Goal: Task Accomplishment & Management: Use online tool/utility

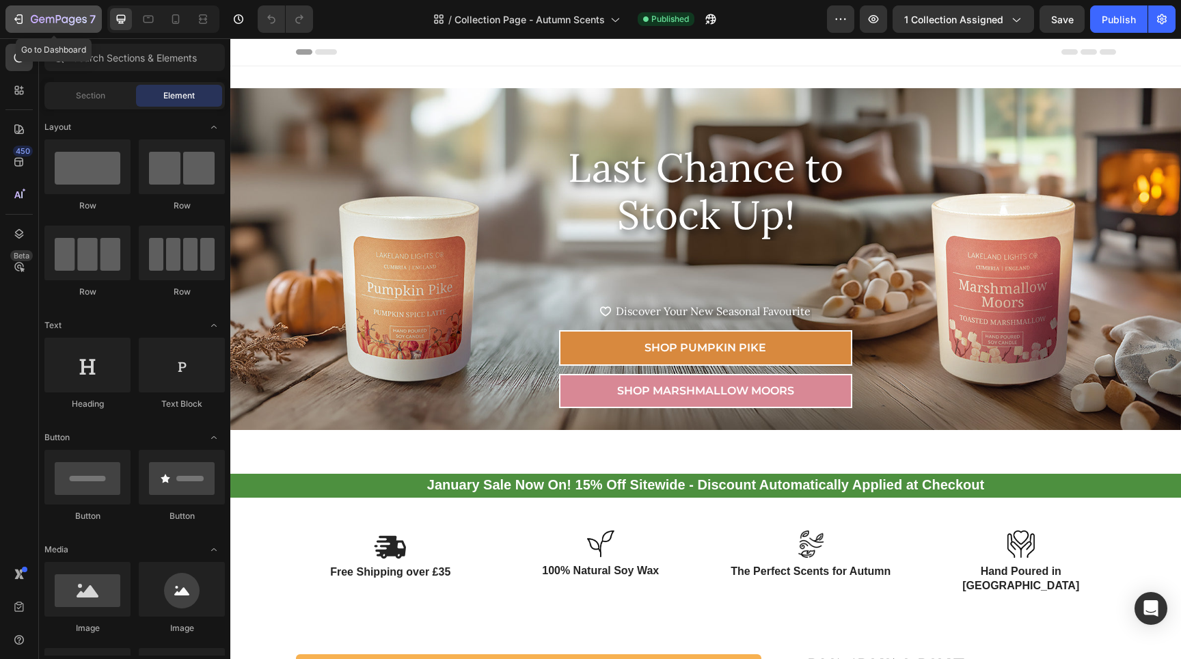
click at [29, 22] on div "7" at bounding box center [54, 19] width 84 height 16
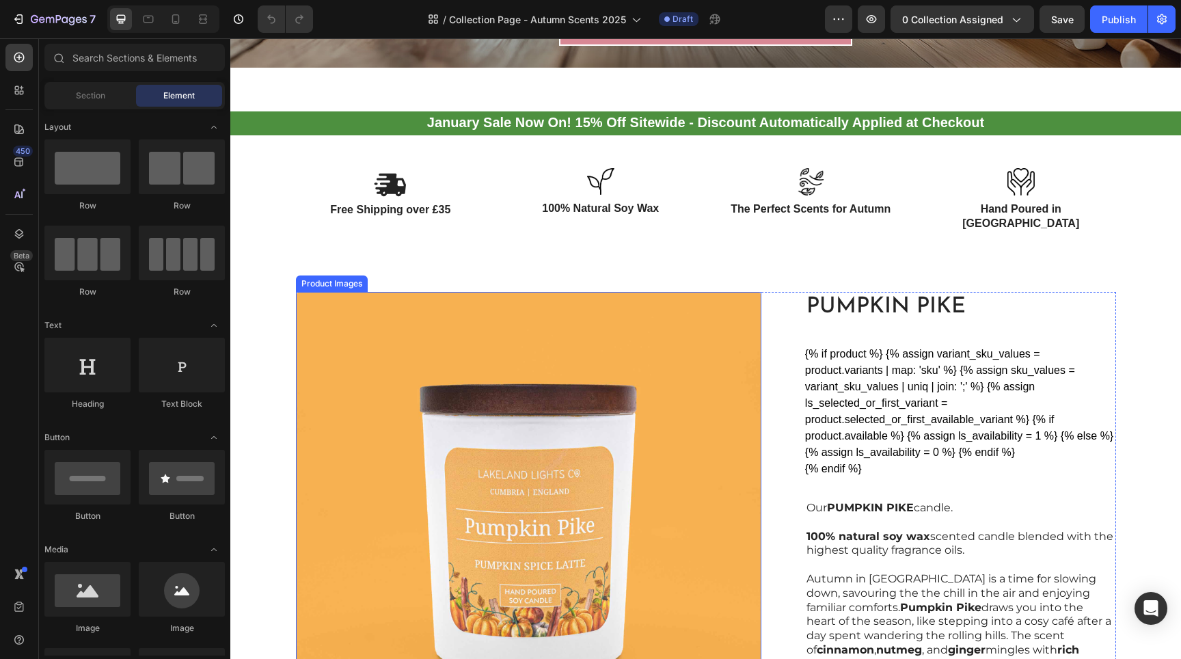
scroll to position [370, 0]
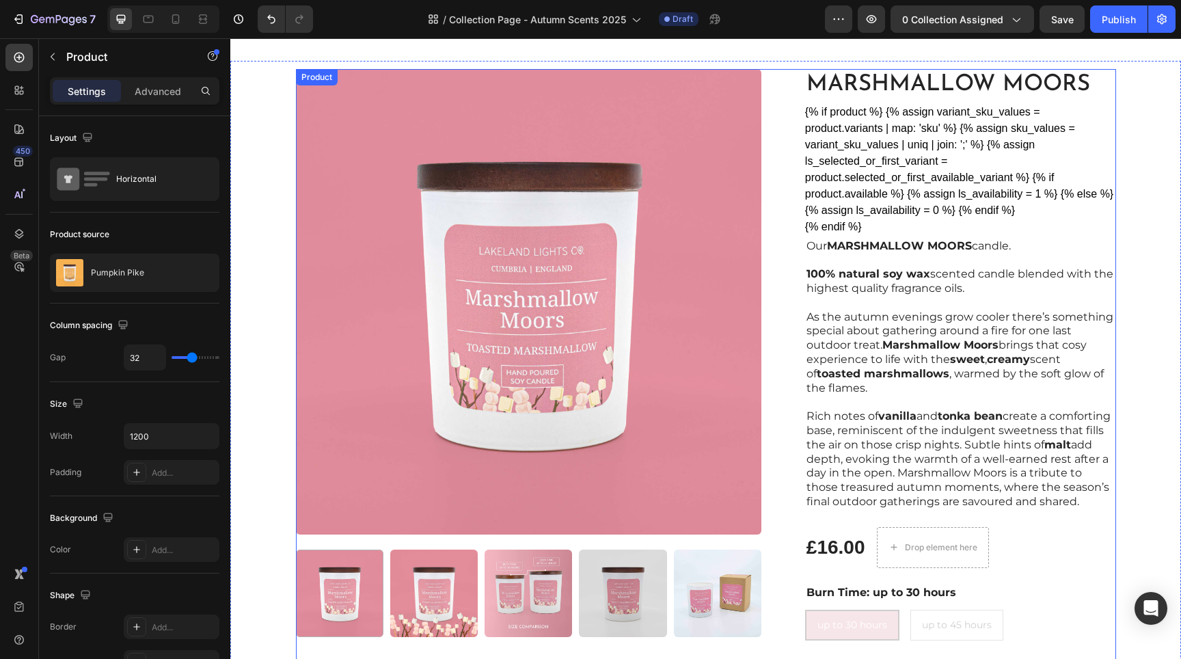
scroll to position [2319, 0]
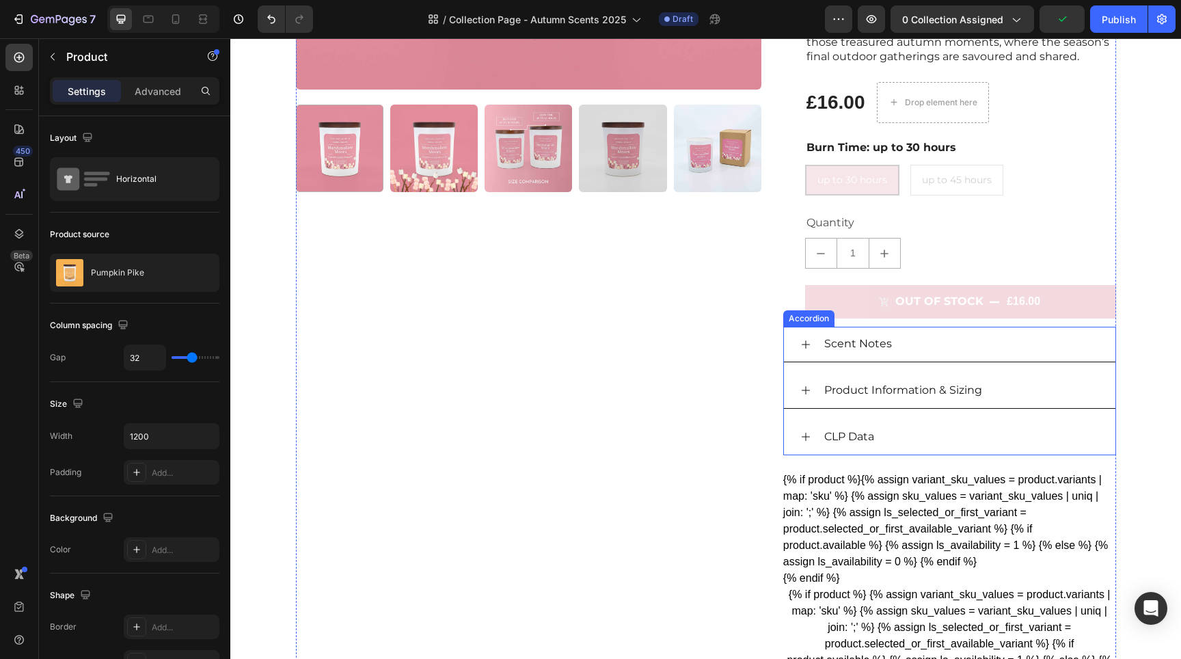
click at [801, 435] on icon at bounding box center [805, 436] width 11 height 11
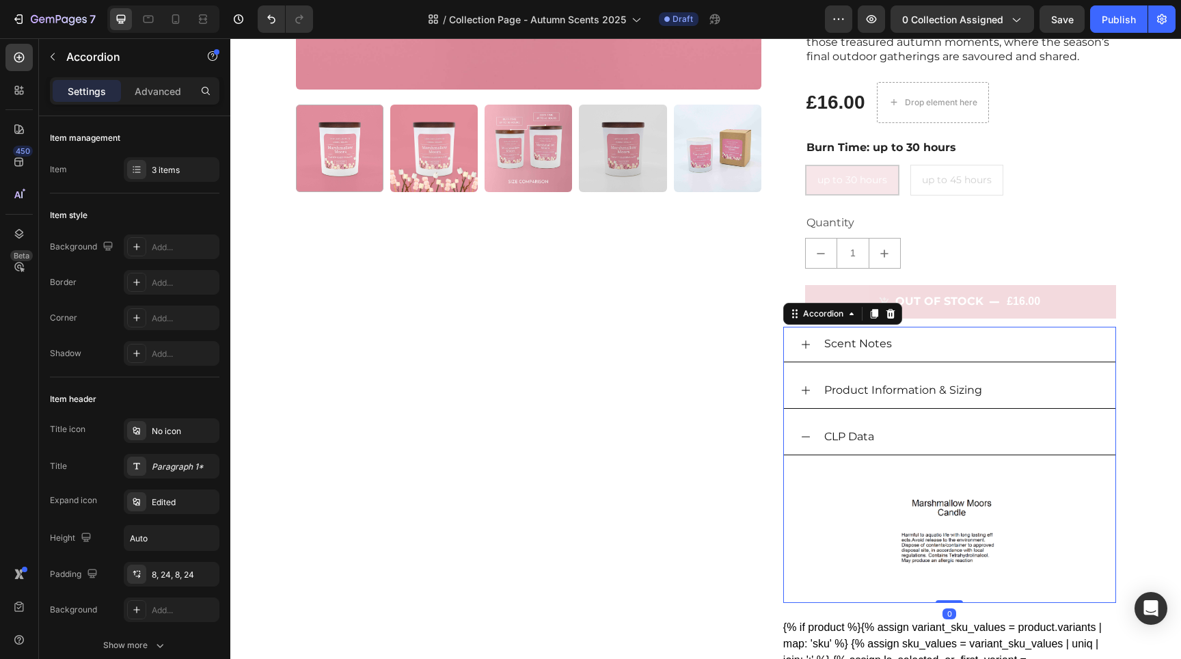
click at [801, 435] on icon at bounding box center [805, 436] width 11 height 11
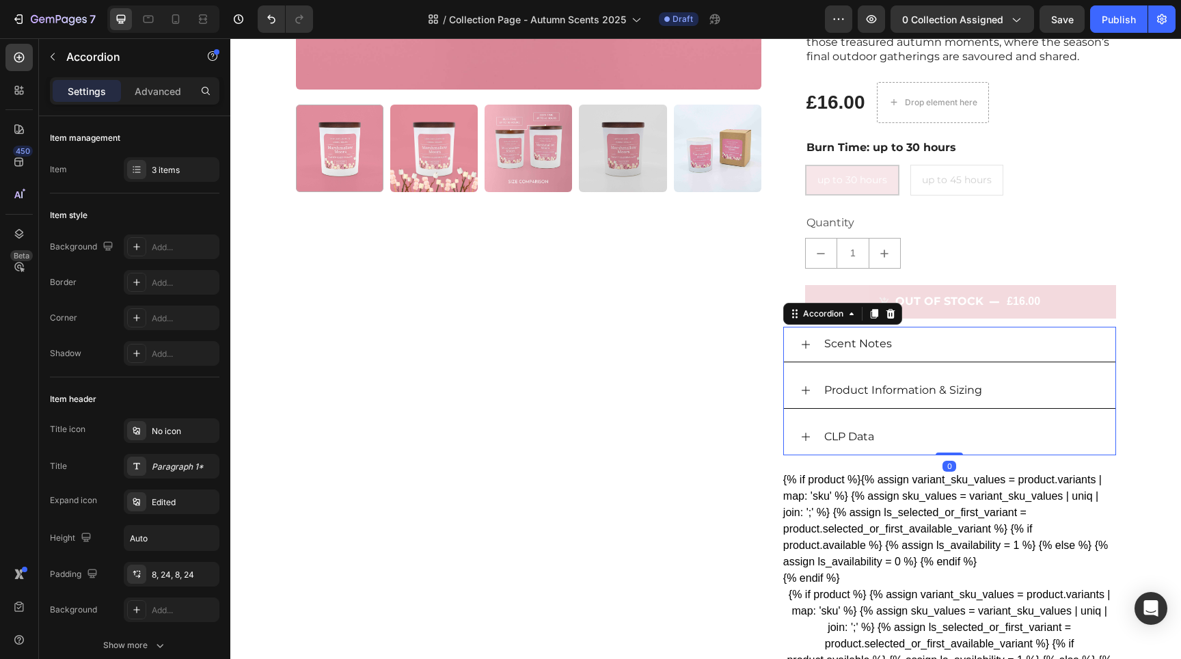
click at [806, 383] on div "Product Information & Sizing" at bounding box center [949, 391] width 331 height 36
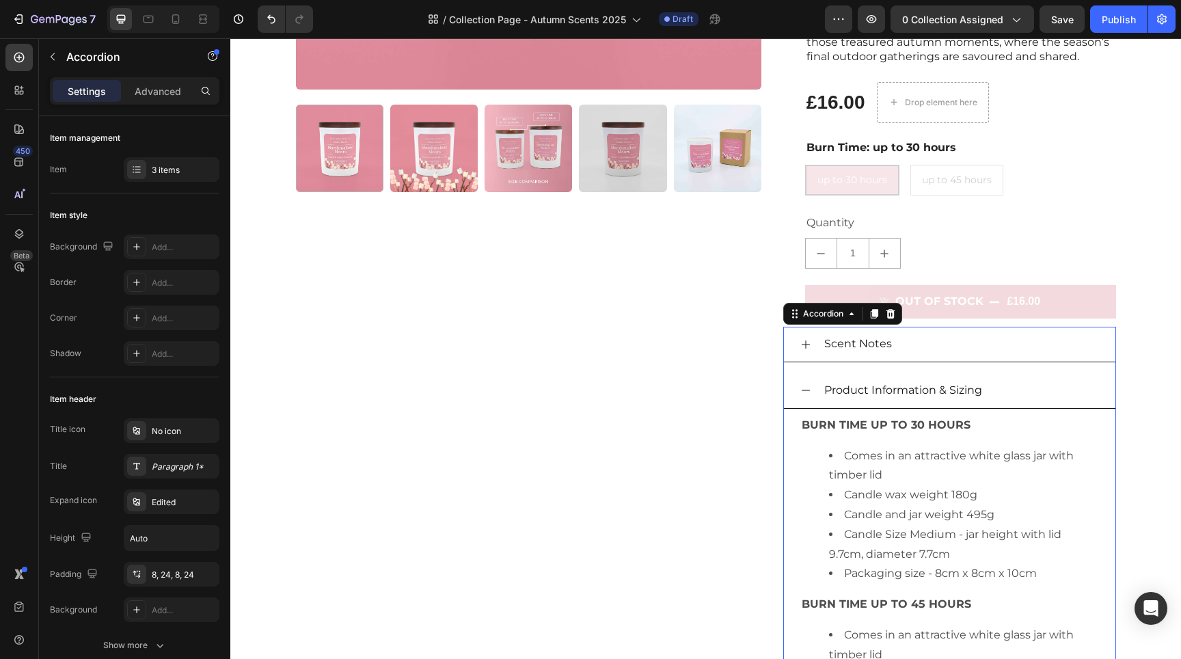
click at [806, 383] on div "Product Information & Sizing" at bounding box center [949, 391] width 331 height 36
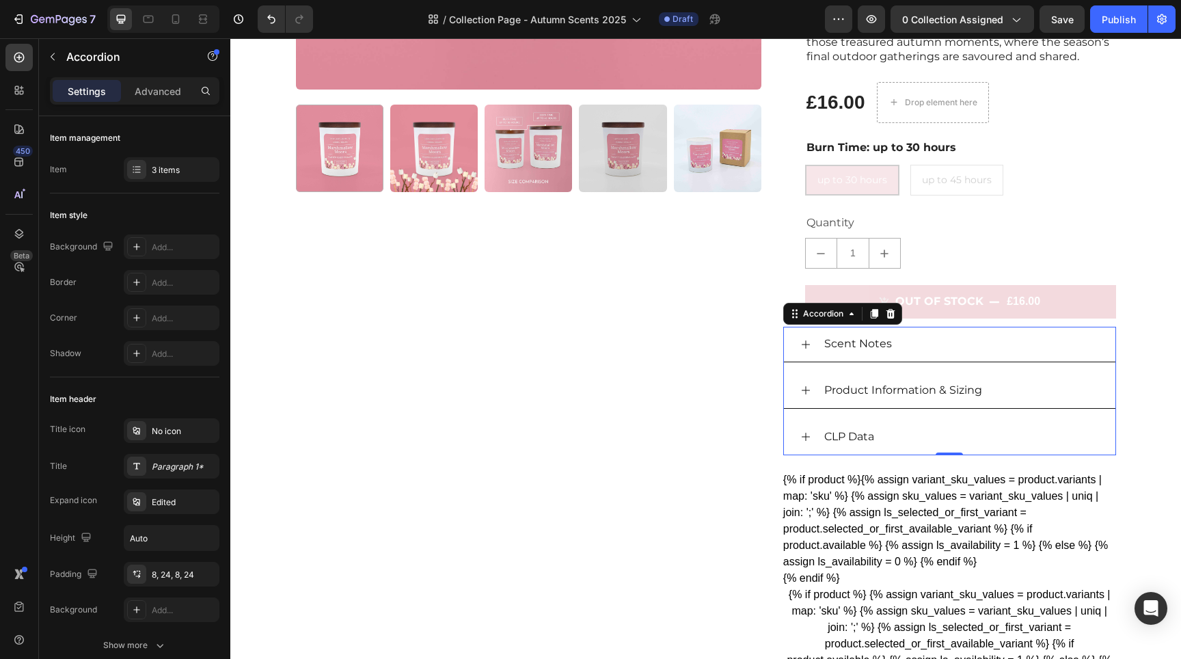
click at [799, 351] on div "Scent Notes" at bounding box center [949, 345] width 331 height 36
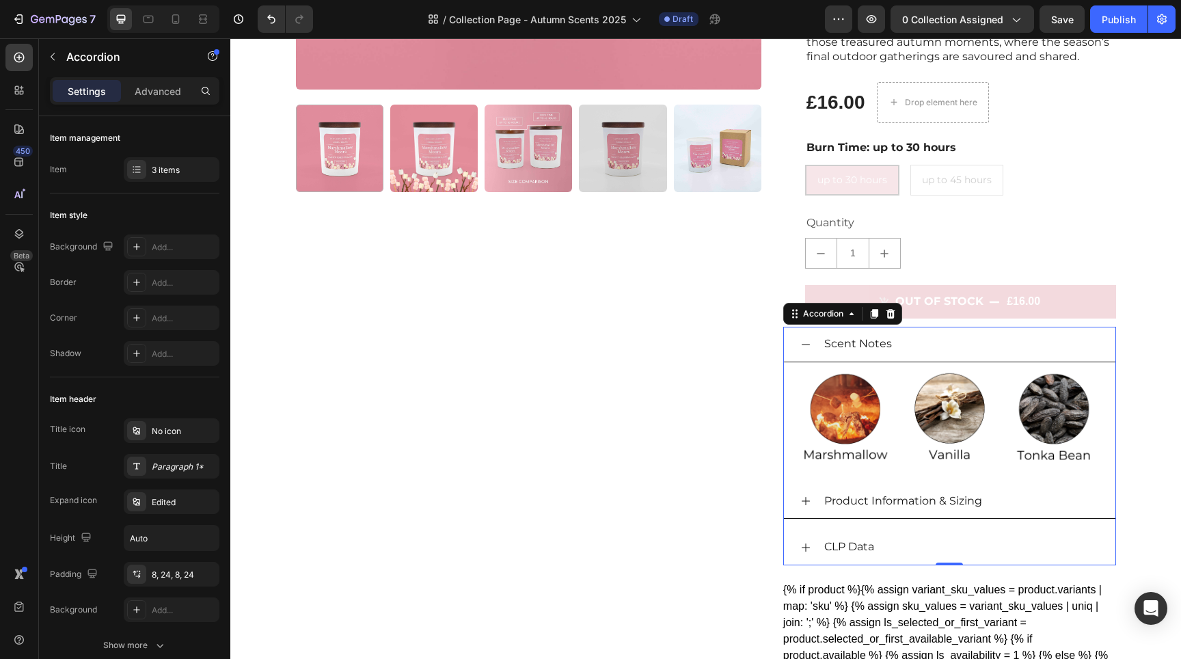
click at [799, 351] on div "Scent Notes" at bounding box center [949, 345] width 331 height 36
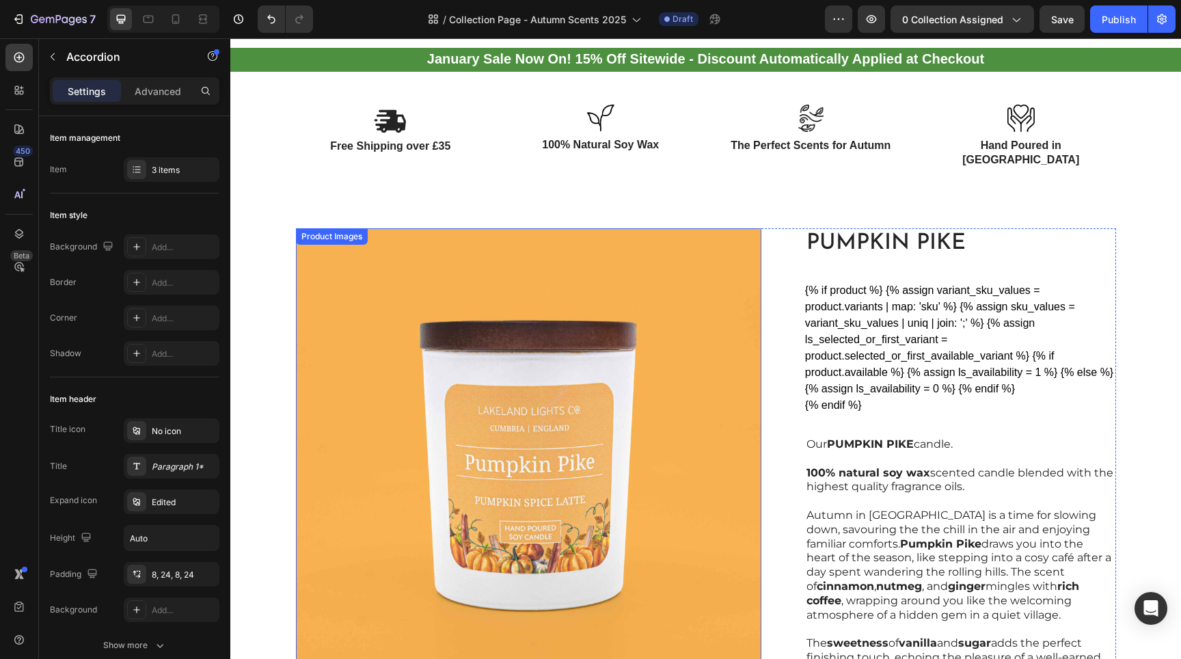
scroll to position [417, 0]
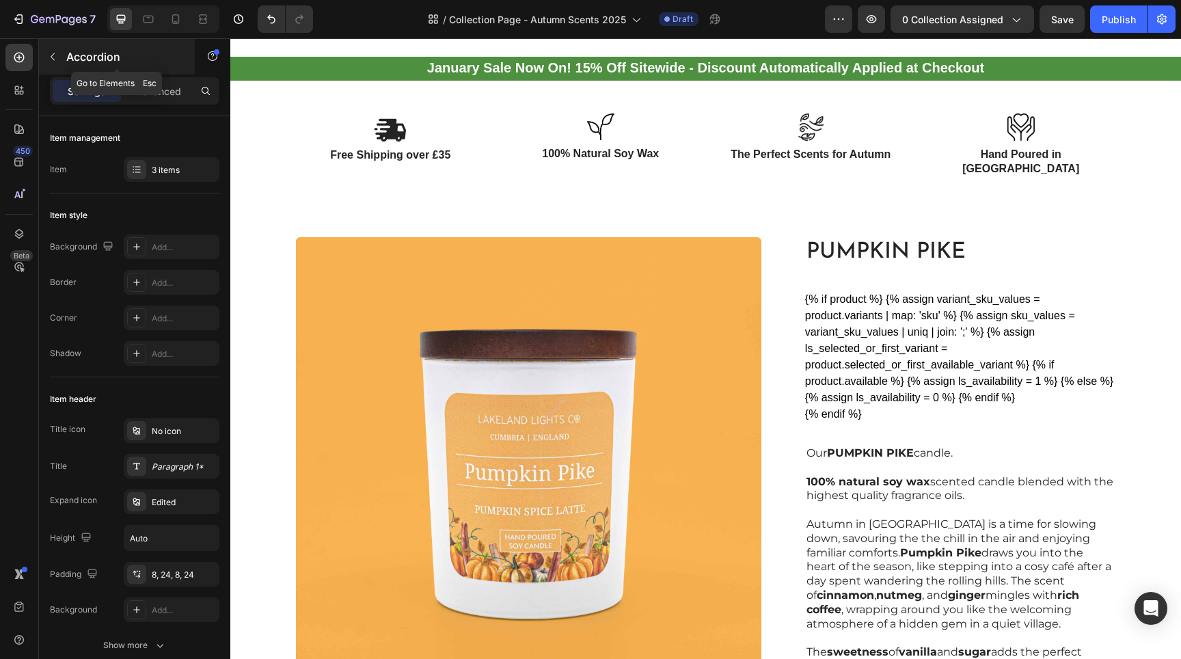
click at [44, 58] on button "button" at bounding box center [53, 57] width 22 height 22
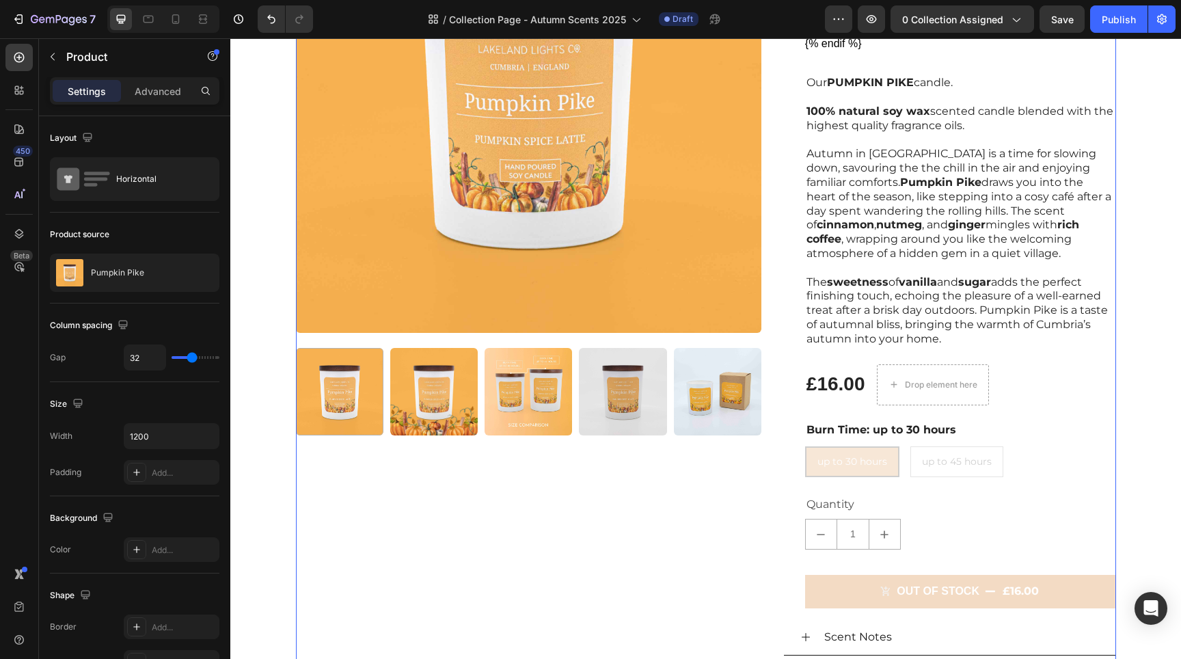
scroll to position [467, 0]
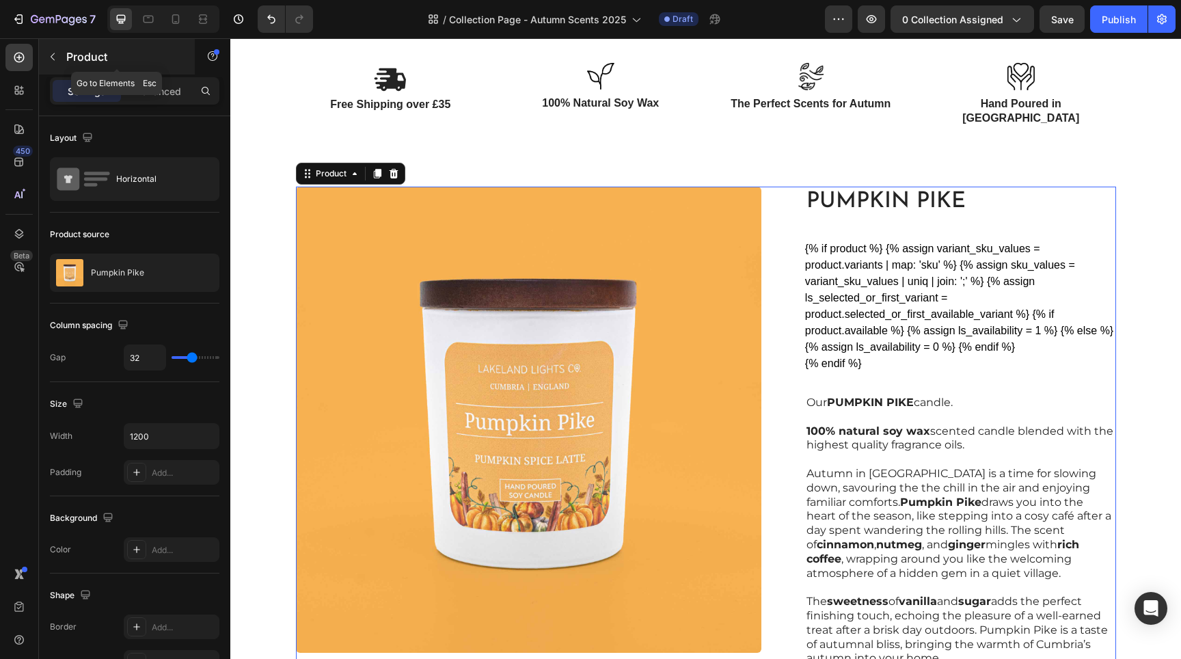
click at [57, 58] on button "button" at bounding box center [53, 57] width 22 height 22
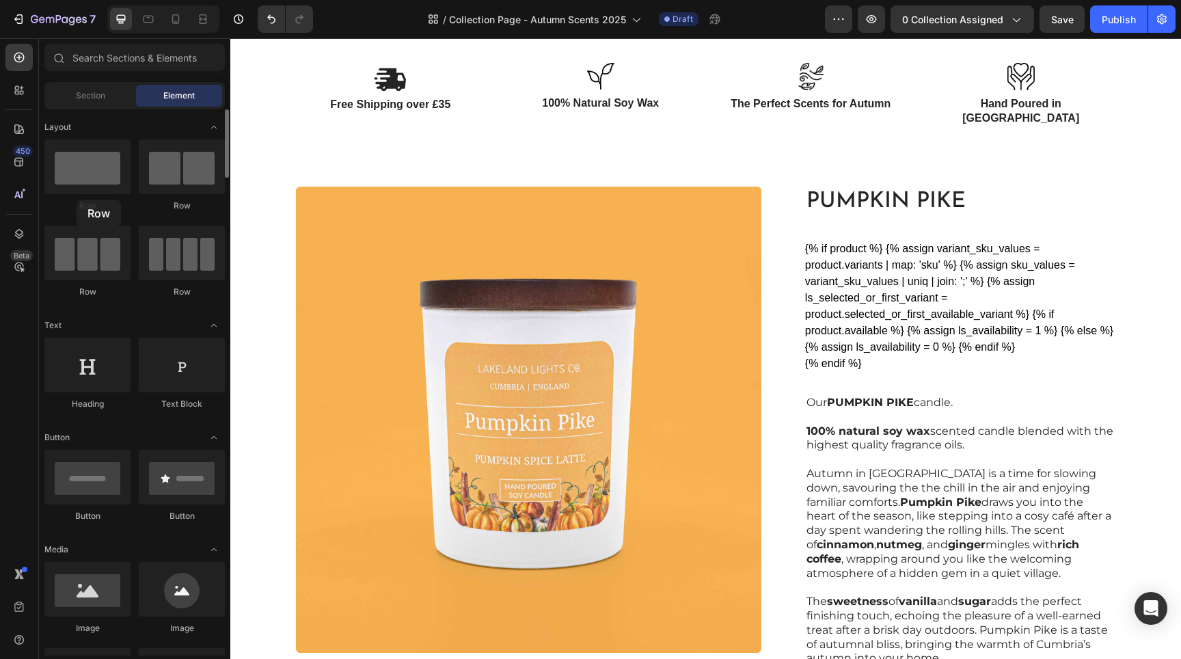
drag, startPoint x: 72, startPoint y: 188, endPoint x: 77, endPoint y: 200, distance: 12.3
click at [77, 338] on div "Row Row Row Row" at bounding box center [134, 380] width 180 height 85
click at [69, 90] on div "Section" at bounding box center [90, 96] width 86 height 22
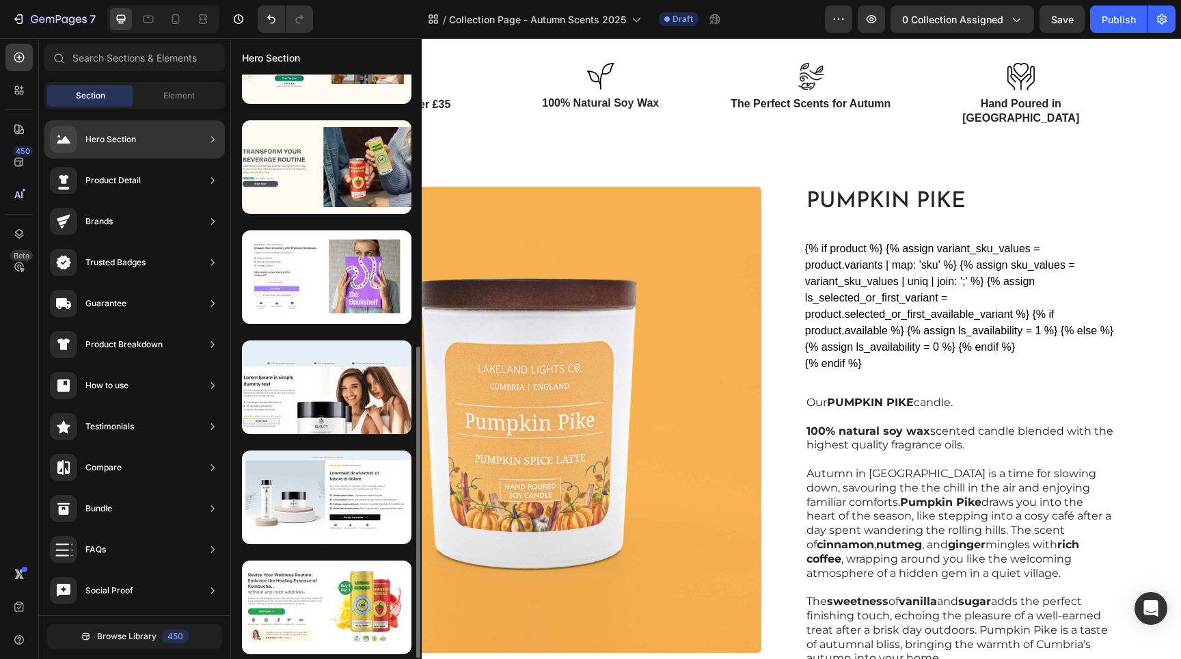
scroll to position [508, 0]
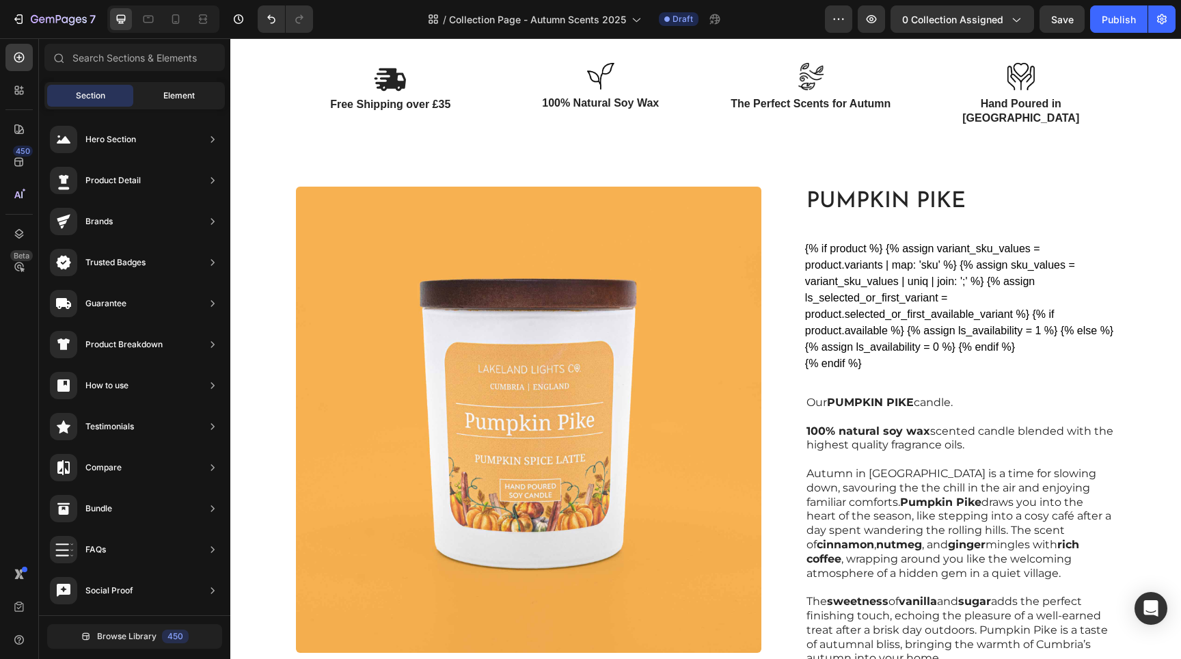
click at [185, 100] on span "Element" at bounding box center [178, 96] width 31 height 12
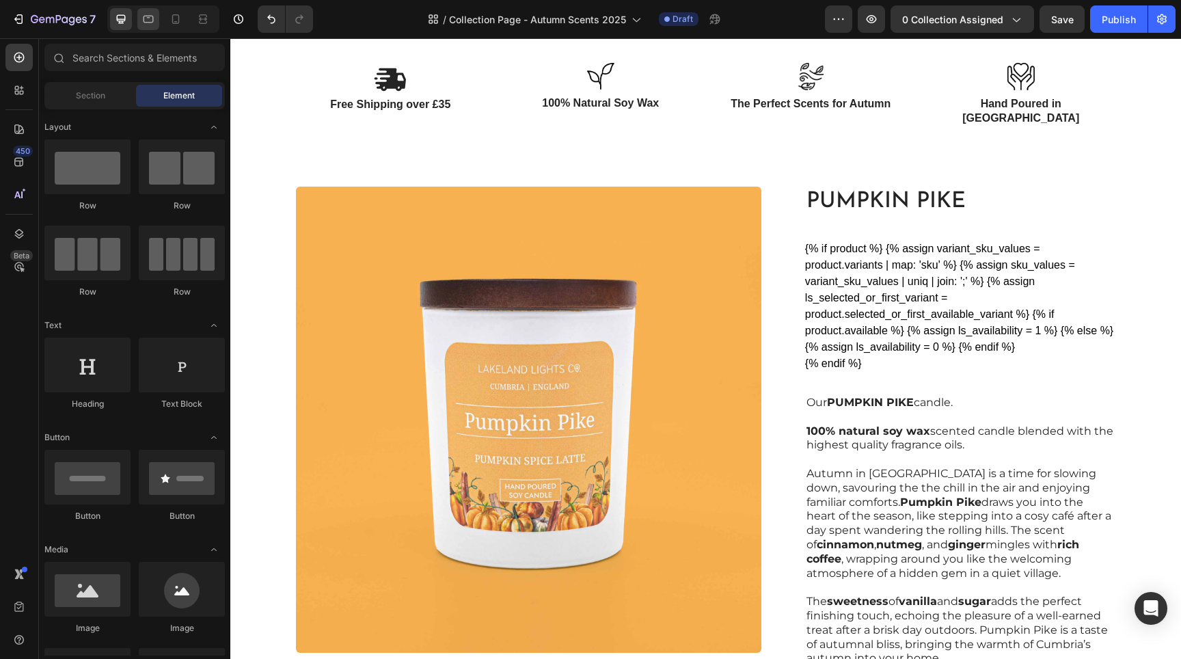
click at [150, 21] on icon at bounding box center [148, 19] width 14 height 14
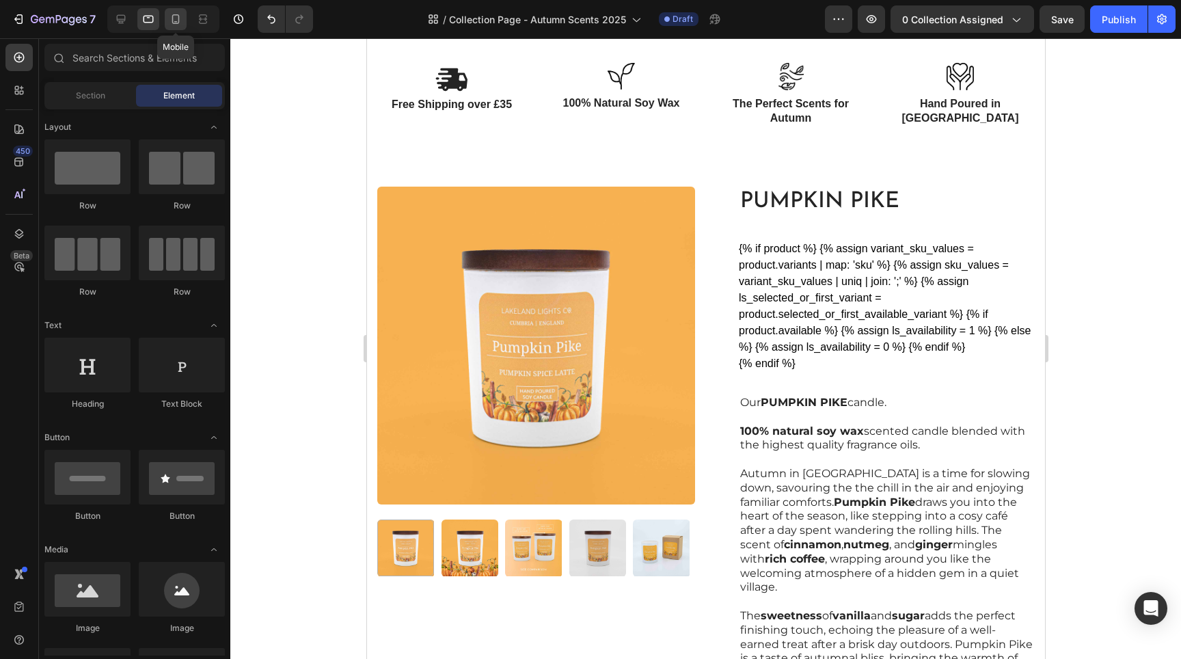
click at [178, 22] on icon at bounding box center [176, 19] width 8 height 10
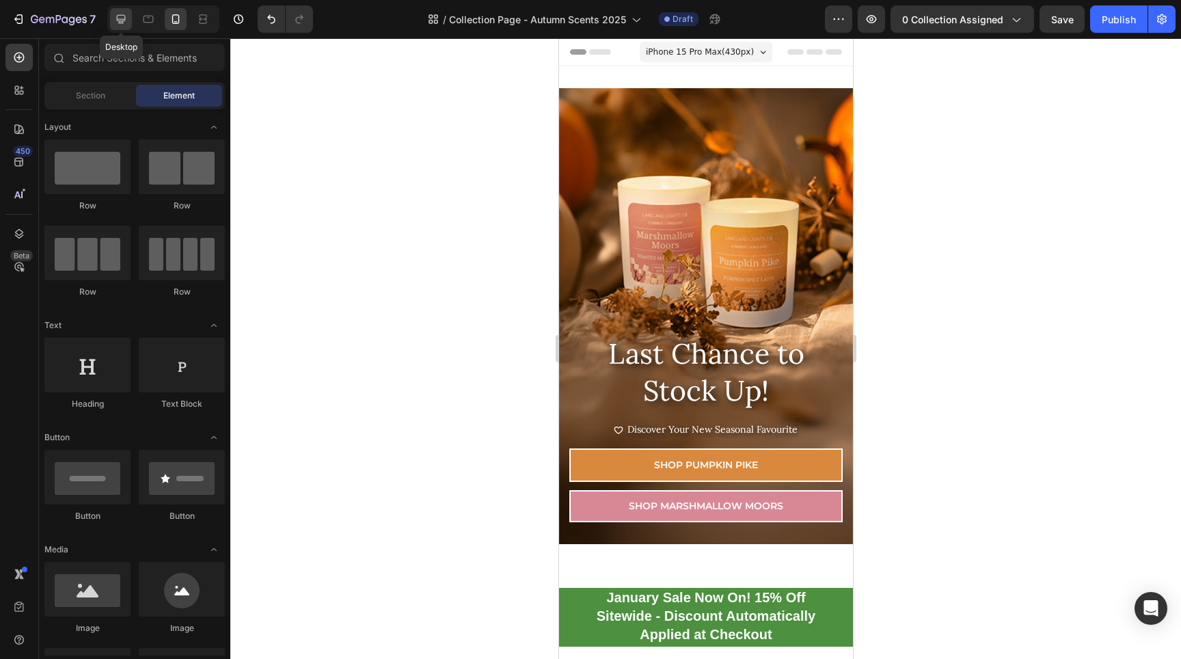
click at [124, 18] on icon at bounding box center [121, 19] width 14 height 14
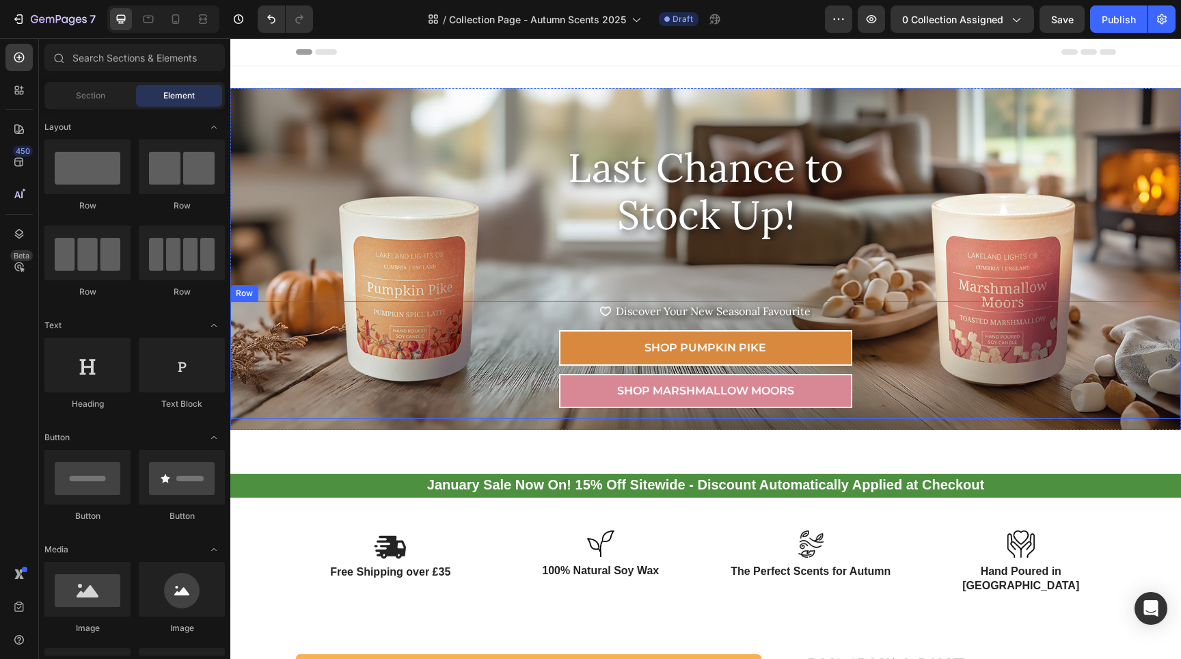
scroll to position [213, 0]
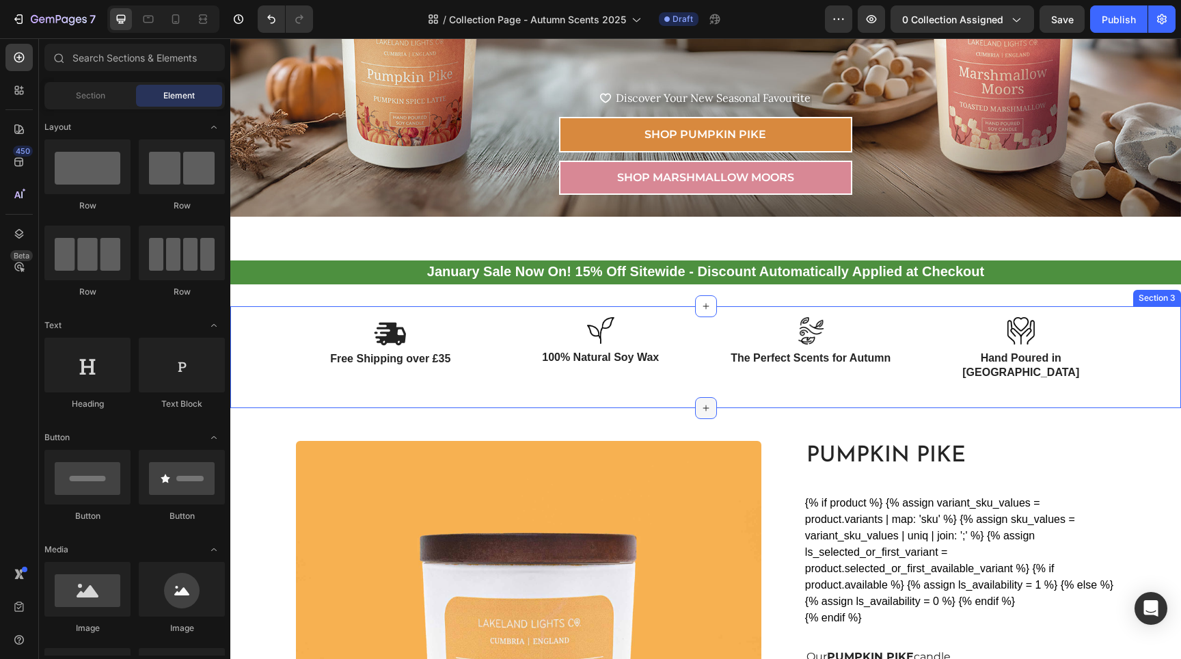
click at [704, 402] on icon at bounding box center [705, 407] width 11 height 11
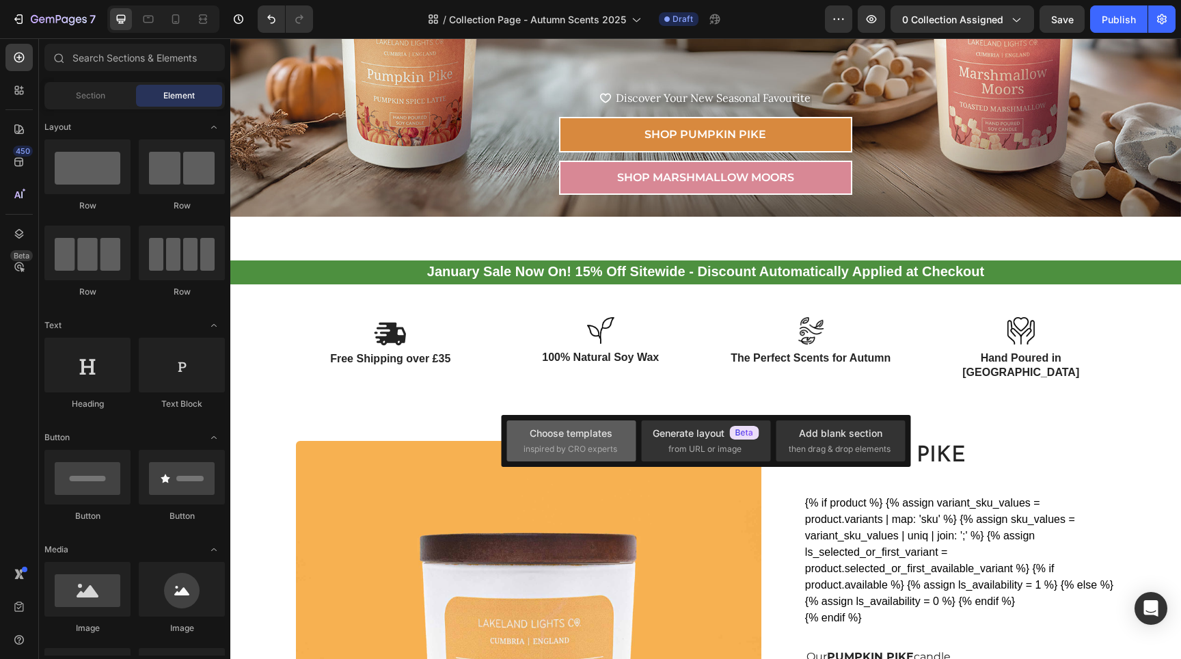
click at [615, 433] on div "Choose templates inspired by CRO experts" at bounding box center [571, 440] width 96 height 29
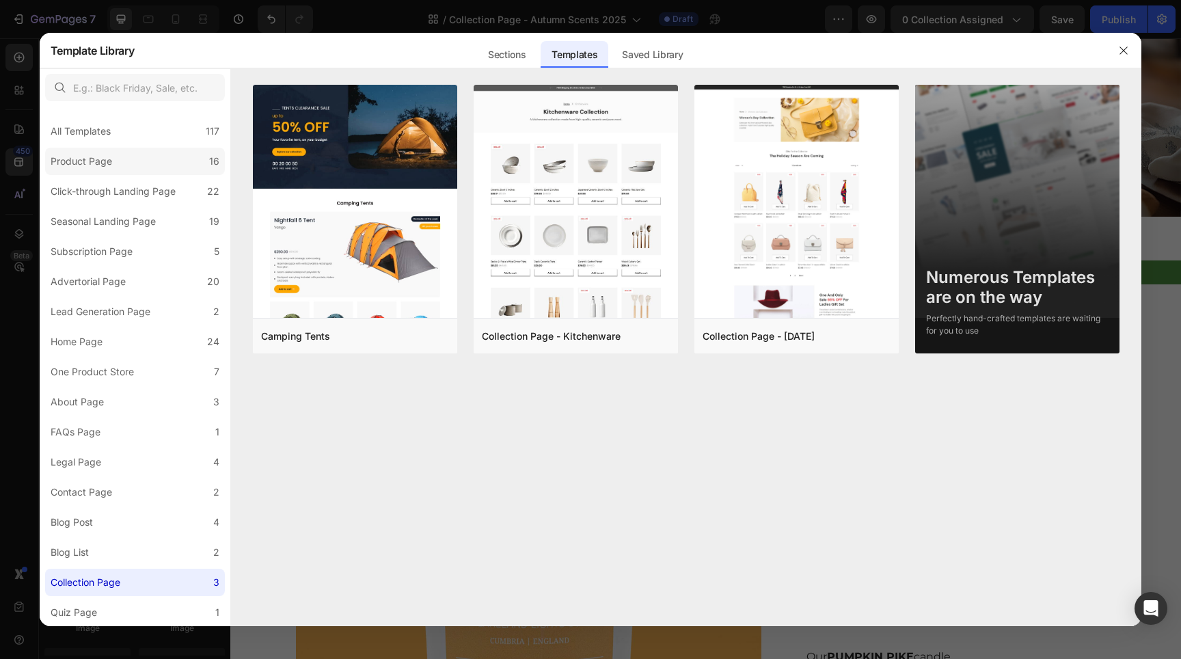
click at [200, 158] on label "Product Page 16" at bounding box center [135, 161] width 180 height 27
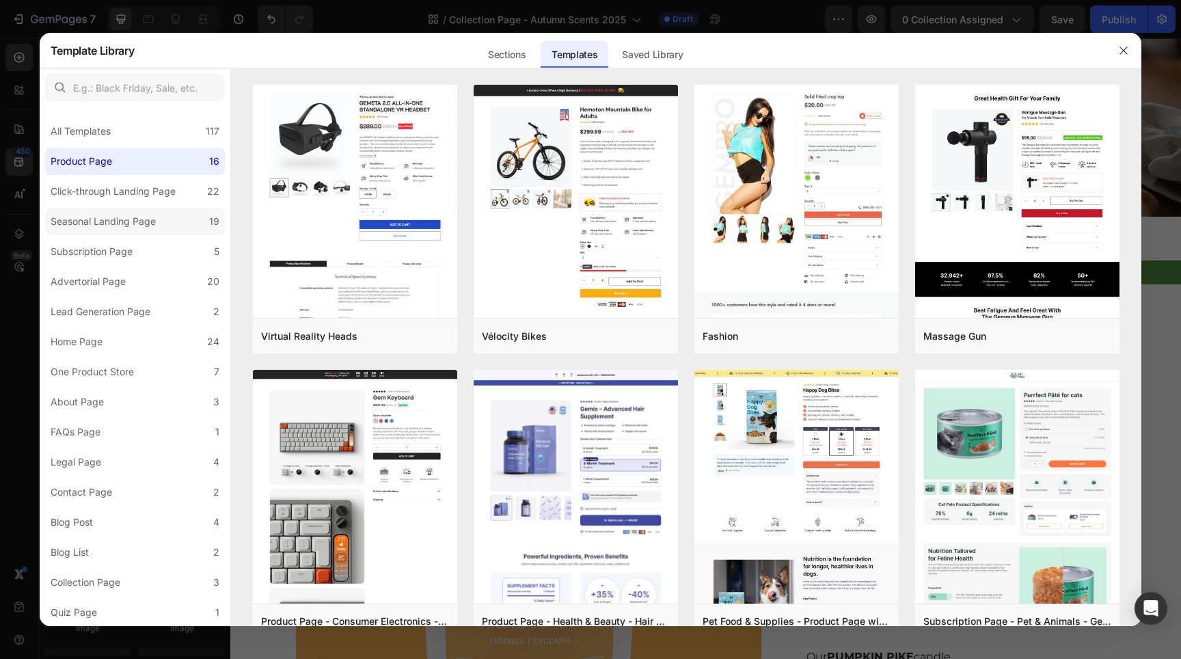
click at [199, 223] on label "Seasonal Landing Page 19" at bounding box center [135, 221] width 180 height 27
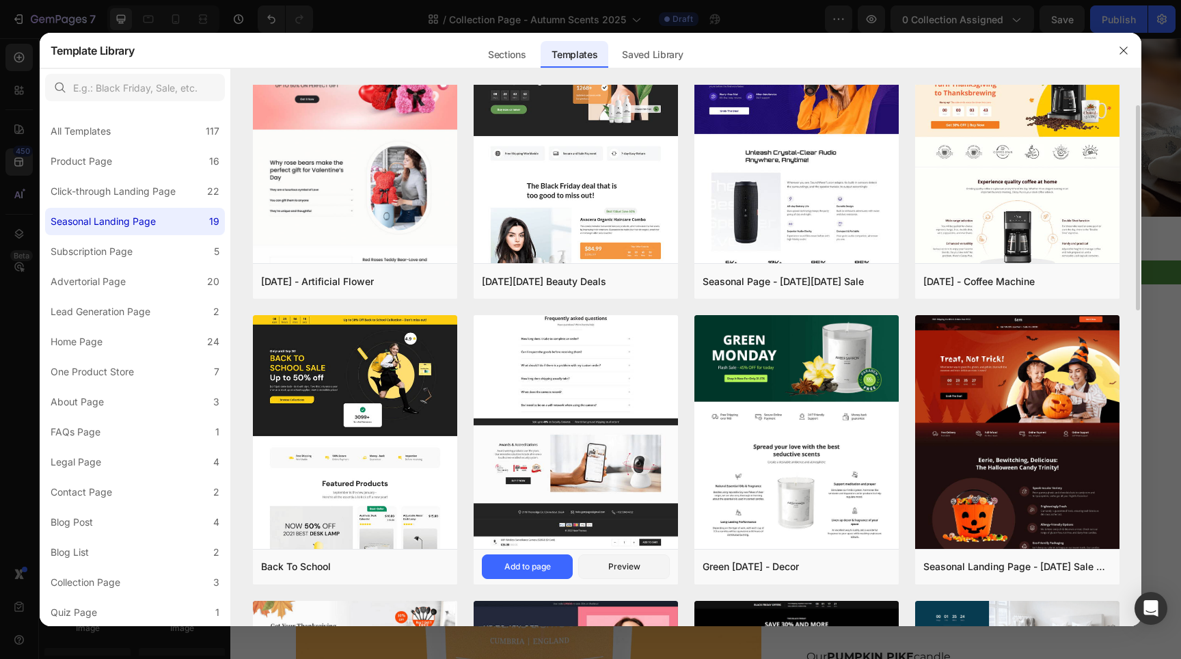
scroll to position [0, 0]
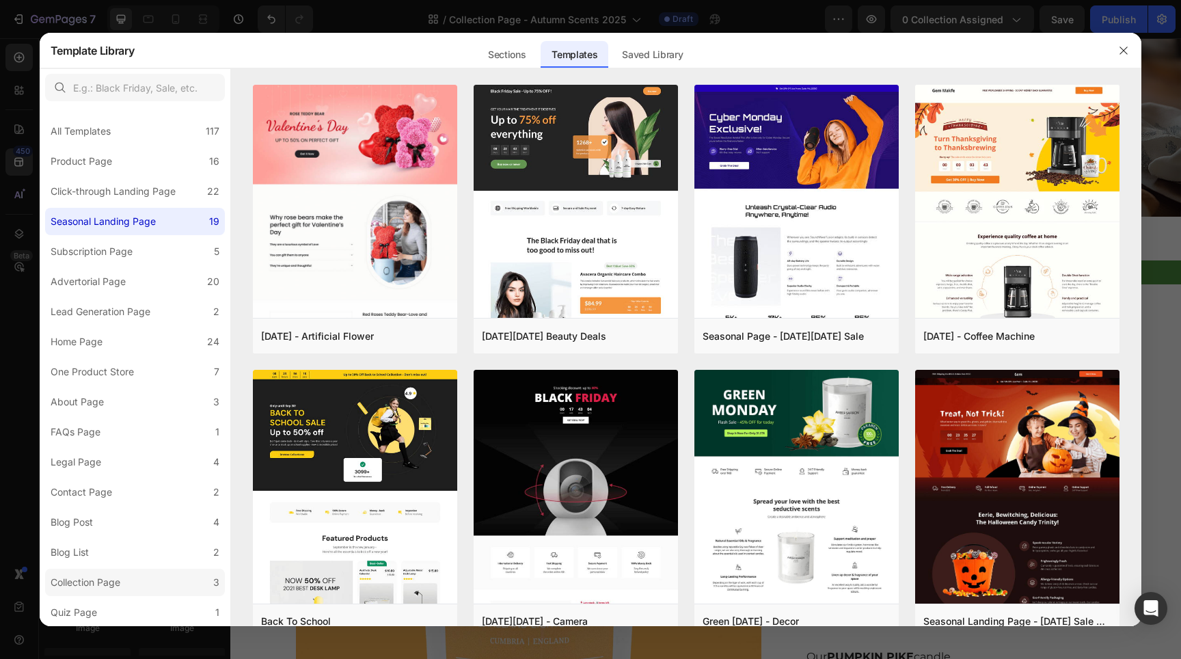
click at [141, 579] on label "Collection Page 3" at bounding box center [135, 582] width 180 height 27
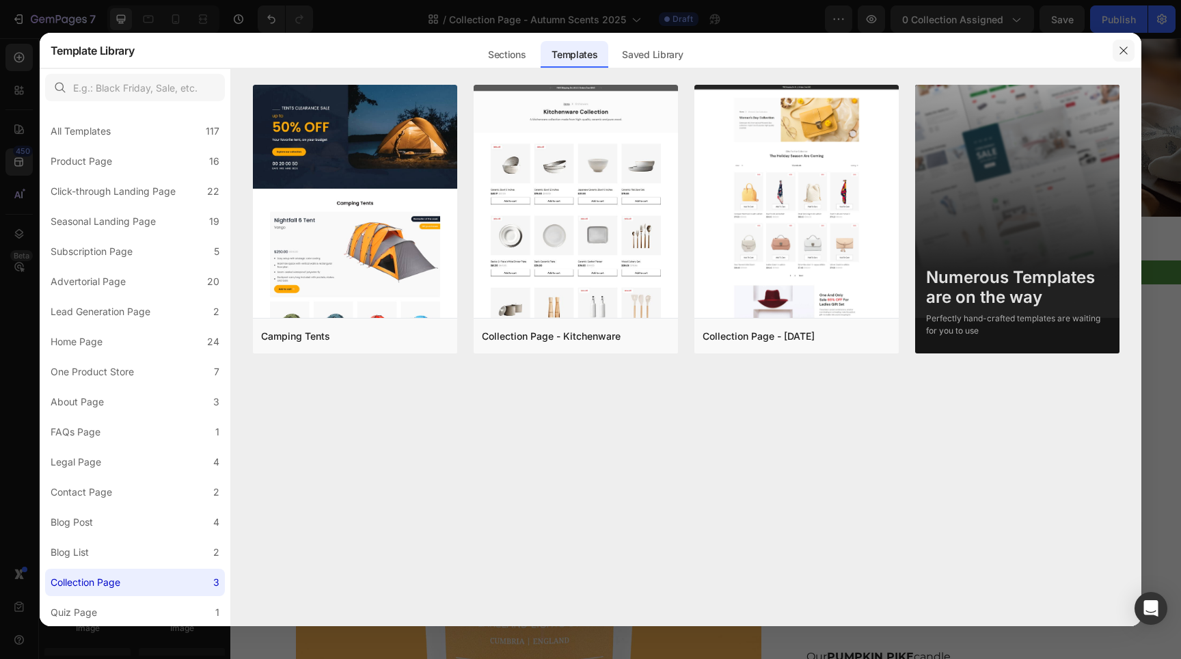
drag, startPoint x: 1125, startPoint y: 55, endPoint x: 892, endPoint y: 53, distance: 233.0
click at [1125, 55] on icon "button" at bounding box center [1123, 50] width 11 height 11
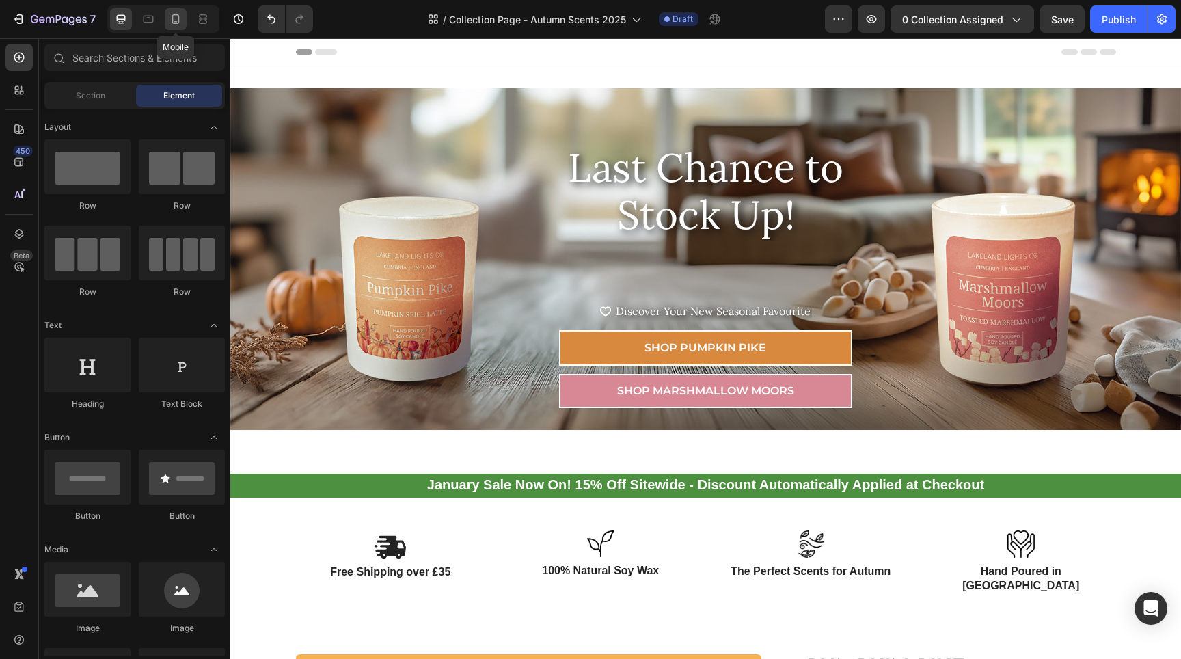
click at [174, 24] on icon at bounding box center [176, 19] width 8 height 10
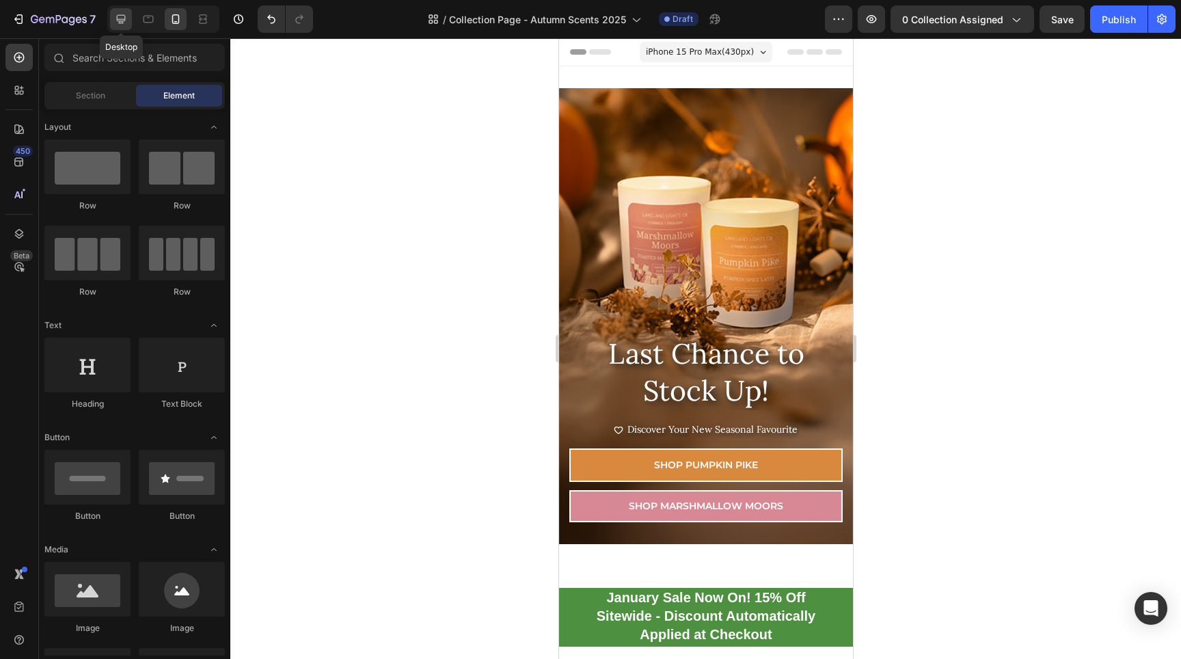
click at [115, 18] on icon at bounding box center [121, 19] width 14 height 14
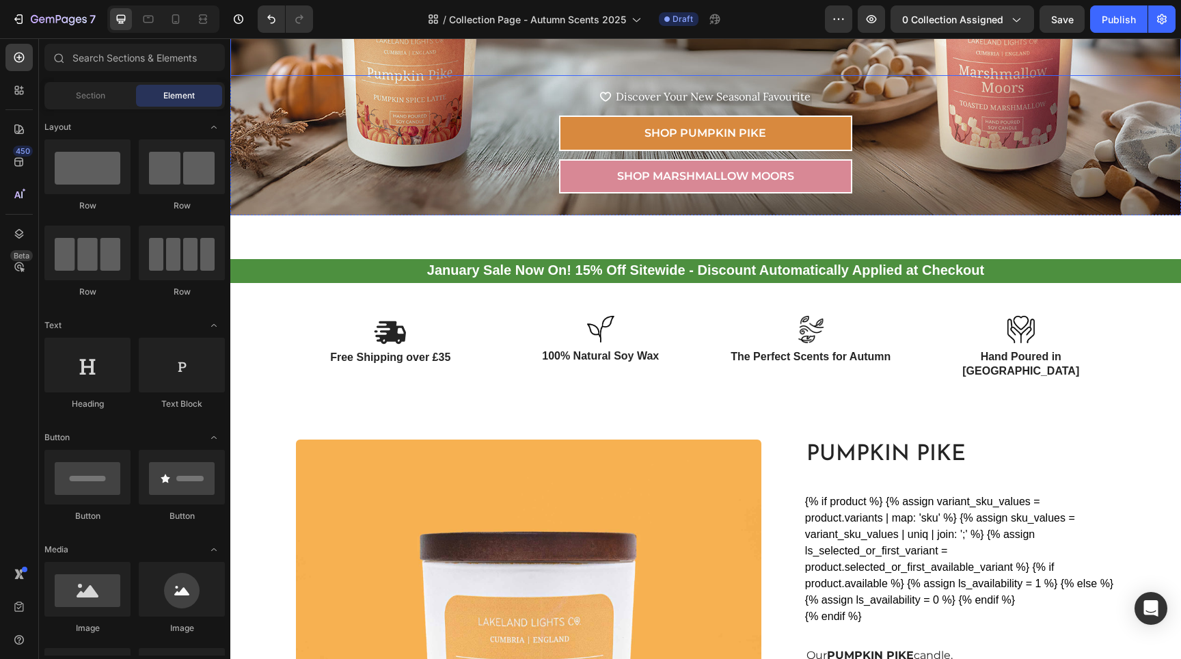
scroll to position [285, 0]
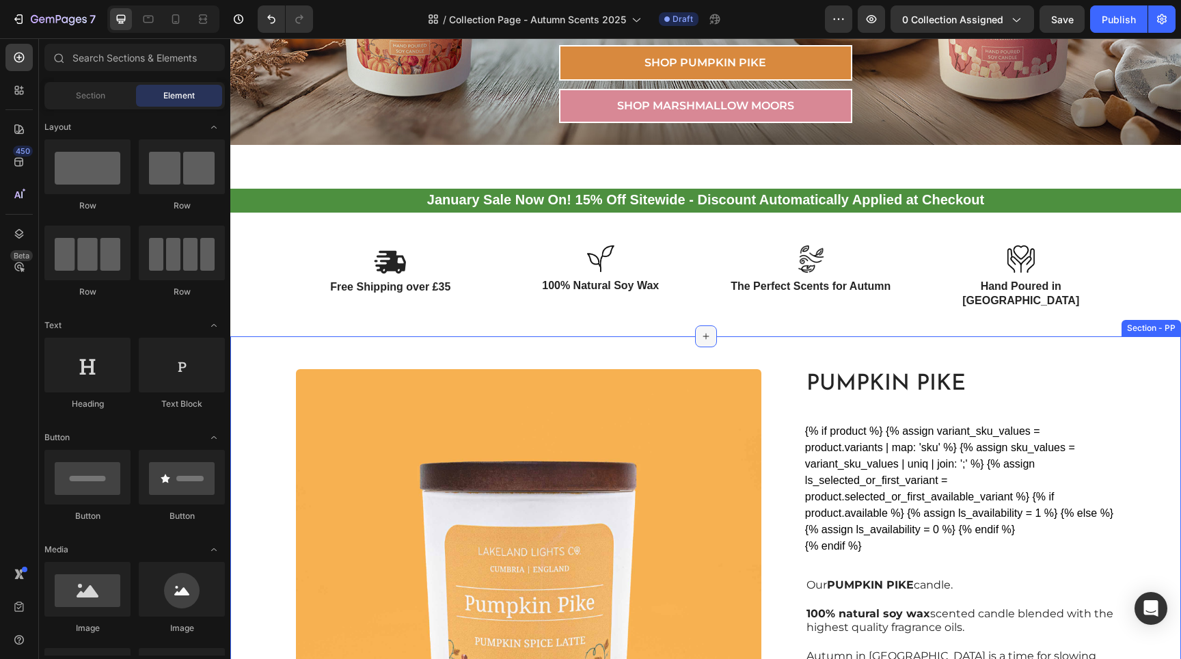
click at [695, 325] on div at bounding box center [706, 336] width 22 height 22
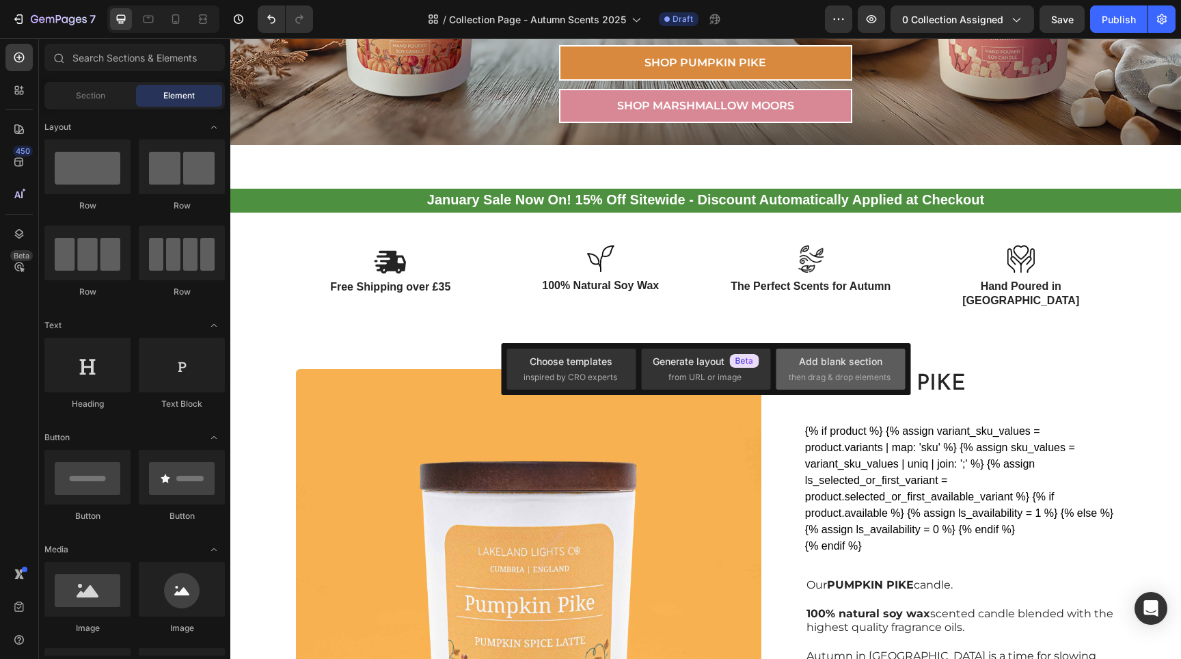
click at [822, 364] on div "Add blank section" at bounding box center [840, 361] width 83 height 14
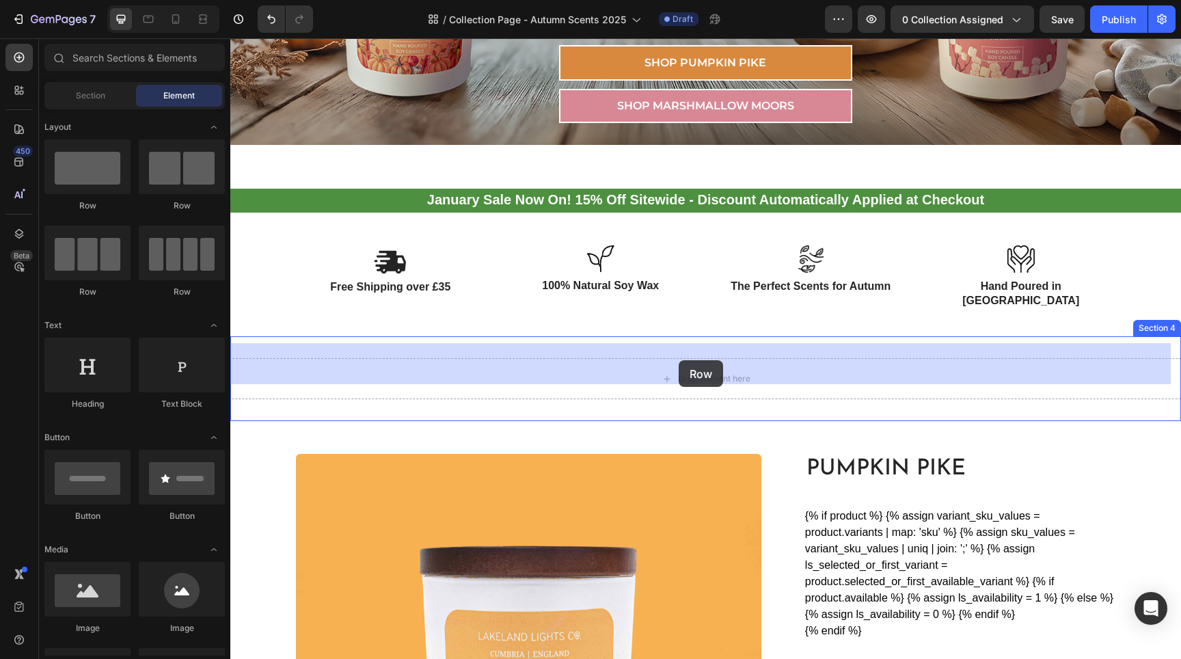
drag, startPoint x: 315, startPoint y: 294, endPoint x: 679, endPoint y: 360, distance: 369.5
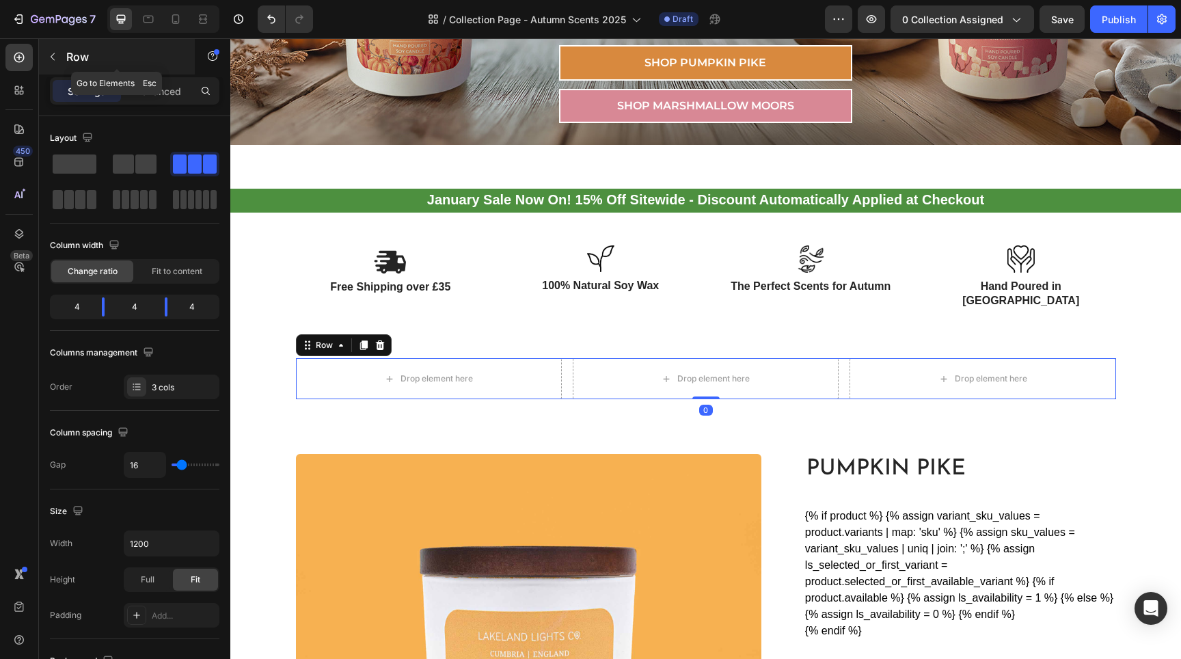
click at [44, 56] on button "button" at bounding box center [53, 57] width 22 height 22
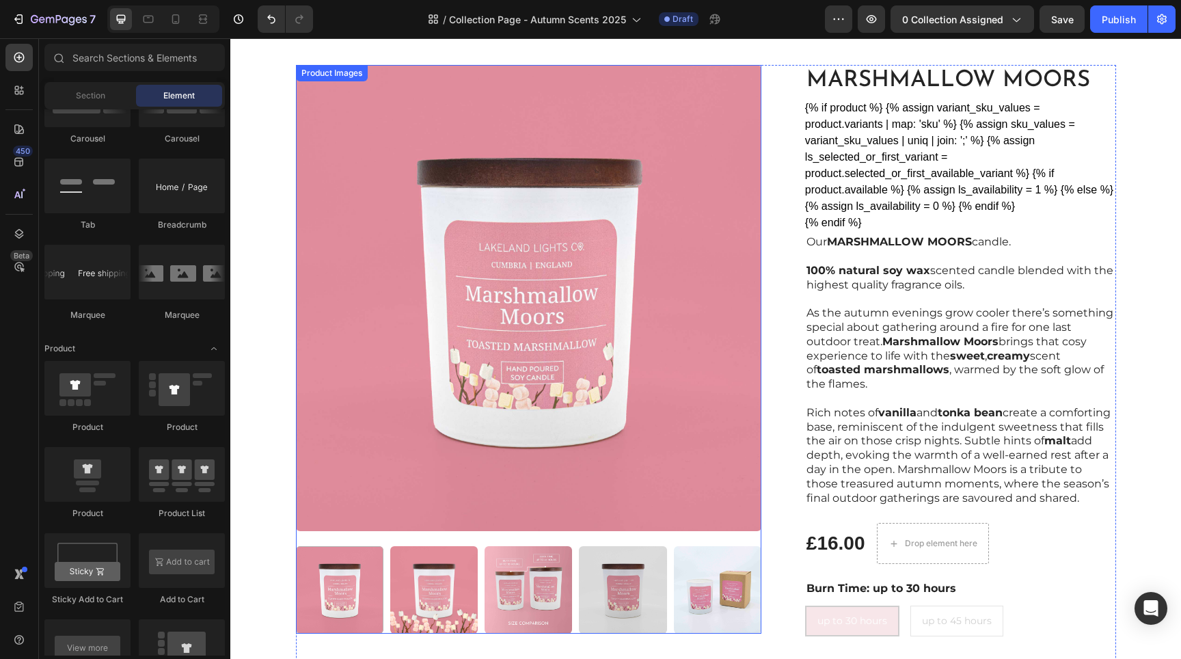
scroll to position [0, 0]
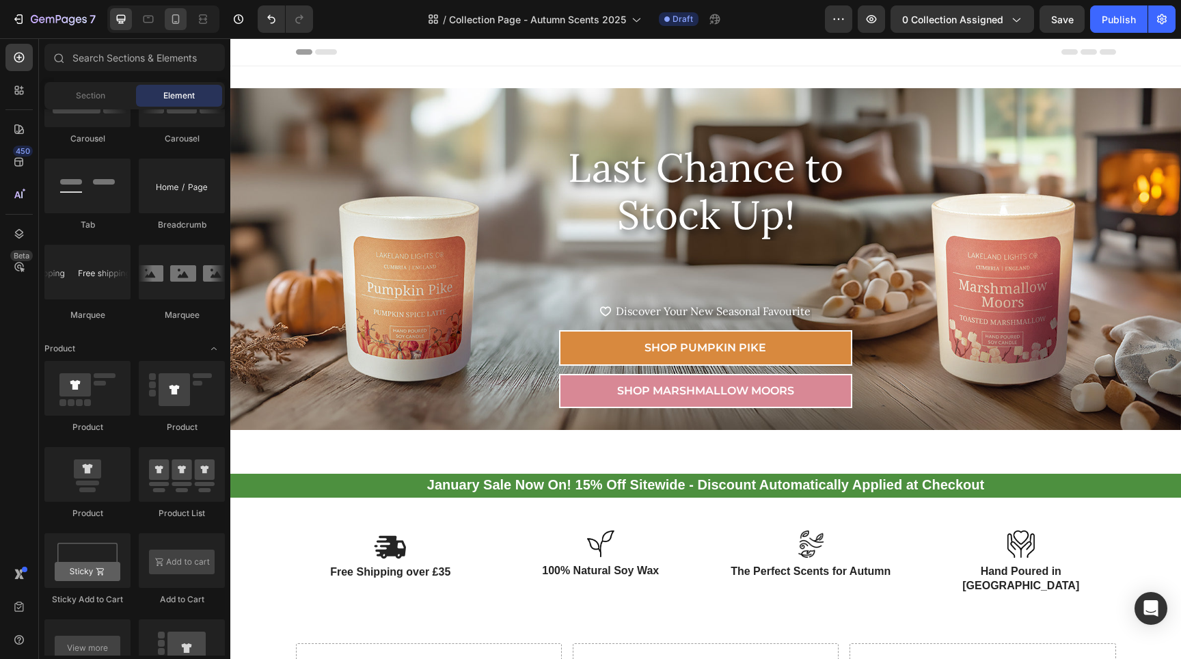
click at [165, 18] on div at bounding box center [176, 19] width 22 height 22
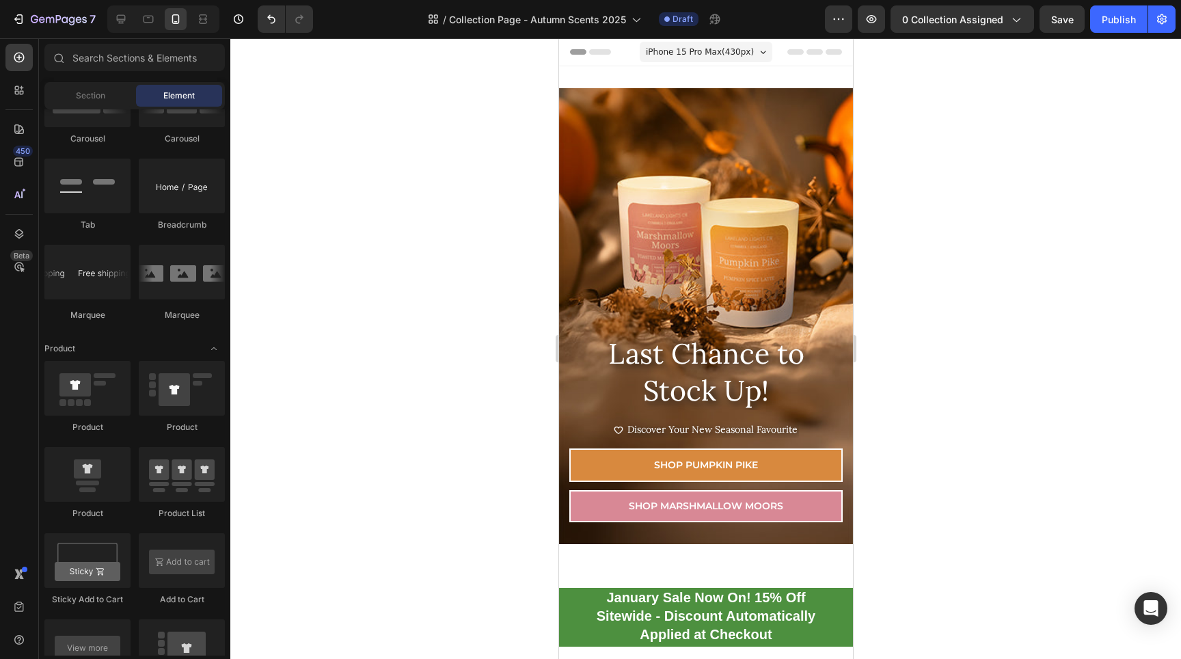
click at [113, 30] on div at bounding box center [163, 18] width 112 height 27
click at [118, 18] on icon at bounding box center [121, 19] width 14 height 14
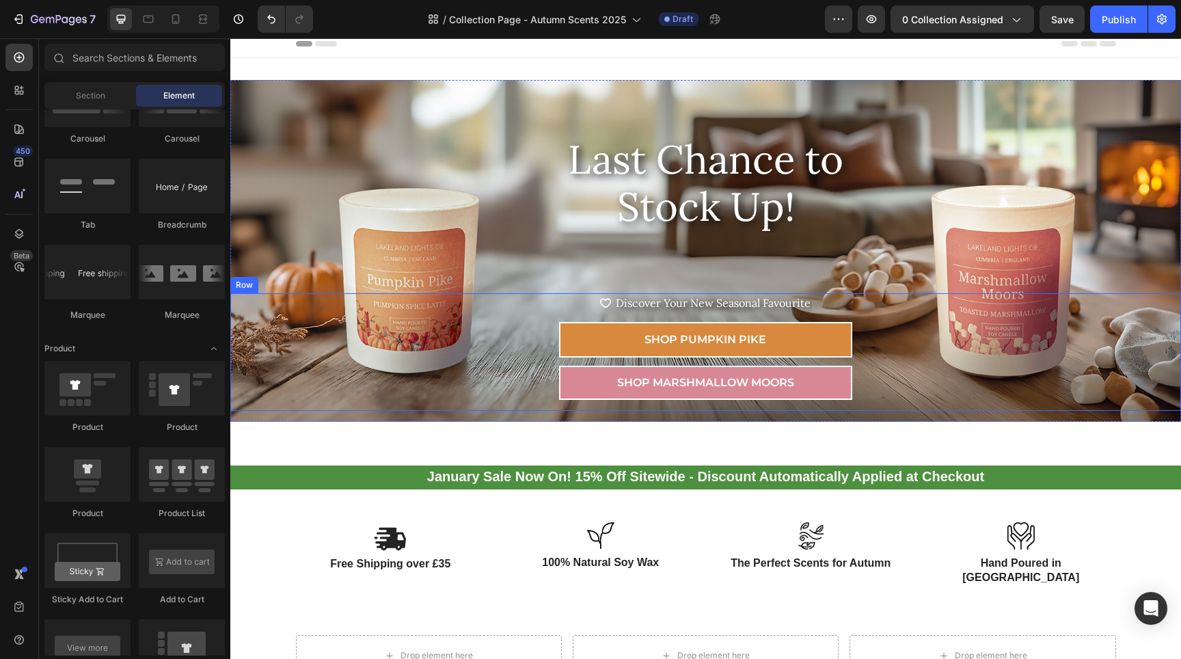
scroll to position [220, 0]
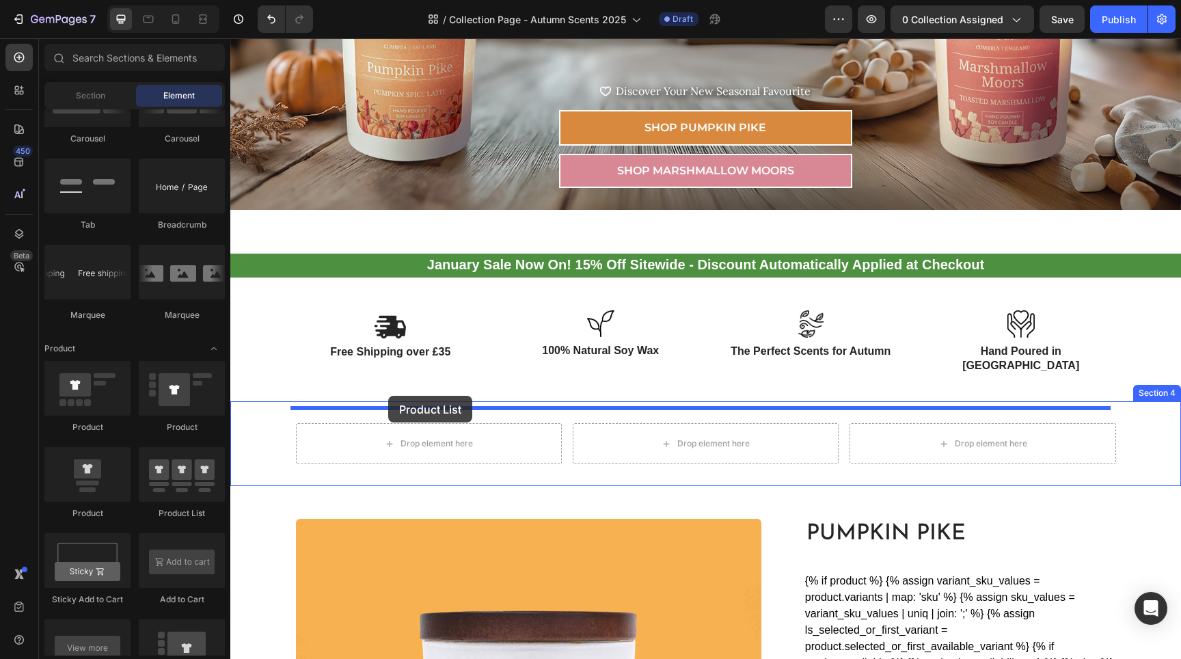
drag, startPoint x: 398, startPoint y: 526, endPoint x: 388, endPoint y: 396, distance: 130.9
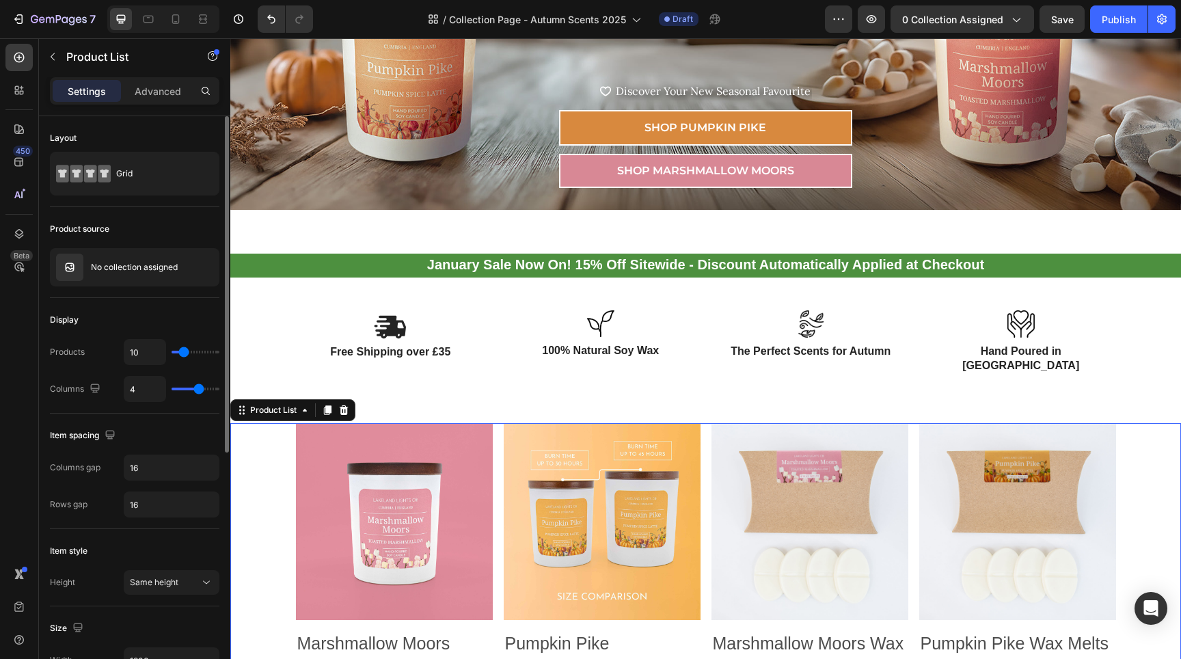
click at [185, 386] on div "4" at bounding box center [172, 389] width 96 height 26
type input "2"
click at [186, 389] on input "range" at bounding box center [196, 388] width 48 height 3
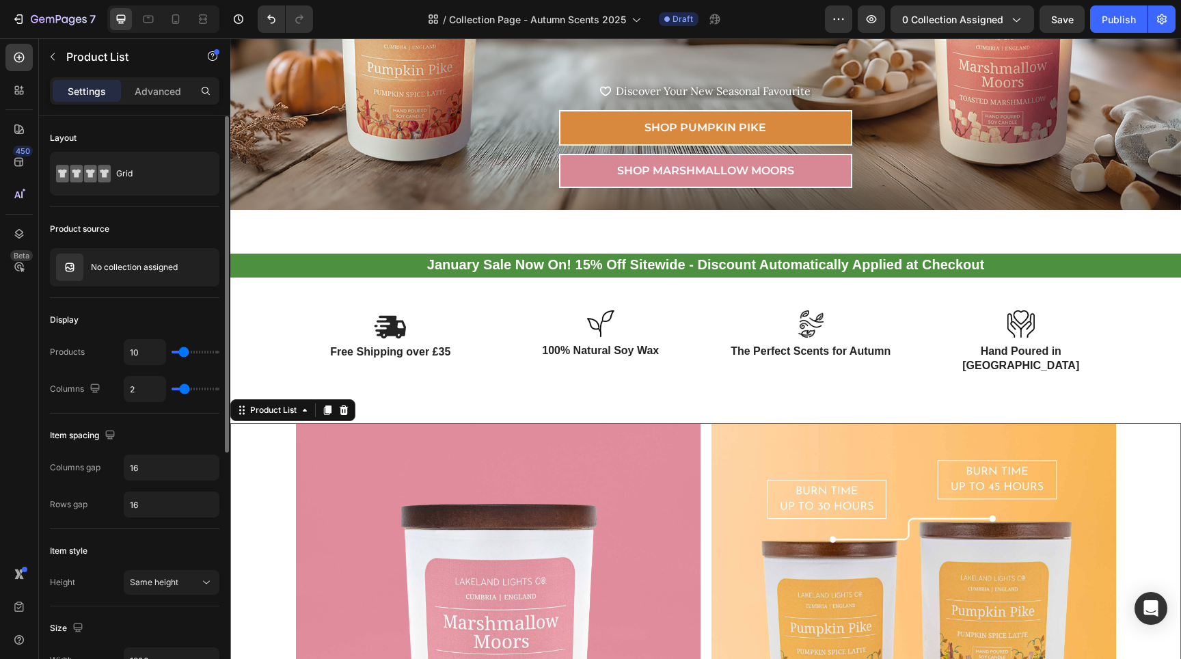
drag, startPoint x: 192, startPoint y: 392, endPoint x: 203, endPoint y: 391, distance: 11.0
click at [203, 391] on div "2" at bounding box center [172, 389] width 96 height 26
type input "3"
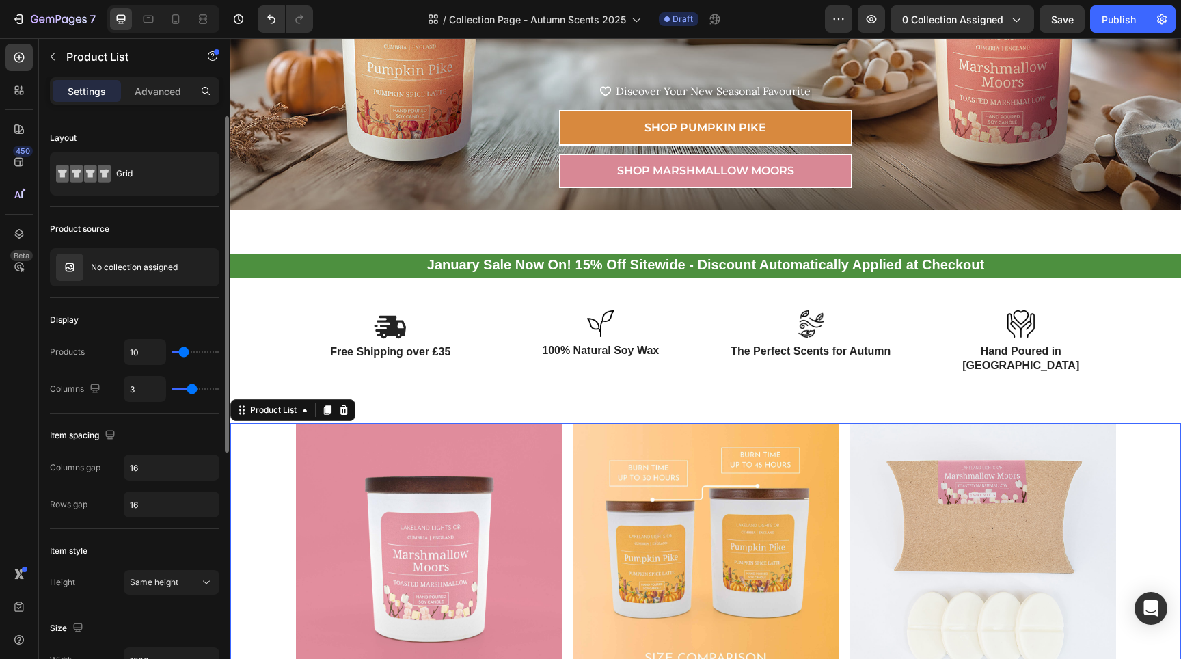
type input "3"
click at [189, 389] on input "range" at bounding box center [196, 388] width 48 height 3
type input "7"
type input "6"
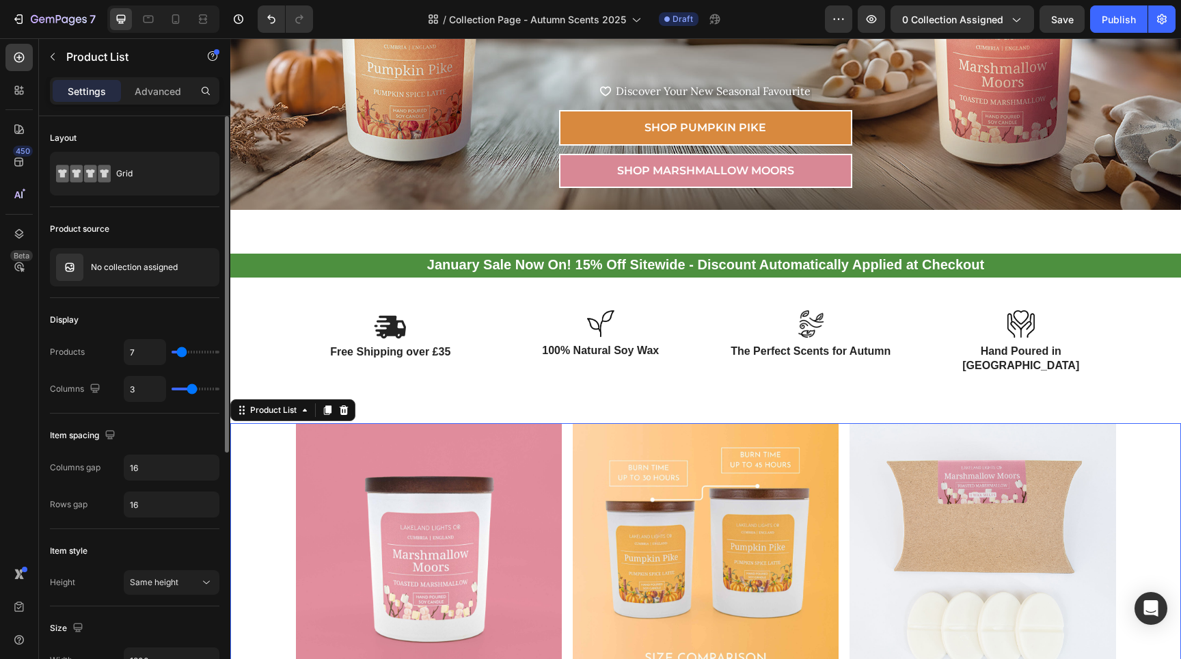
type input "6"
type input "5"
type input "4"
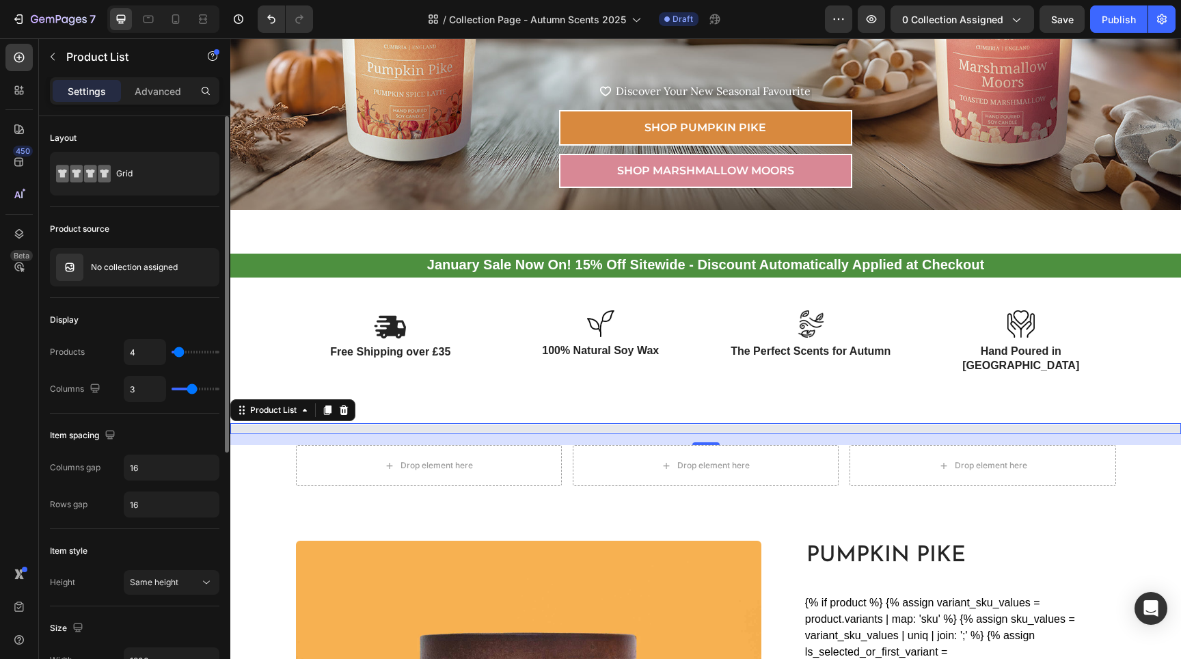
type input "3"
click at [176, 351] on input "range" at bounding box center [196, 352] width 48 height 3
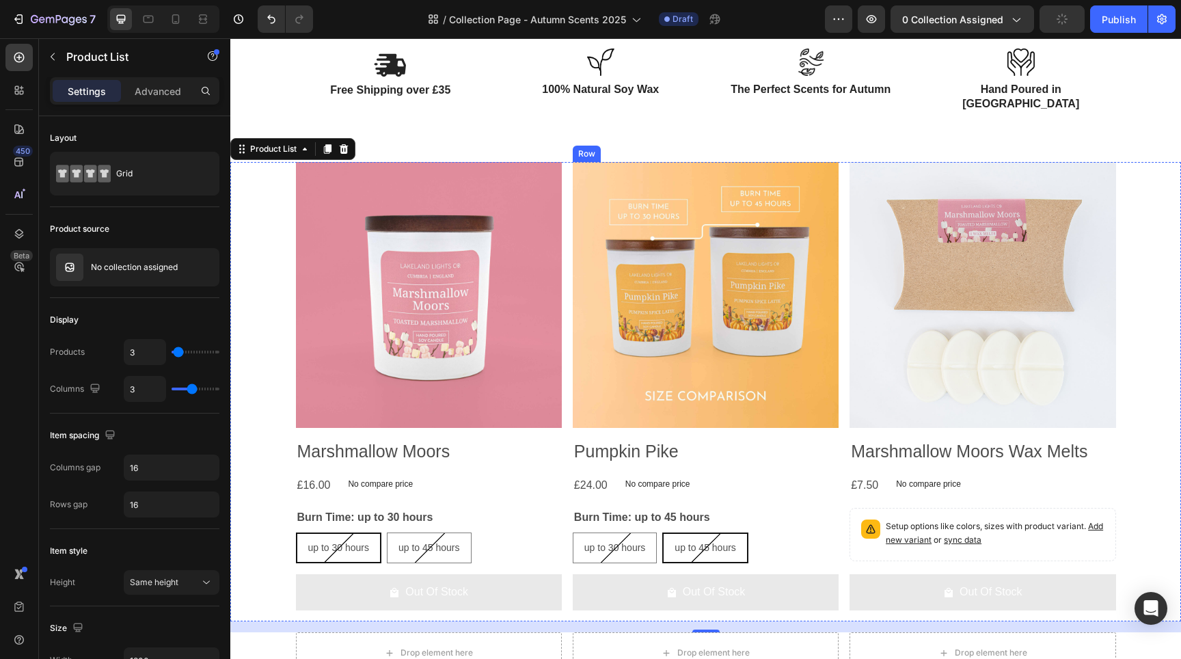
scroll to position [689, 0]
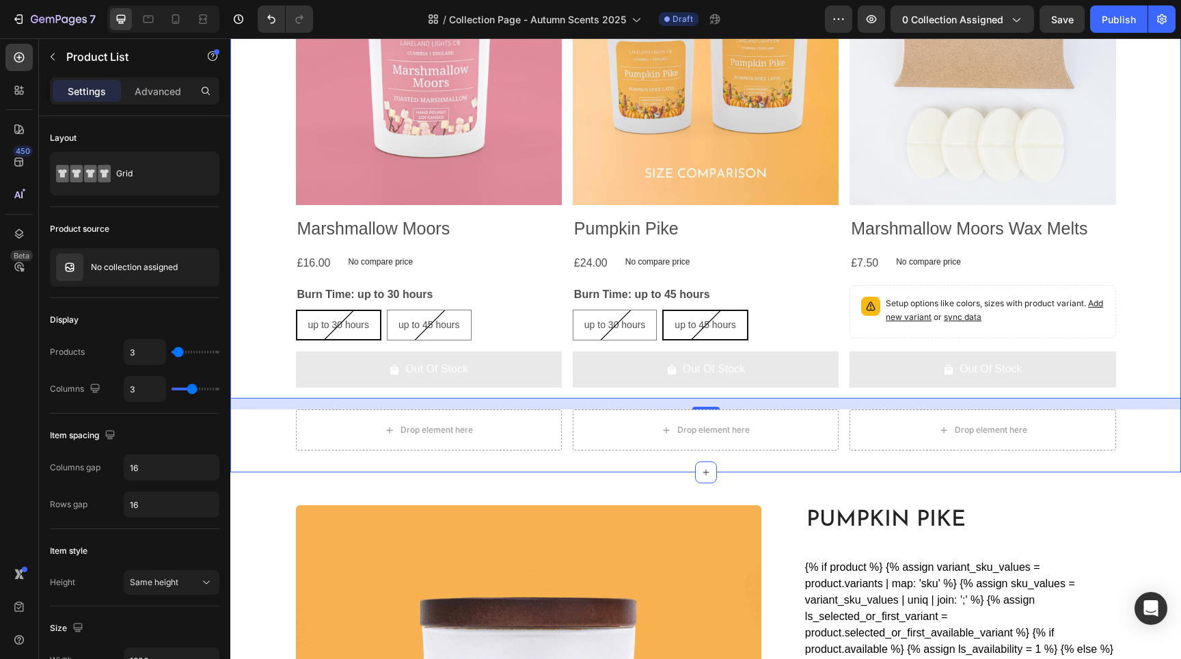
click at [269, 423] on div "Product Images Marshmallow Moors Product Title £16.00 Product Price Product Pri…" at bounding box center [705, 194] width 950 height 511
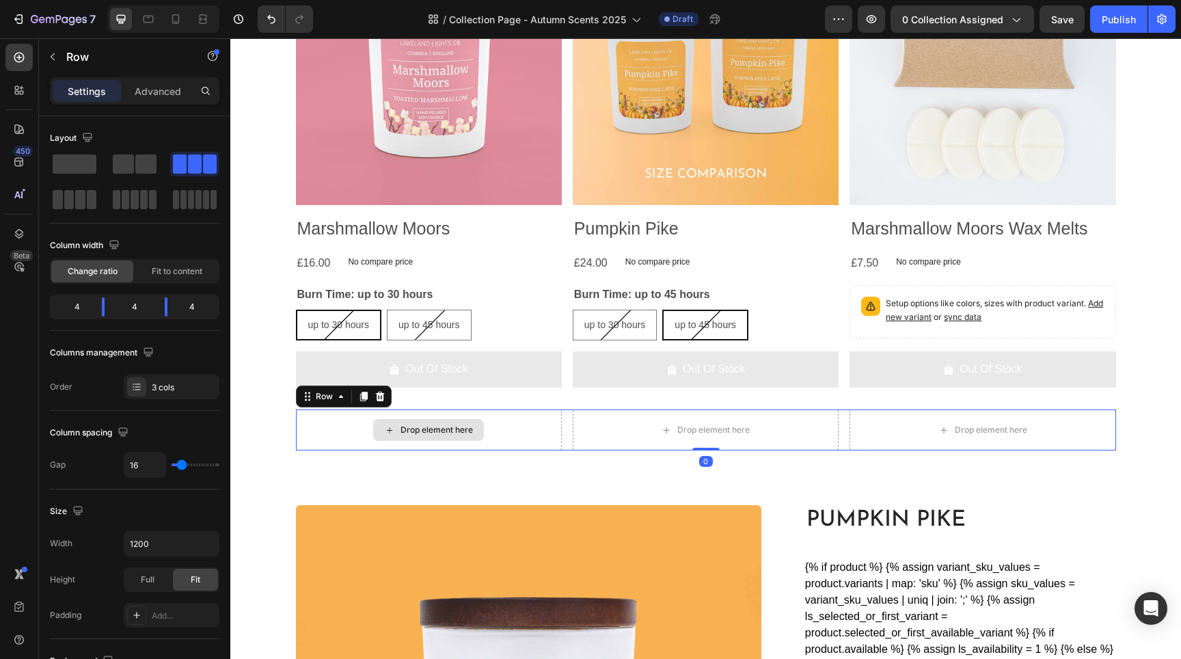
click at [333, 422] on div "Drop element here" at bounding box center [429, 429] width 266 height 41
click at [376, 396] on icon at bounding box center [379, 396] width 11 height 11
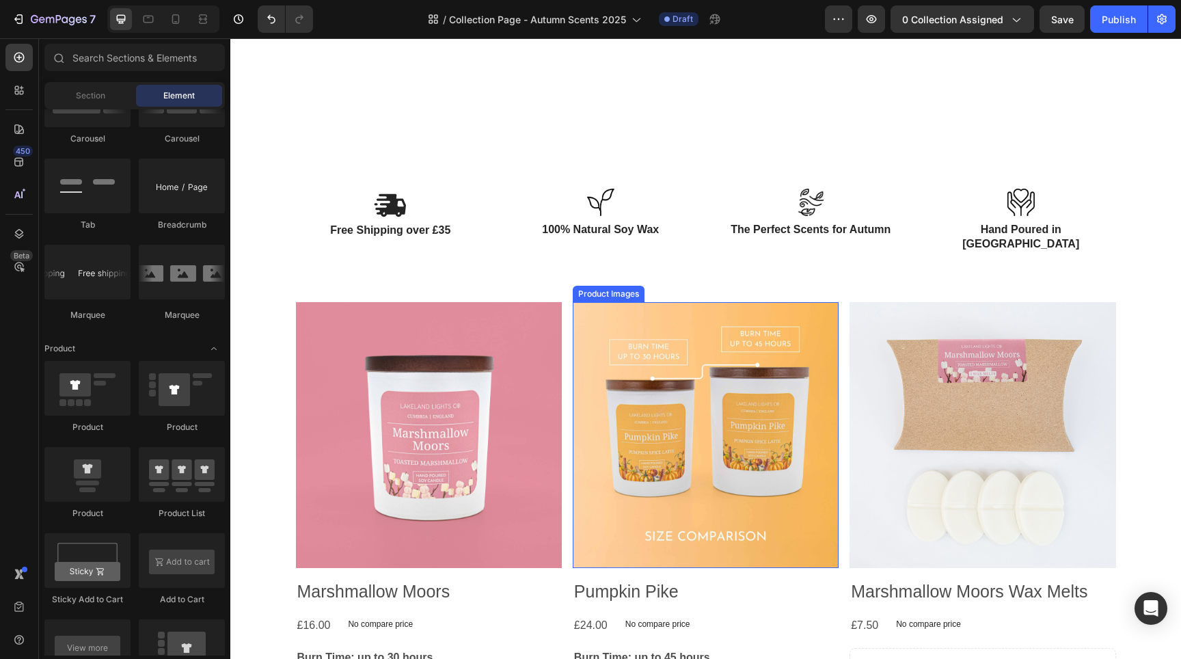
scroll to position [483, 0]
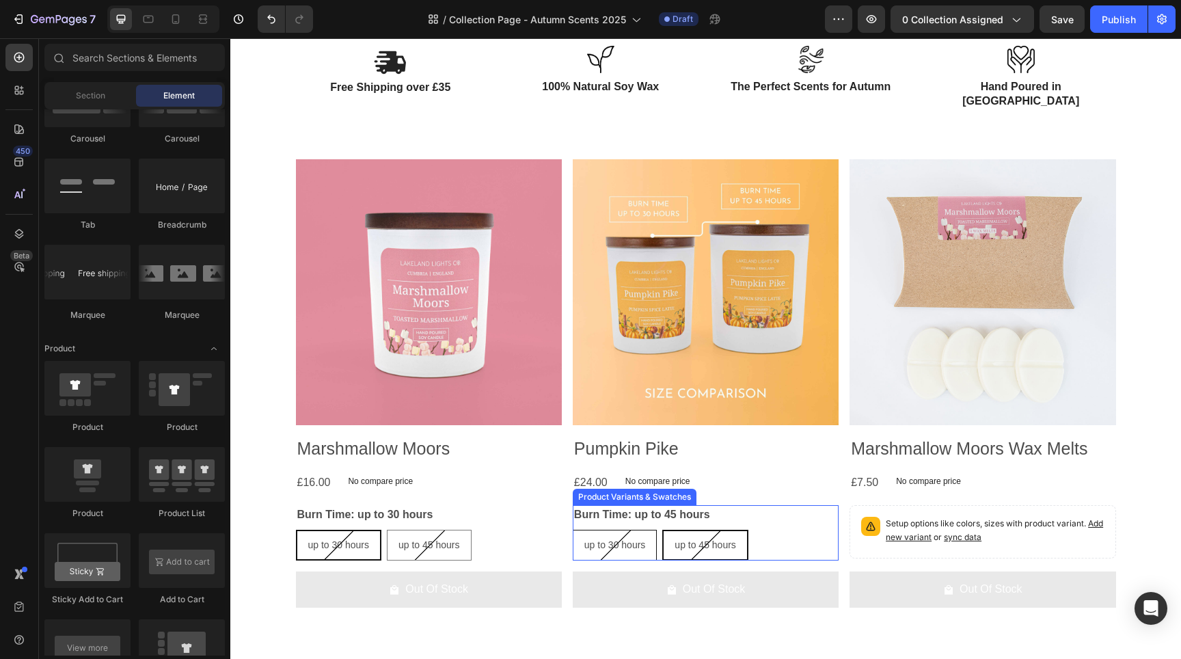
click at [618, 539] on span "up to 30 hours" at bounding box center [614, 544] width 61 height 11
click at [573, 529] on input "up to 30 hours up to 30 hours up to 30 hours" at bounding box center [572, 529] width 1 height 1
radio input "false"
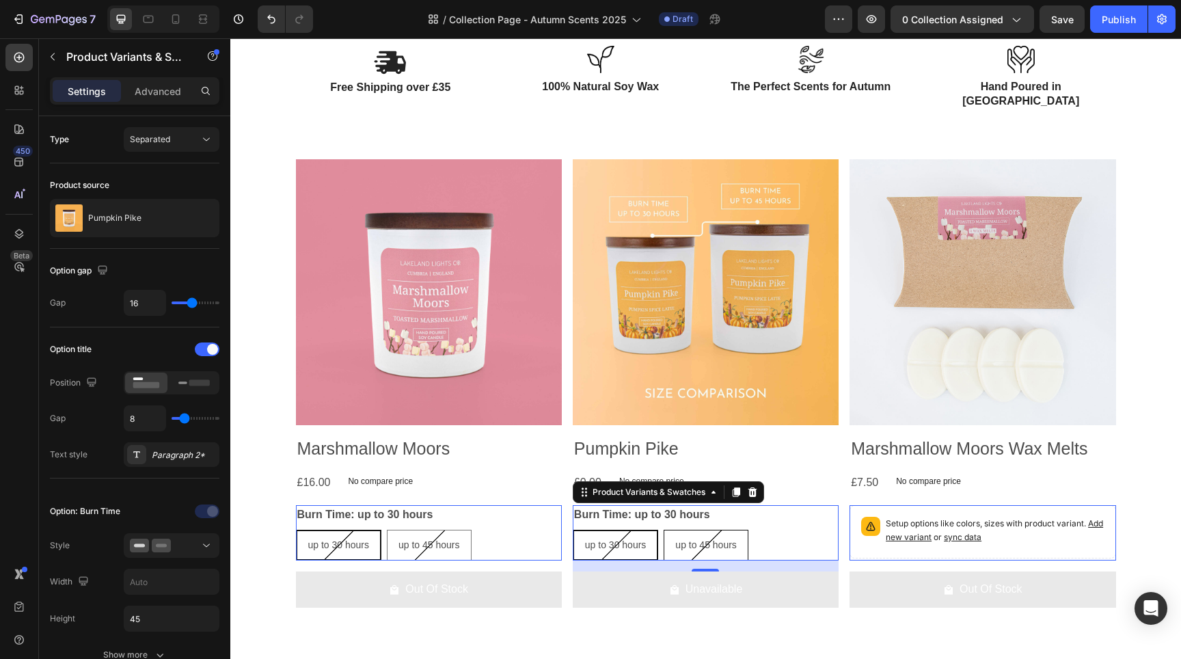
click at [685, 539] on span "up to 45 hours" at bounding box center [705, 544] width 61 height 11
click at [663, 530] on input "up to 45 hours up to 45 hours up to 45 hours" at bounding box center [663, 529] width 1 height 1
radio input "false"
click at [613, 539] on span "up to 30 hours" at bounding box center [614, 544] width 61 height 11
click at [573, 530] on input "up to 30 hours up to 30 hours up to 30 hours" at bounding box center [572, 529] width 1 height 1
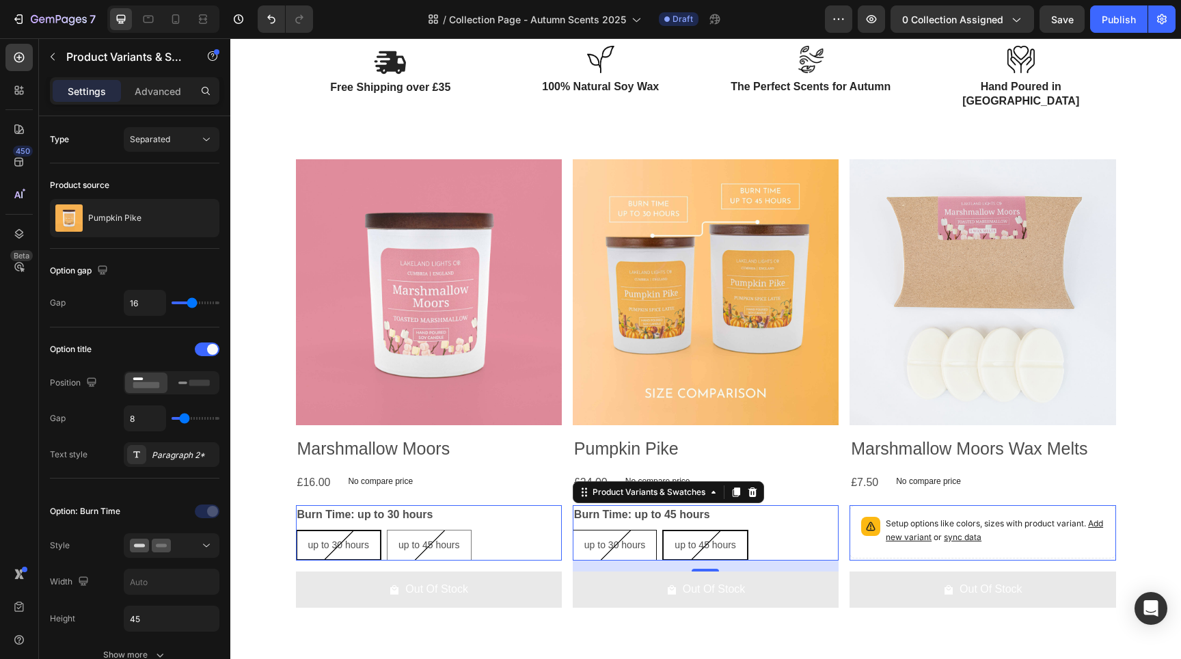
radio input "false"
click at [946, 258] on img at bounding box center [982, 292] width 266 height 266
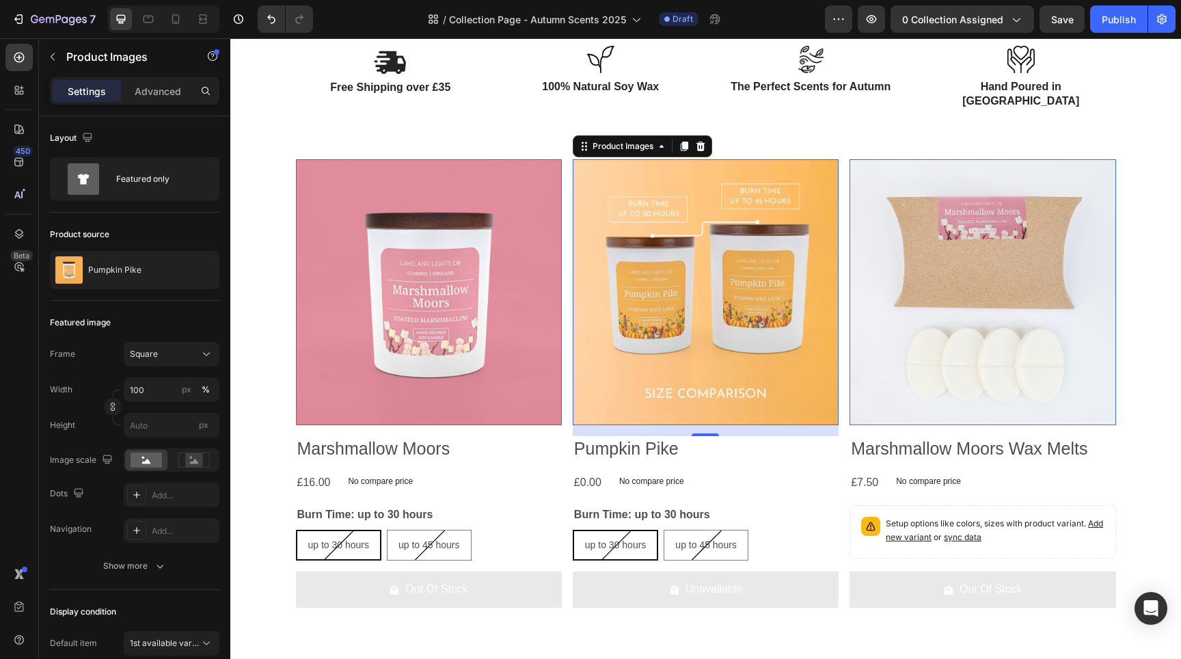
click at [726, 288] on img at bounding box center [706, 292] width 266 height 266
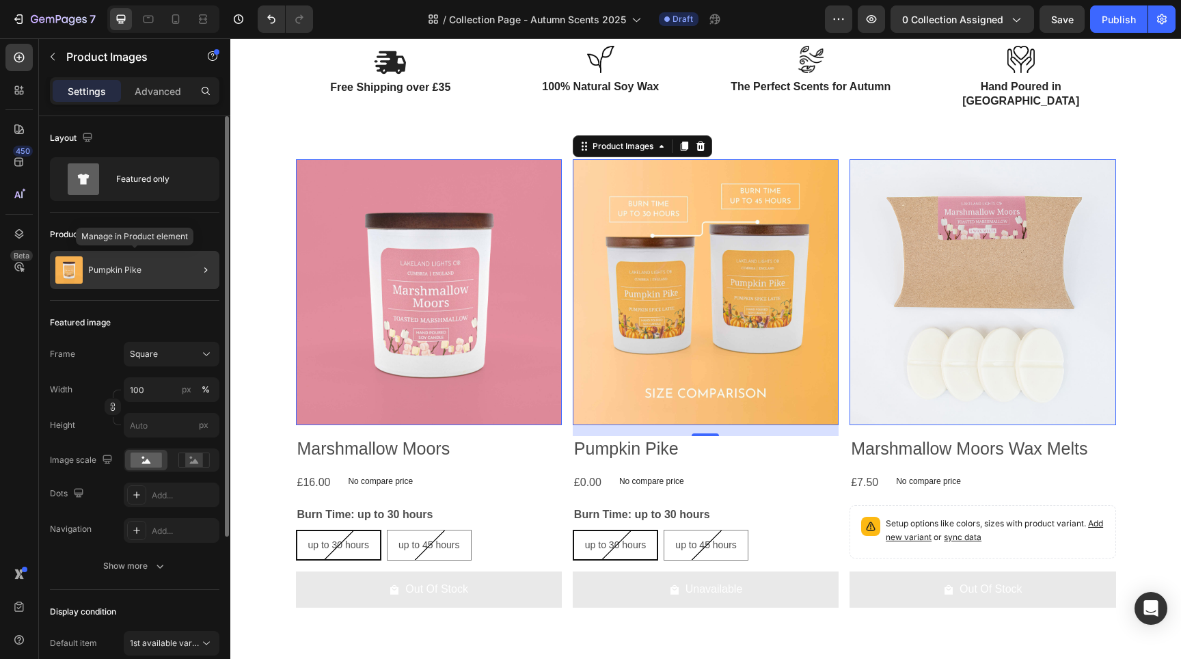
click at [102, 268] on p "Pumpkin Pike" at bounding box center [114, 270] width 53 height 10
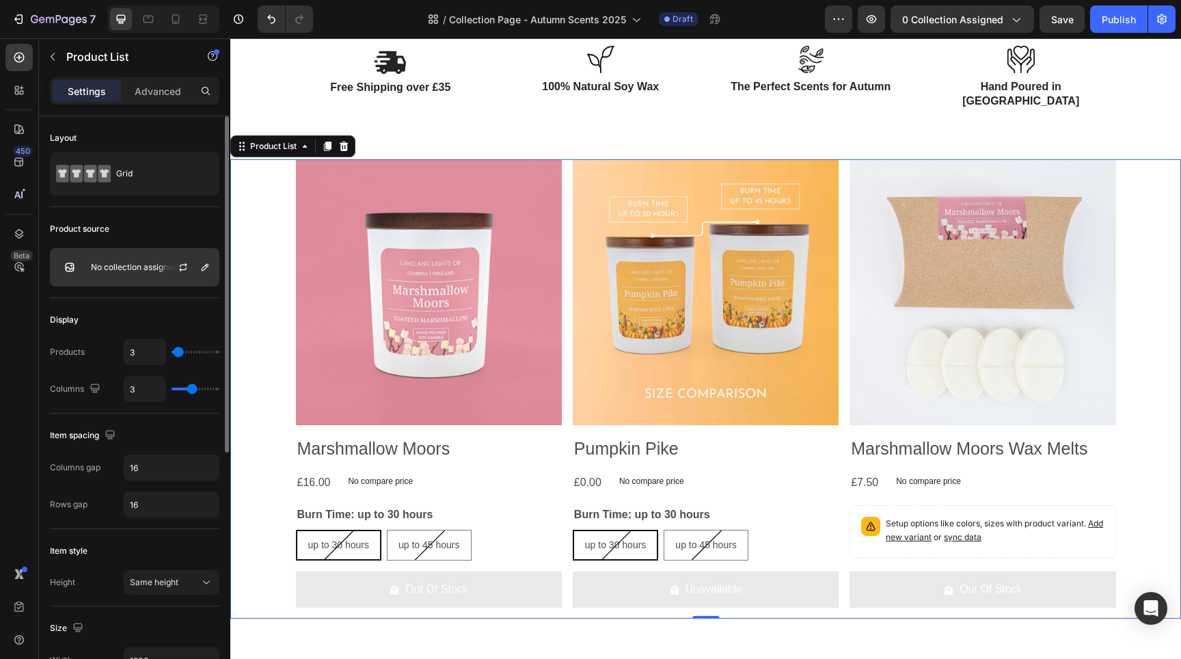
click at [98, 271] on p "No collection assigned" at bounding box center [134, 267] width 87 height 10
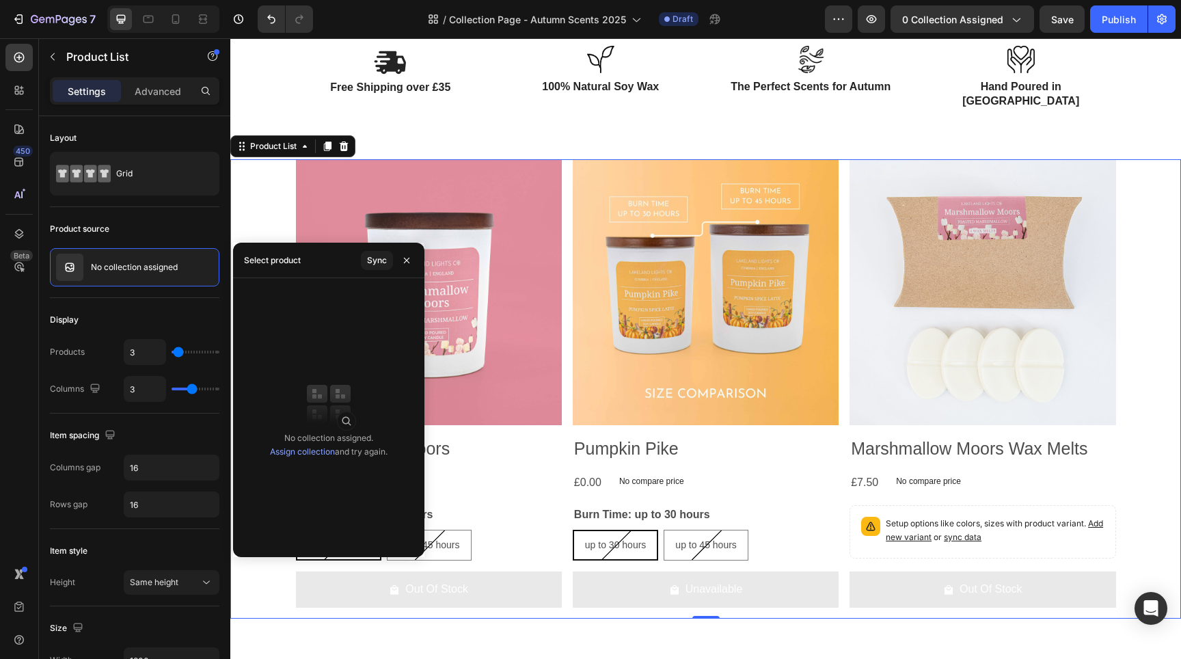
click at [290, 446] on link "Assign collection" at bounding box center [302, 451] width 65 height 10
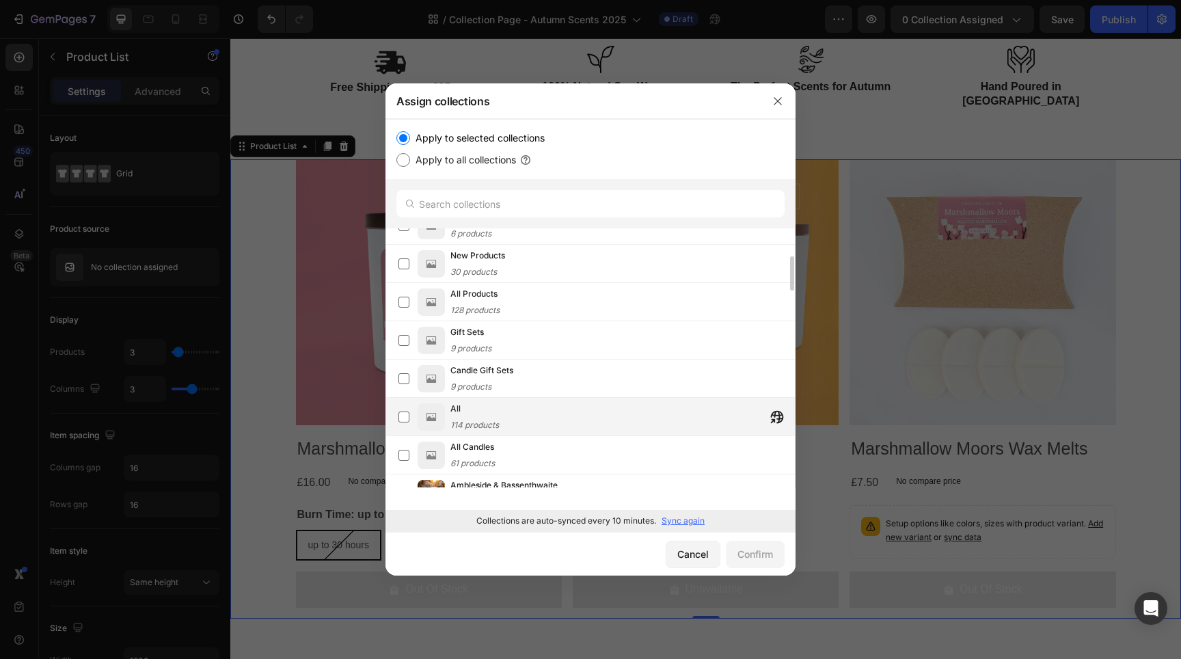
scroll to position [365, 0]
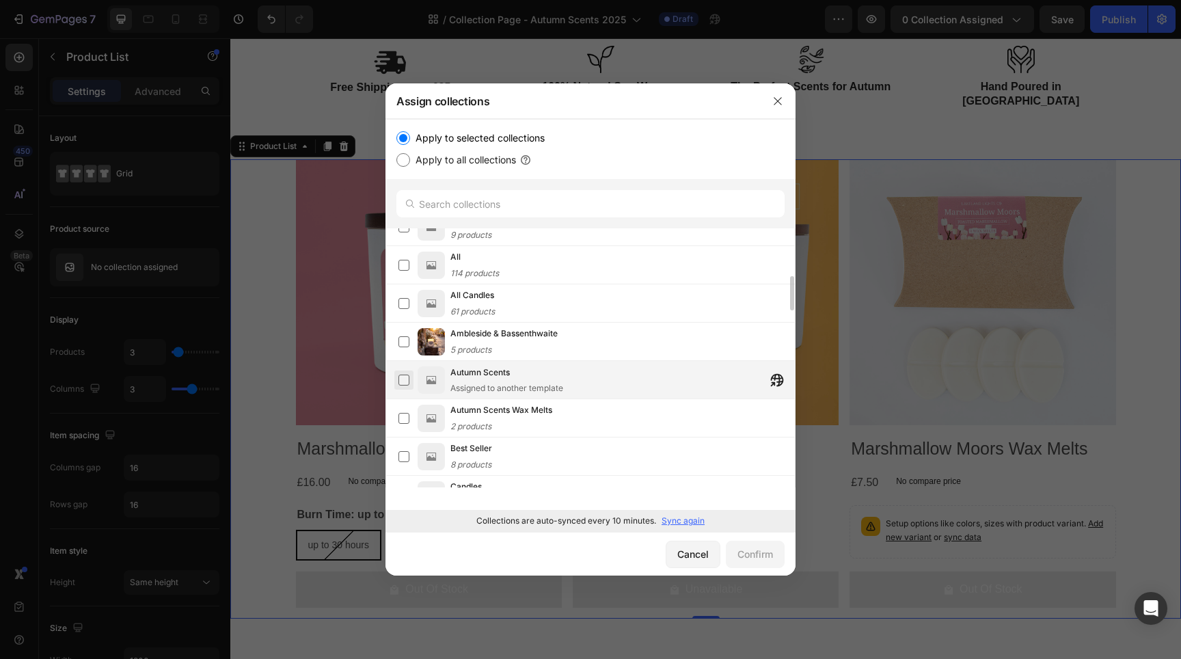
click at [406, 379] on label at bounding box center [403, 379] width 11 height 11
click at [748, 552] on div "Confirm" at bounding box center [755, 554] width 36 height 14
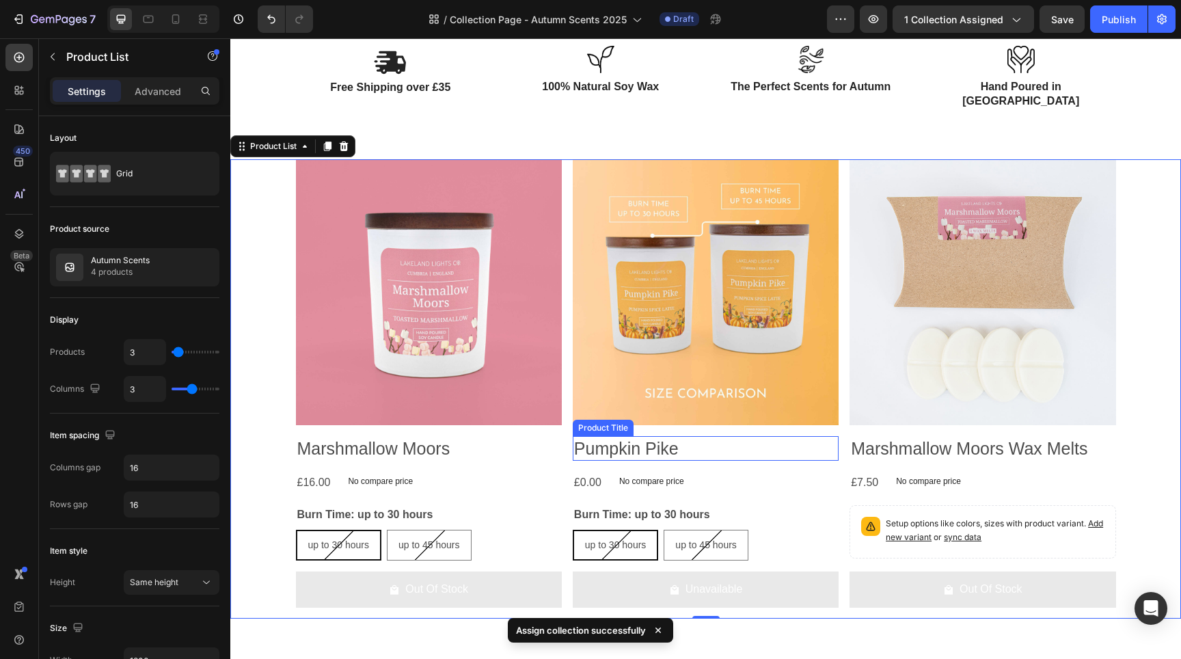
click at [562, 436] on h2 "Pumpkin Pike" at bounding box center [429, 448] width 266 height 25
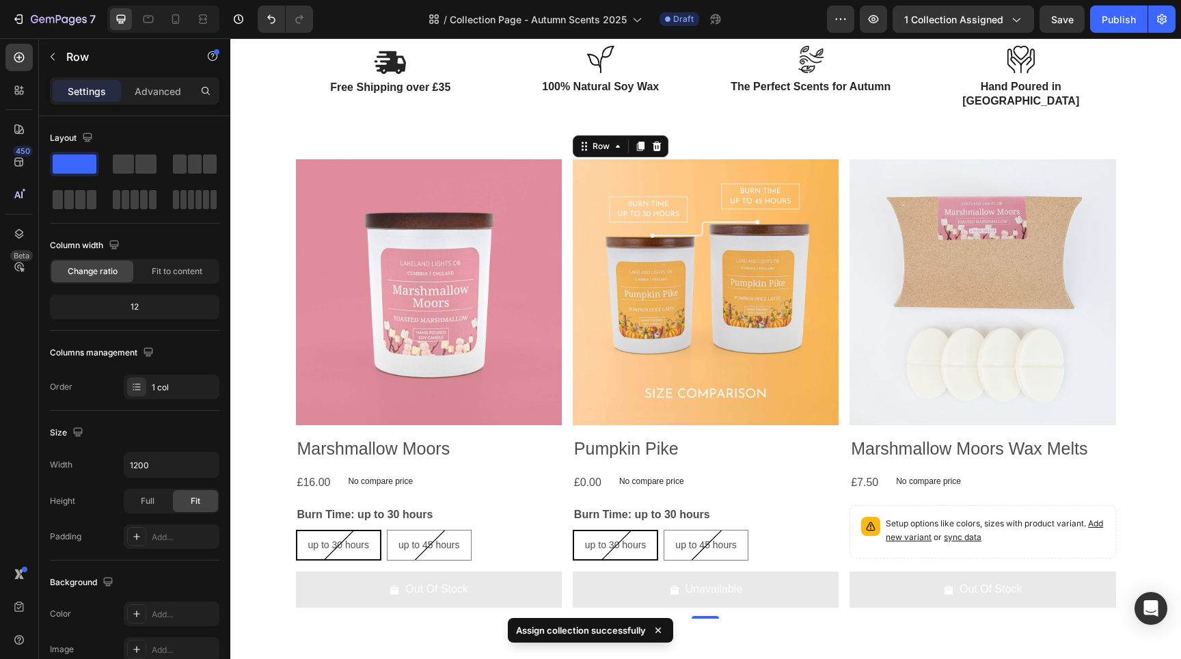
click at [562, 416] on div "Product Images Pumpkin Pike Product Title £0.00 Product Price Product Price No …" at bounding box center [429, 388] width 266 height 459
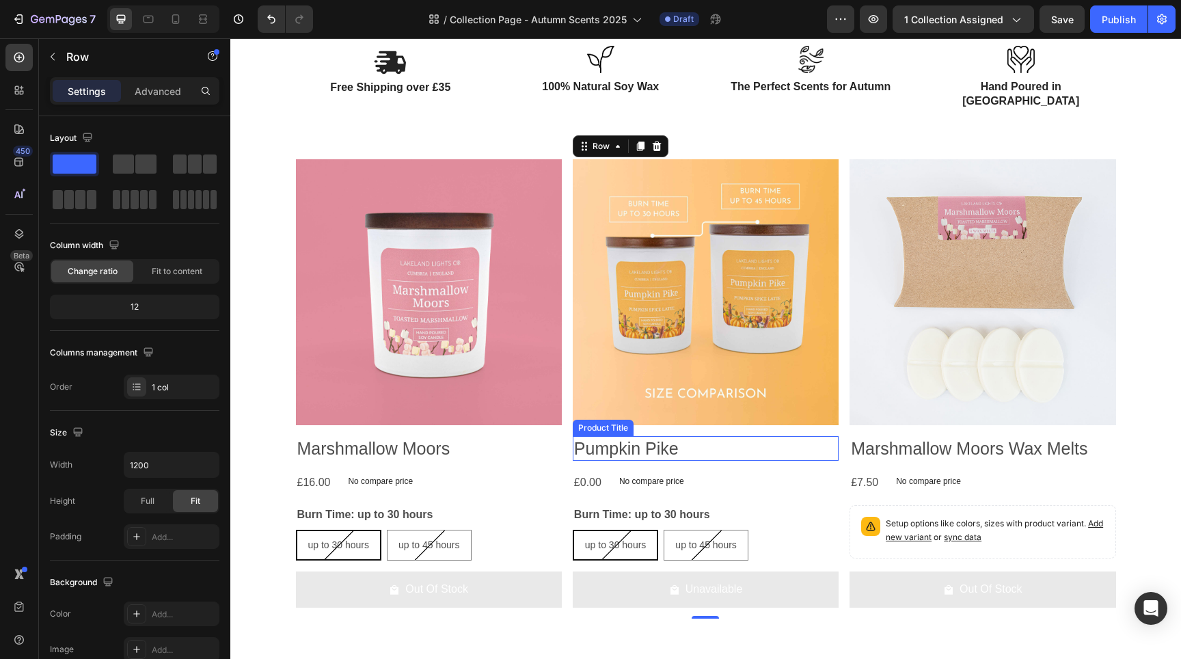
scroll to position [384, 0]
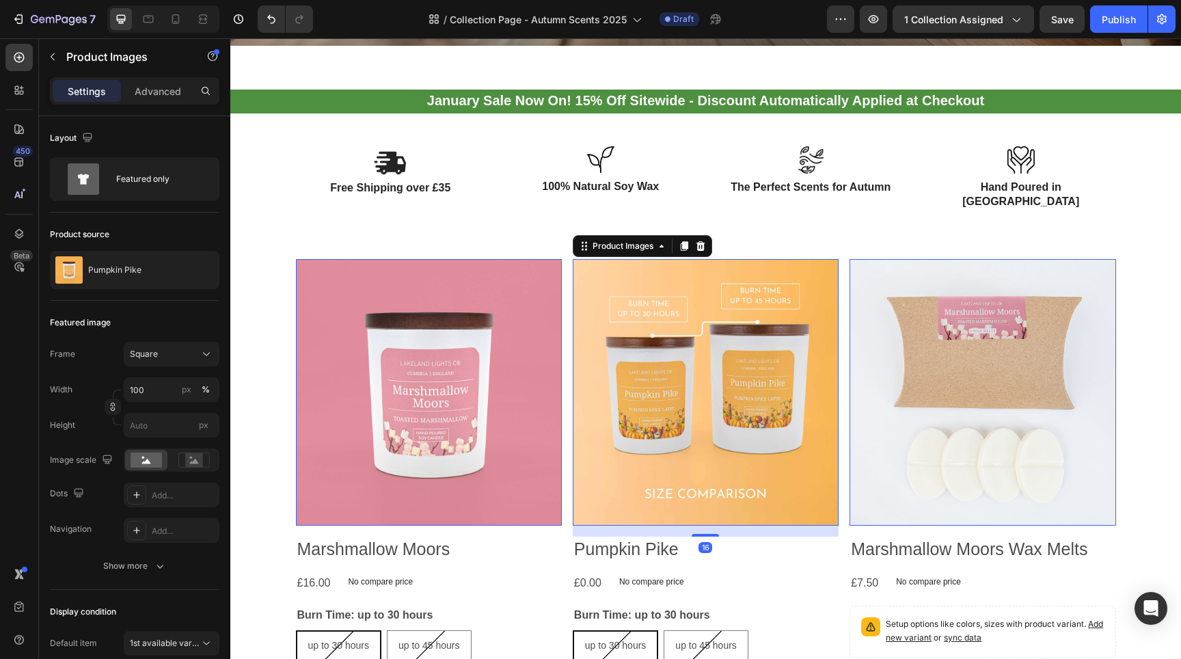
click at [709, 259] on img at bounding box center [706, 392] width 266 height 266
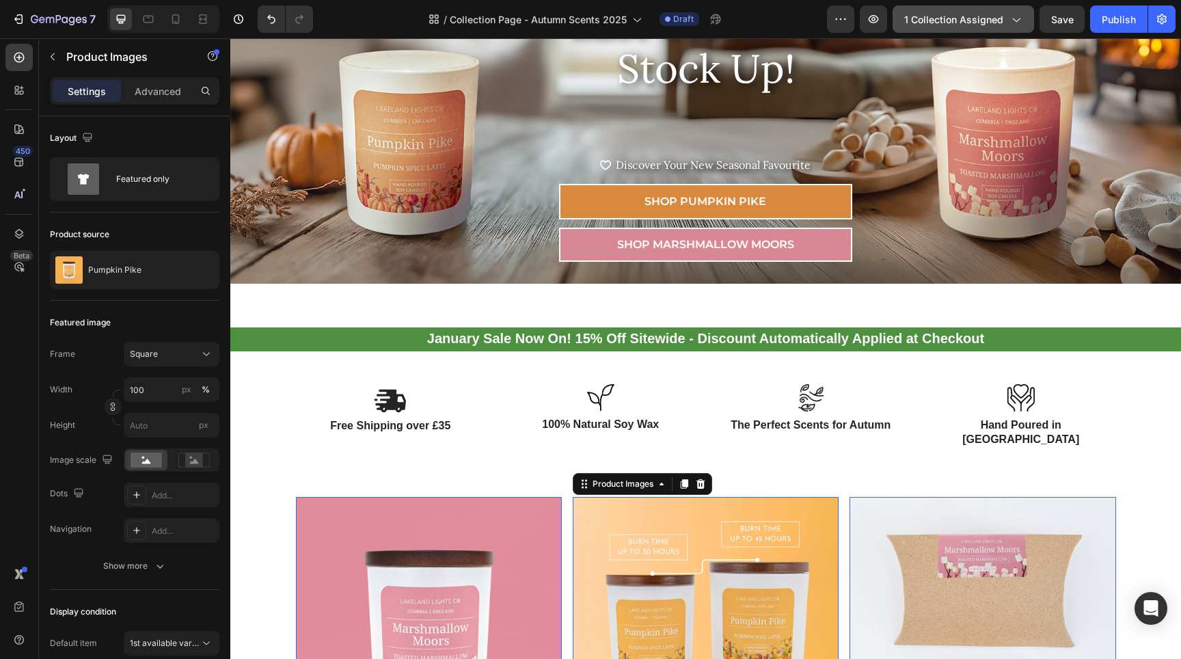
click at [1005, 18] on div "1 collection assigned" at bounding box center [963, 19] width 118 height 14
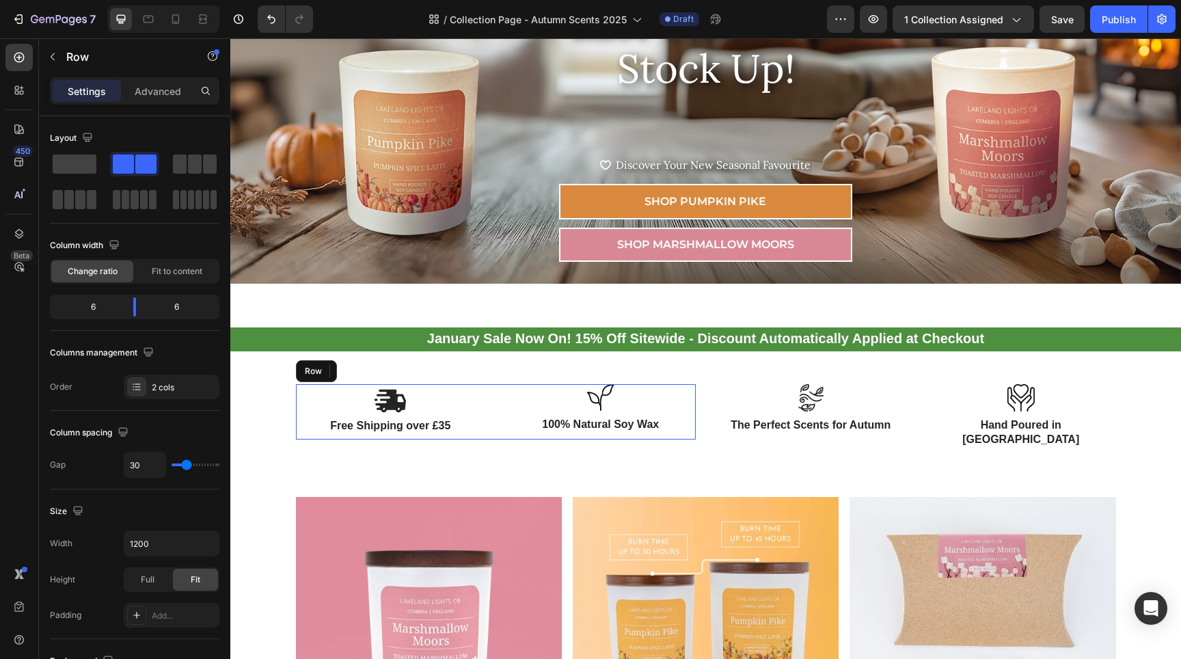
click at [491, 404] on div "Image Free Shipping over £35 Text Block Image 100% Natural Soy Wax Text Block R…" at bounding box center [496, 412] width 400 height 56
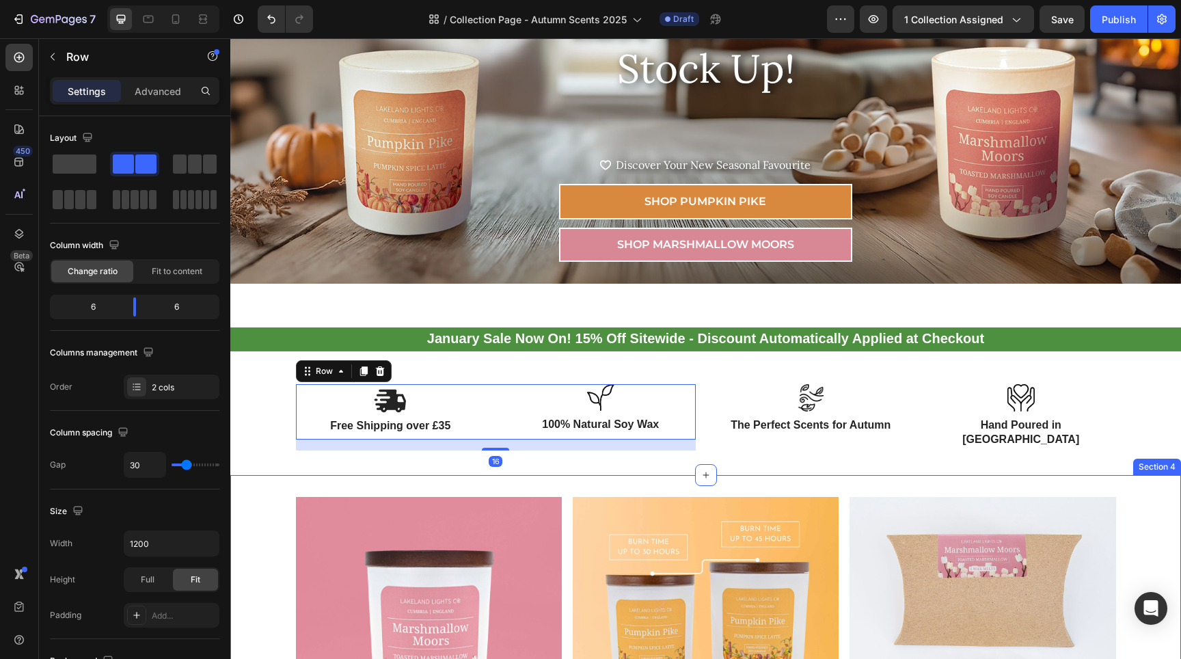
scroll to position [303, 0]
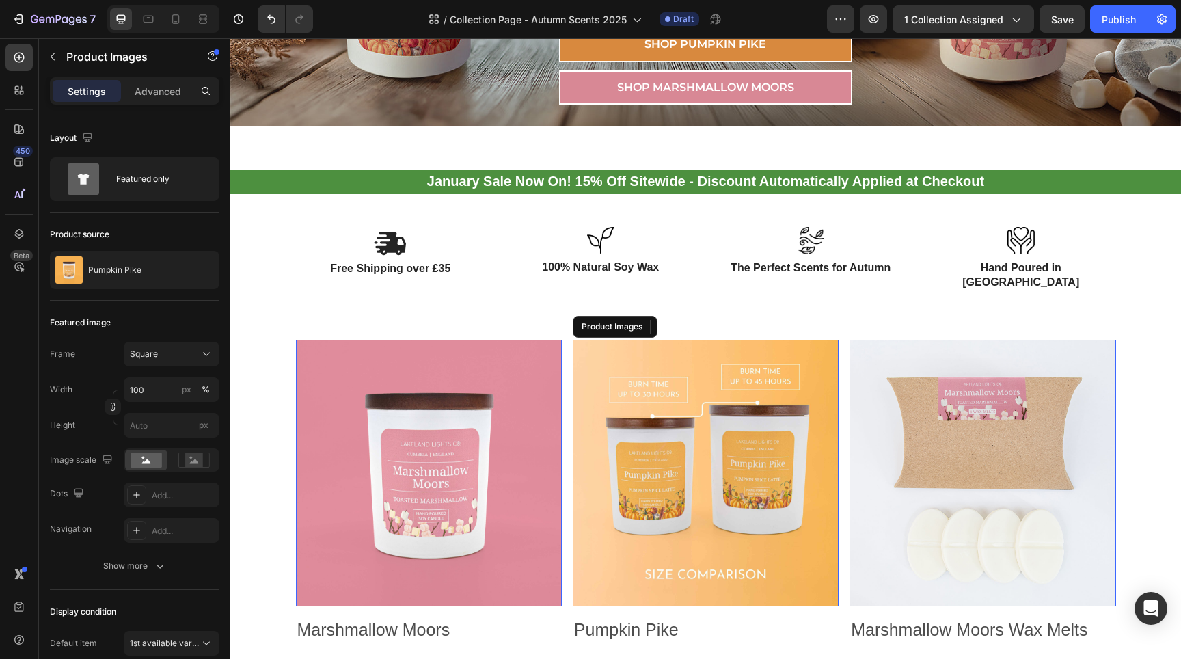
click at [579, 347] on img at bounding box center [706, 473] width 266 height 266
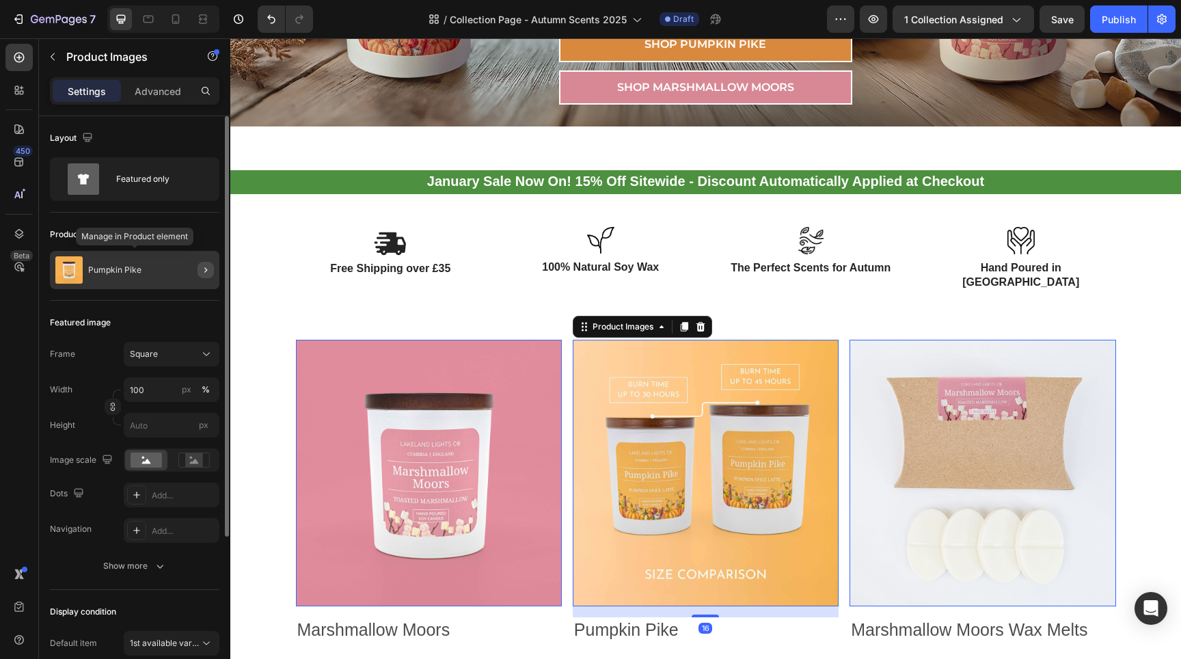
click at [200, 270] on icon "button" at bounding box center [205, 269] width 11 height 11
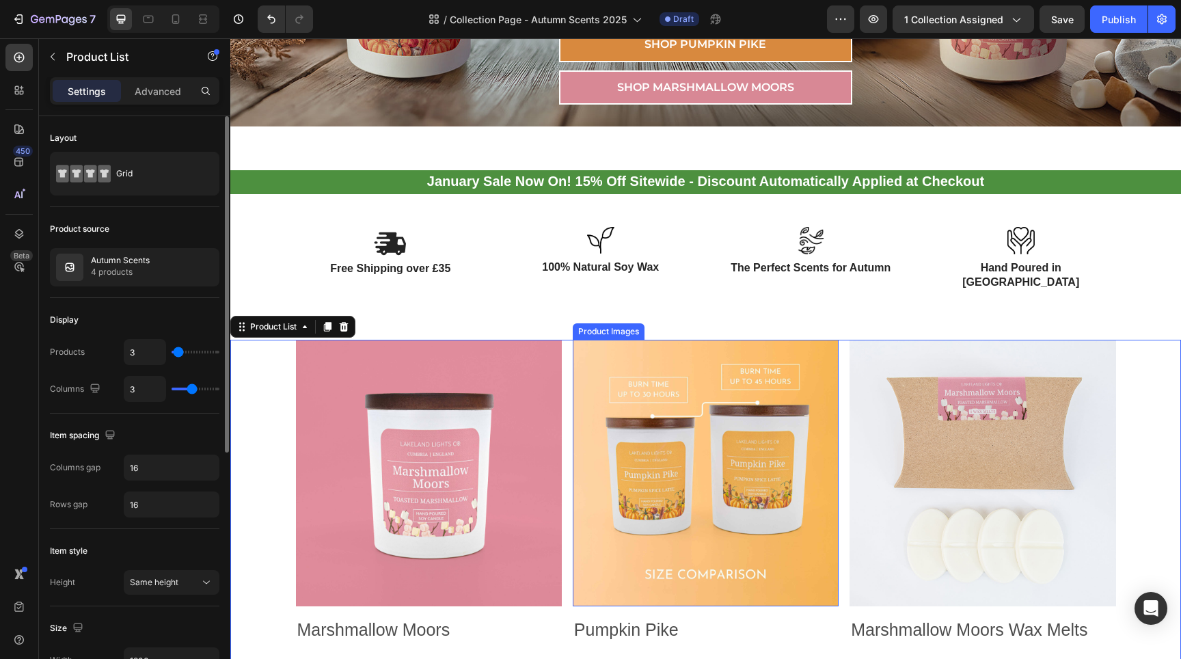
click at [817, 341] on img at bounding box center [706, 473] width 266 height 266
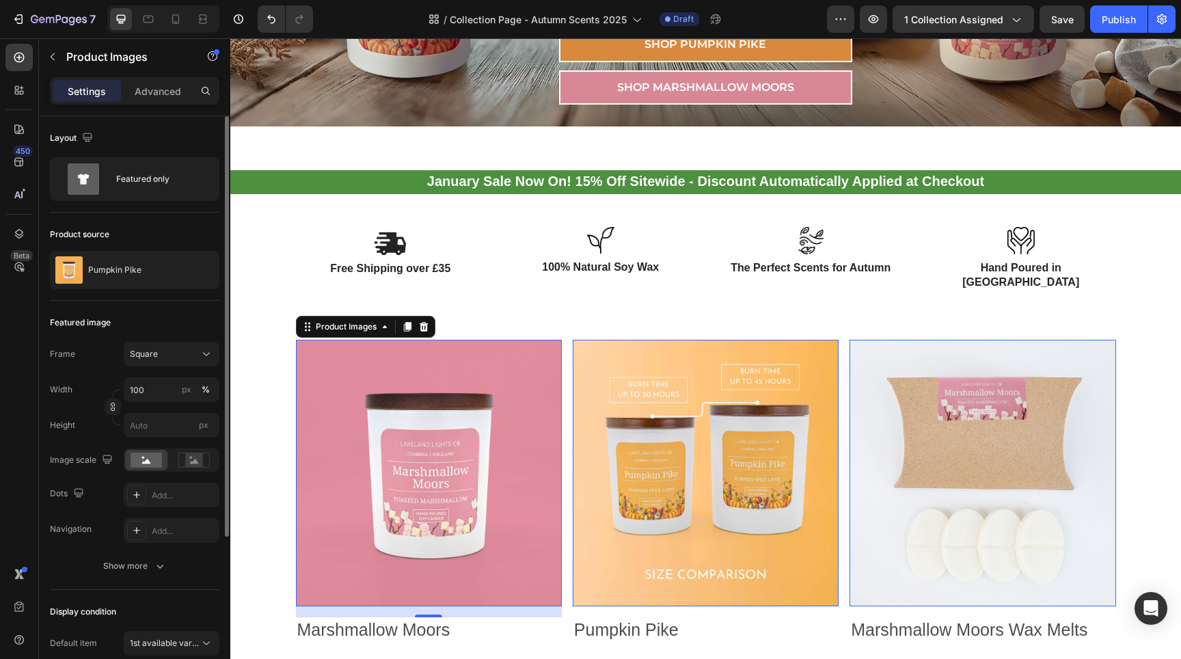
click at [509, 369] on img at bounding box center [429, 473] width 266 height 266
click at [689, 361] on img at bounding box center [706, 473] width 266 height 266
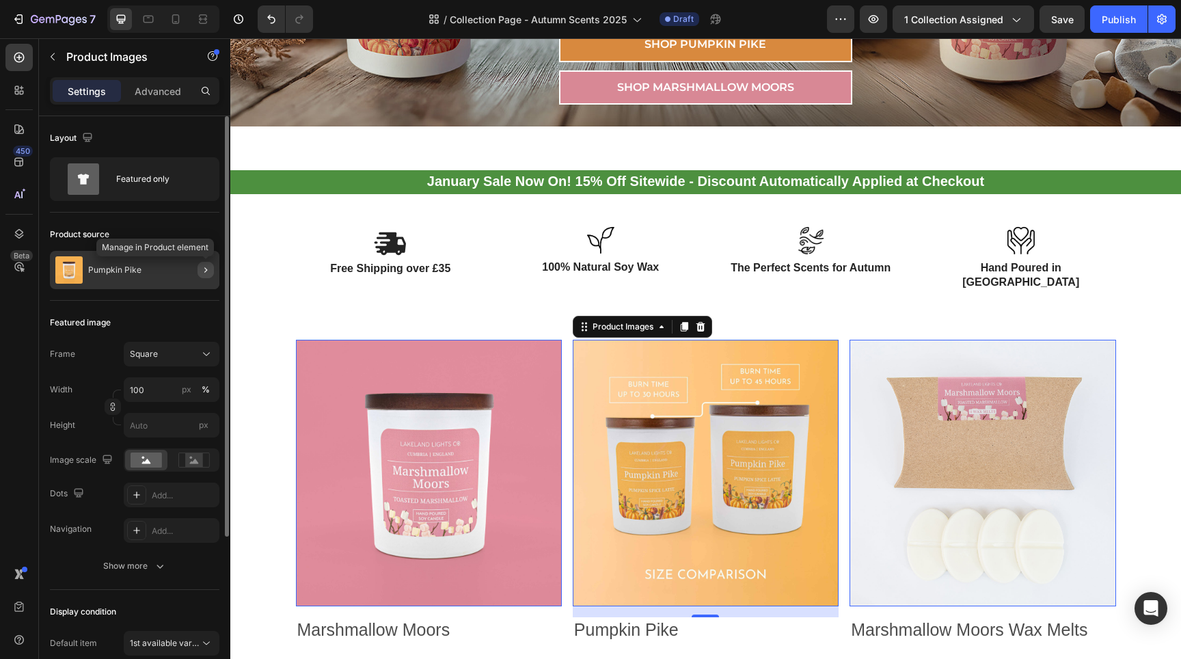
click at [208, 271] on icon "button" at bounding box center [205, 269] width 11 height 11
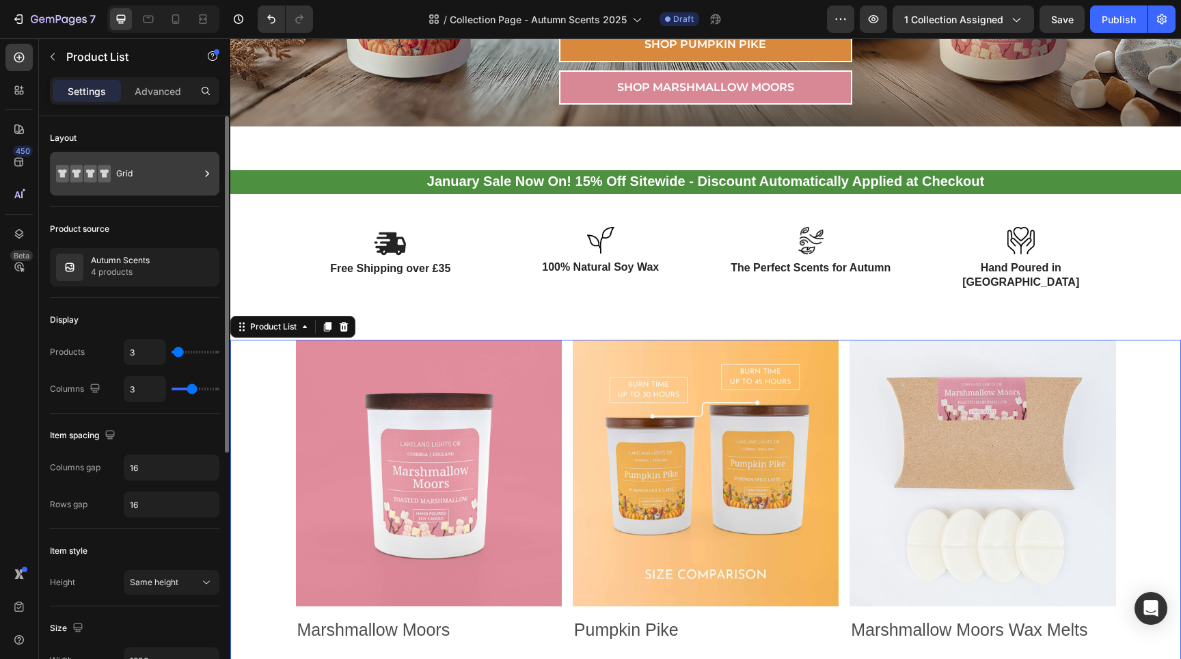
click at [204, 181] on div at bounding box center [207, 174] width 14 height 44
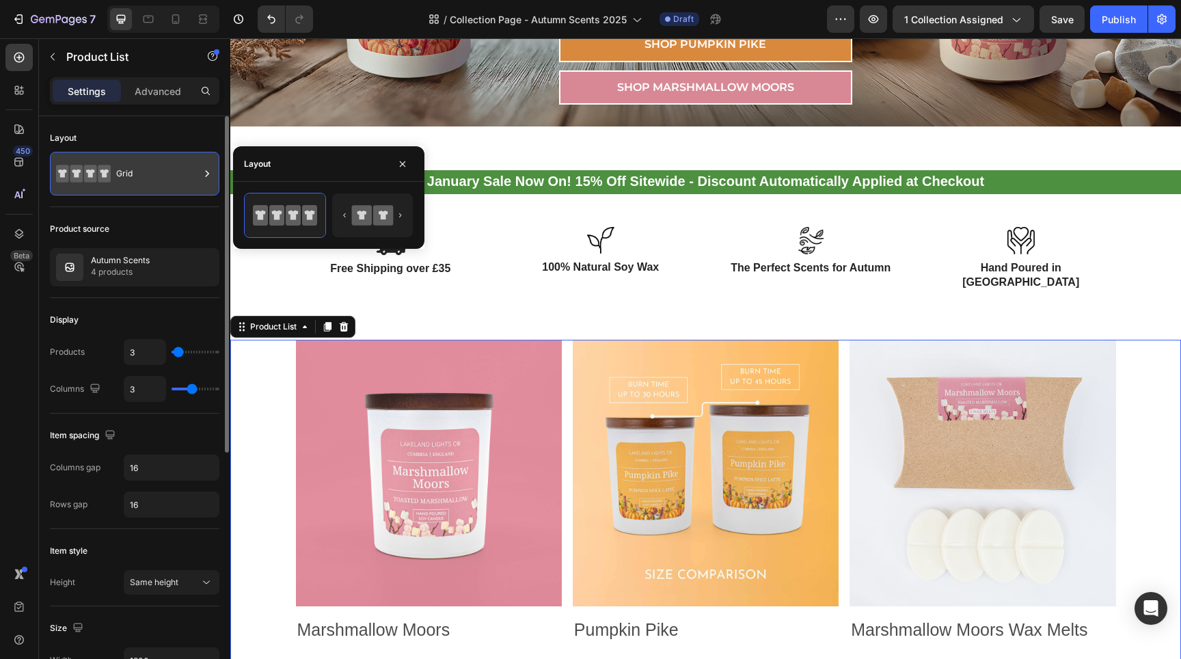
click at [204, 181] on div at bounding box center [207, 174] width 14 height 44
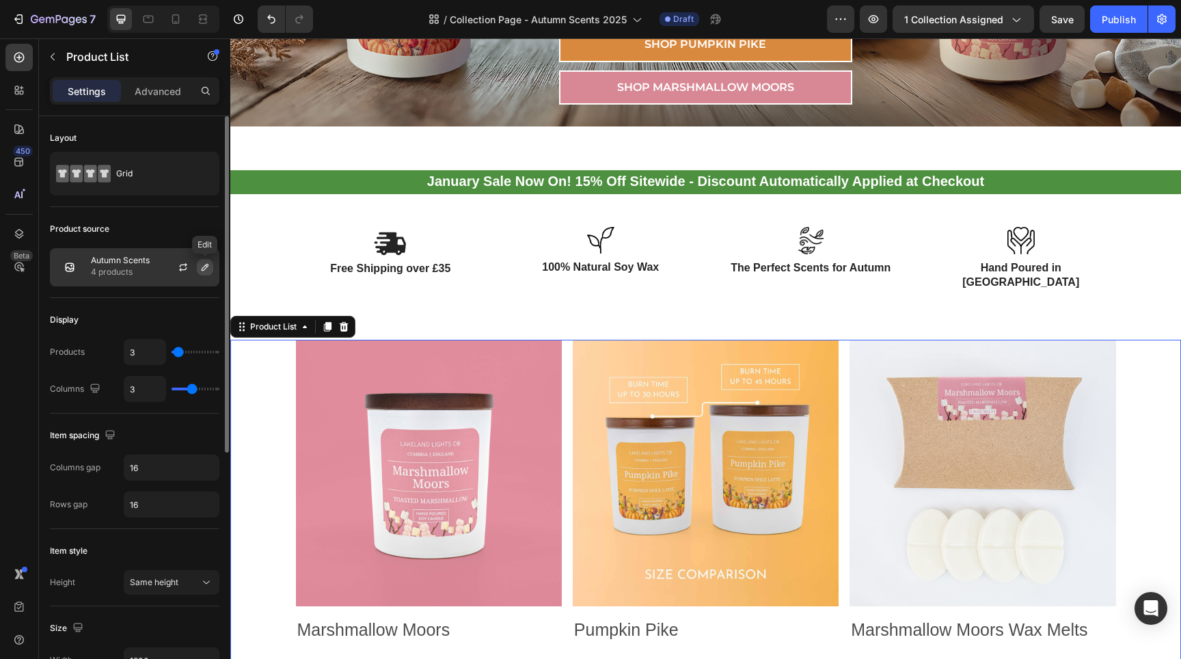
click at [207, 269] on icon "button" at bounding box center [205, 267] width 11 height 11
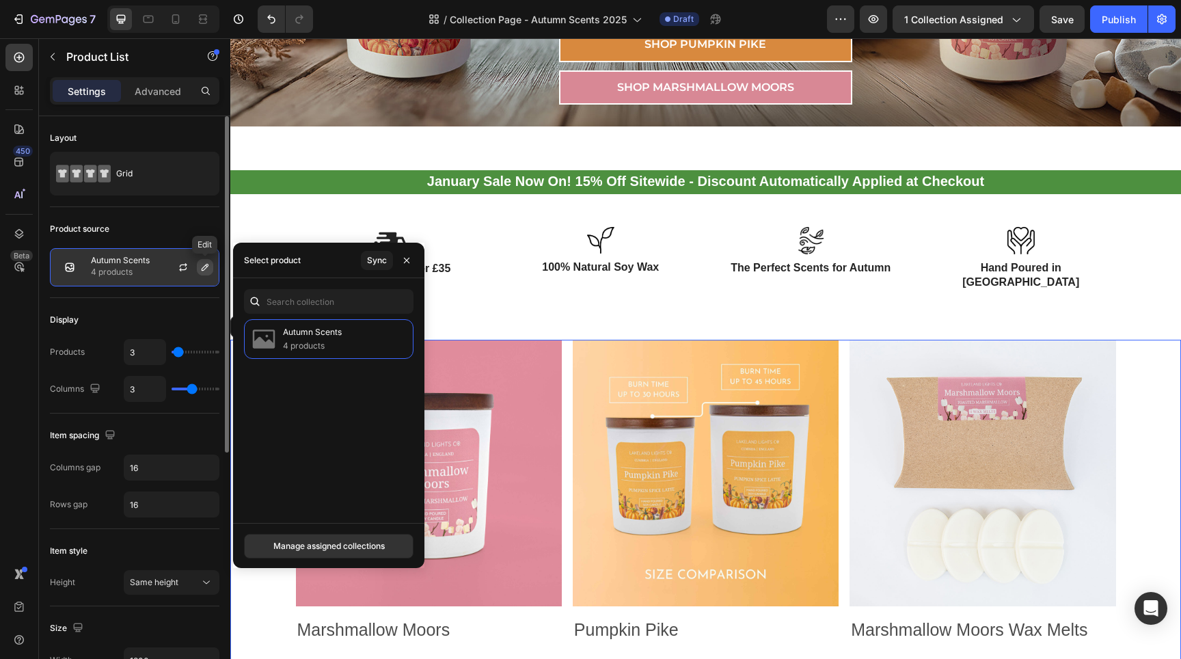
click at [207, 268] on icon "button" at bounding box center [205, 267] width 11 height 11
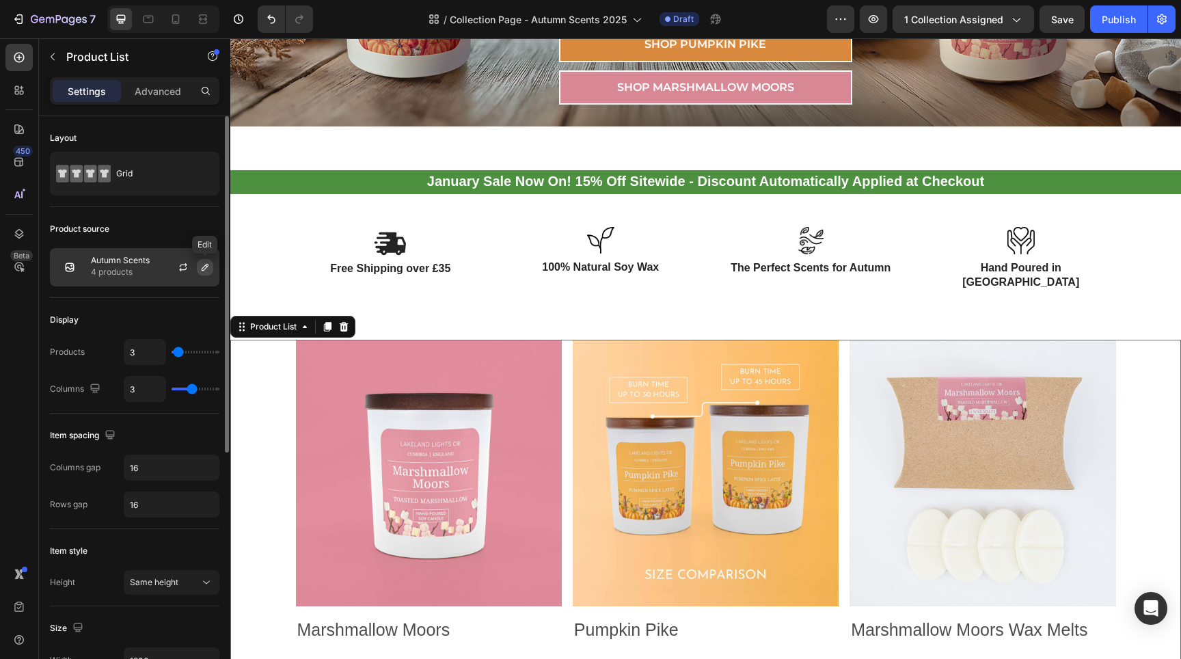
click at [204, 267] on icon "button" at bounding box center [205, 267] width 7 height 7
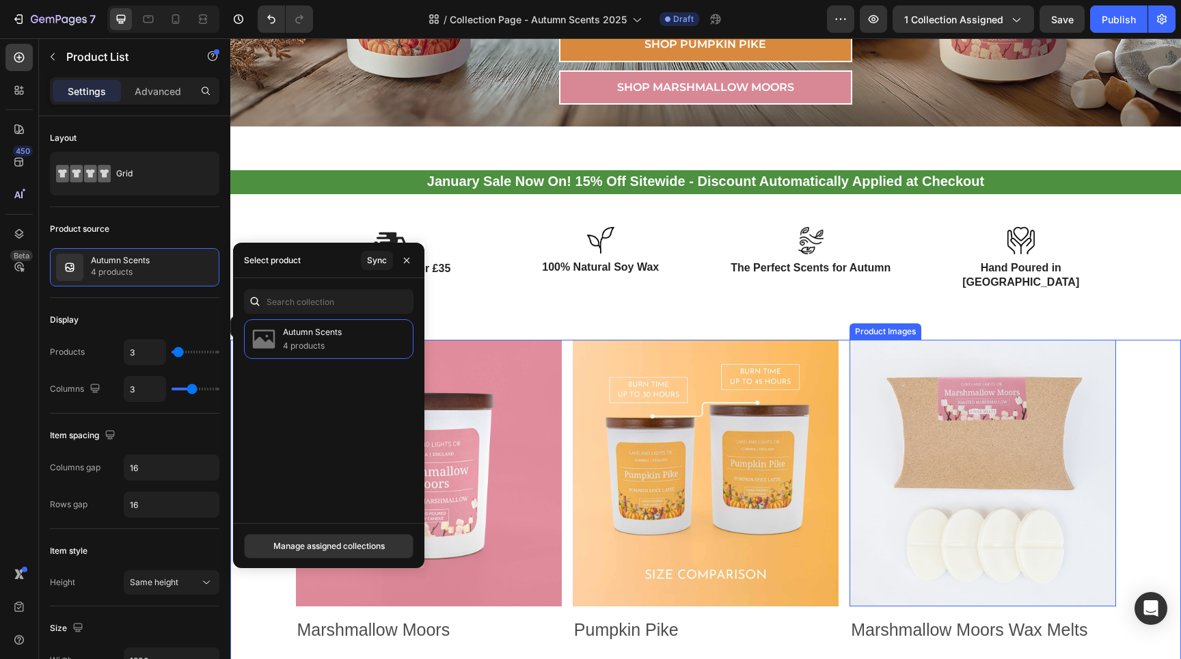
click at [959, 381] on img at bounding box center [982, 473] width 266 height 266
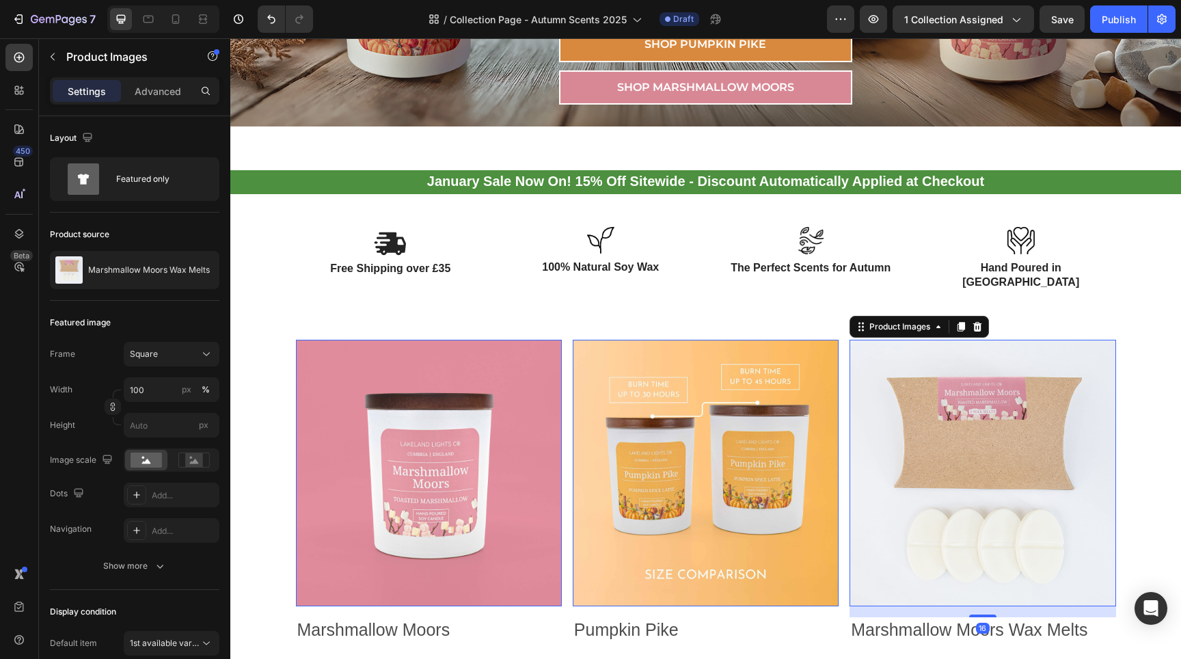
click at [670, 376] on img at bounding box center [706, 473] width 266 height 266
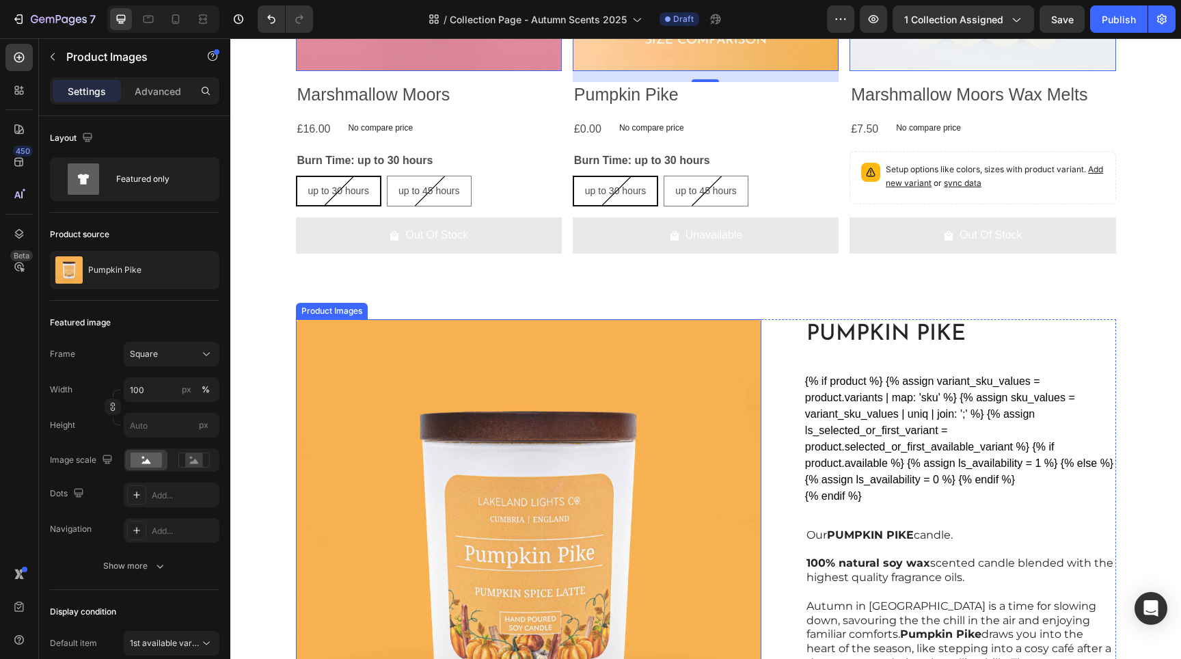
scroll to position [534, 0]
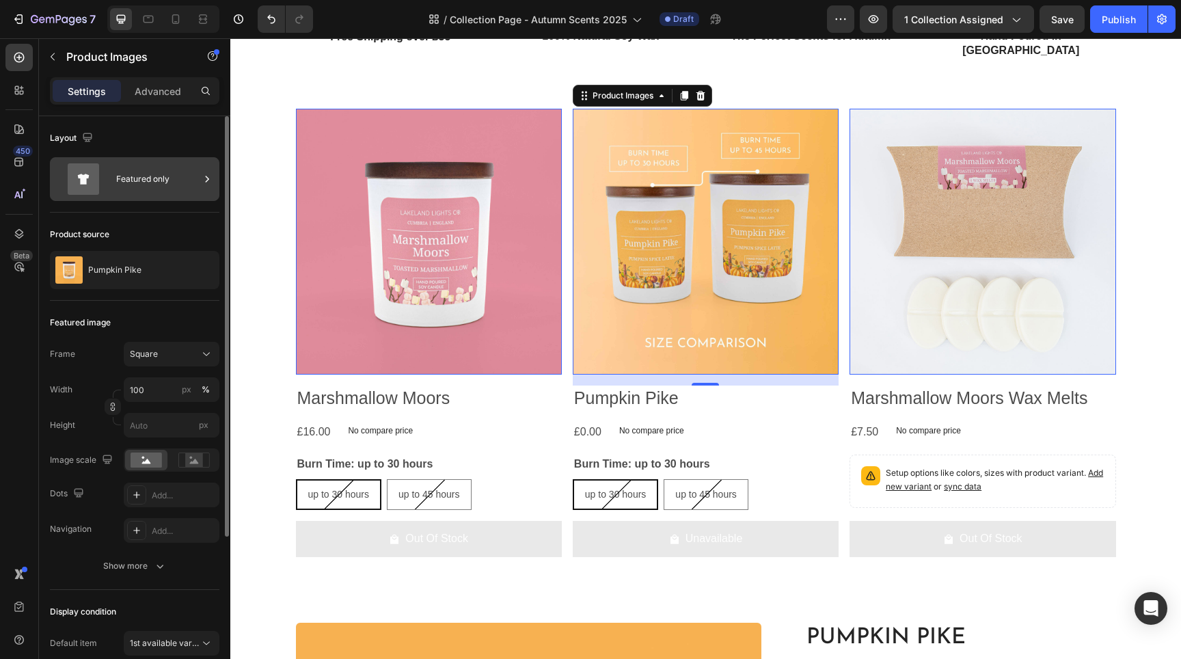
click at [209, 174] on icon at bounding box center [207, 179] width 14 height 14
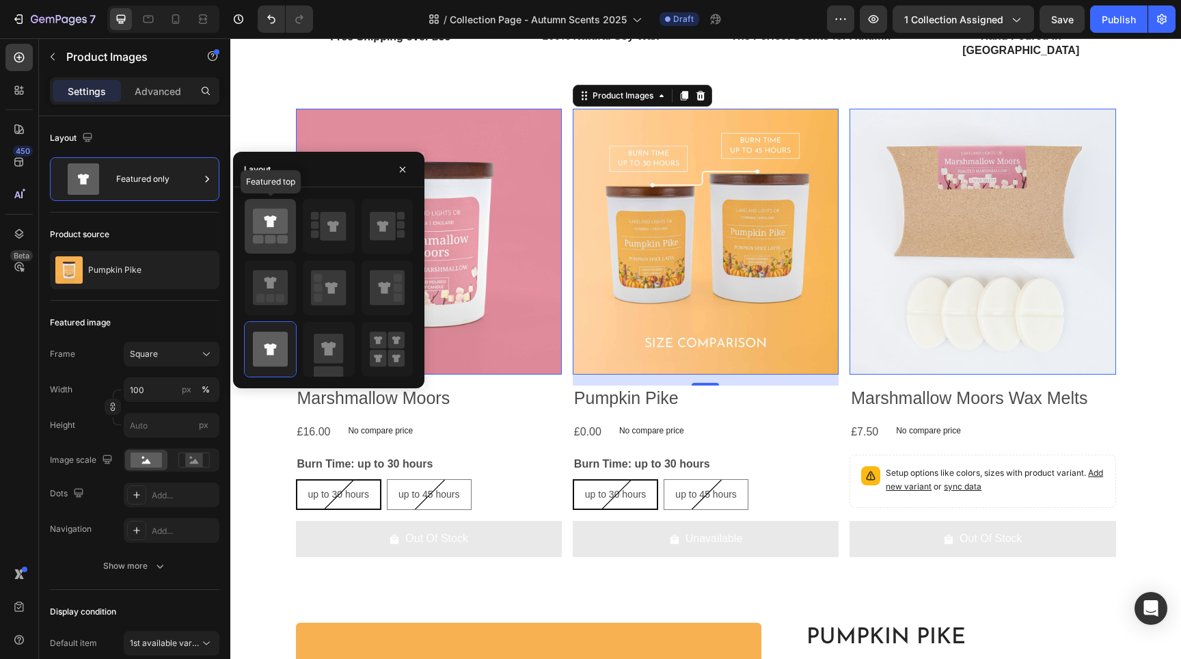
click at [272, 238] on rect at bounding box center [270, 239] width 11 height 8
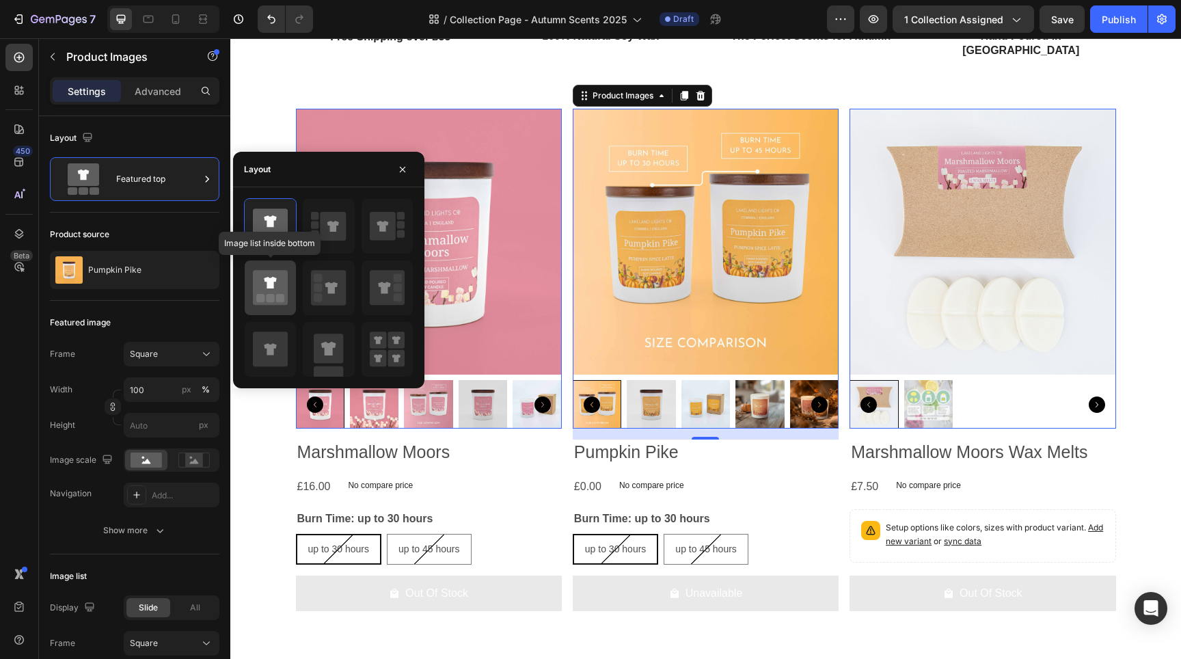
click at [269, 295] on rect at bounding box center [270, 298] width 8 height 8
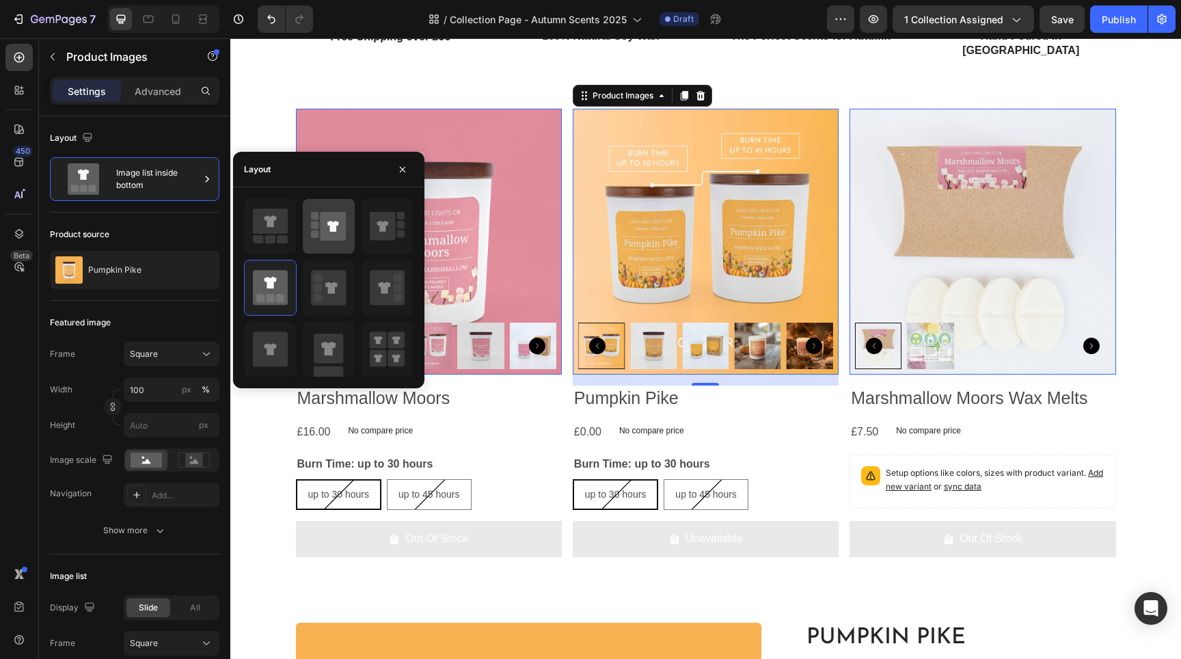
click at [346, 243] on div at bounding box center [328, 226] width 51 height 55
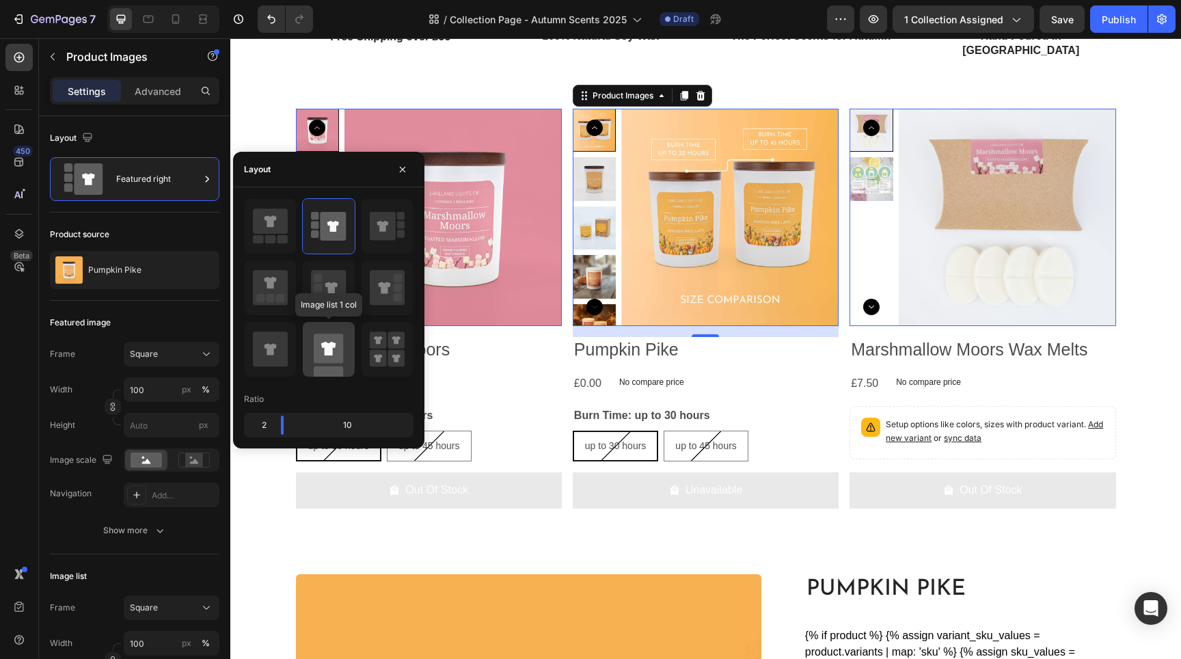
click at [334, 341] on rect at bounding box center [328, 347] width 29 height 29
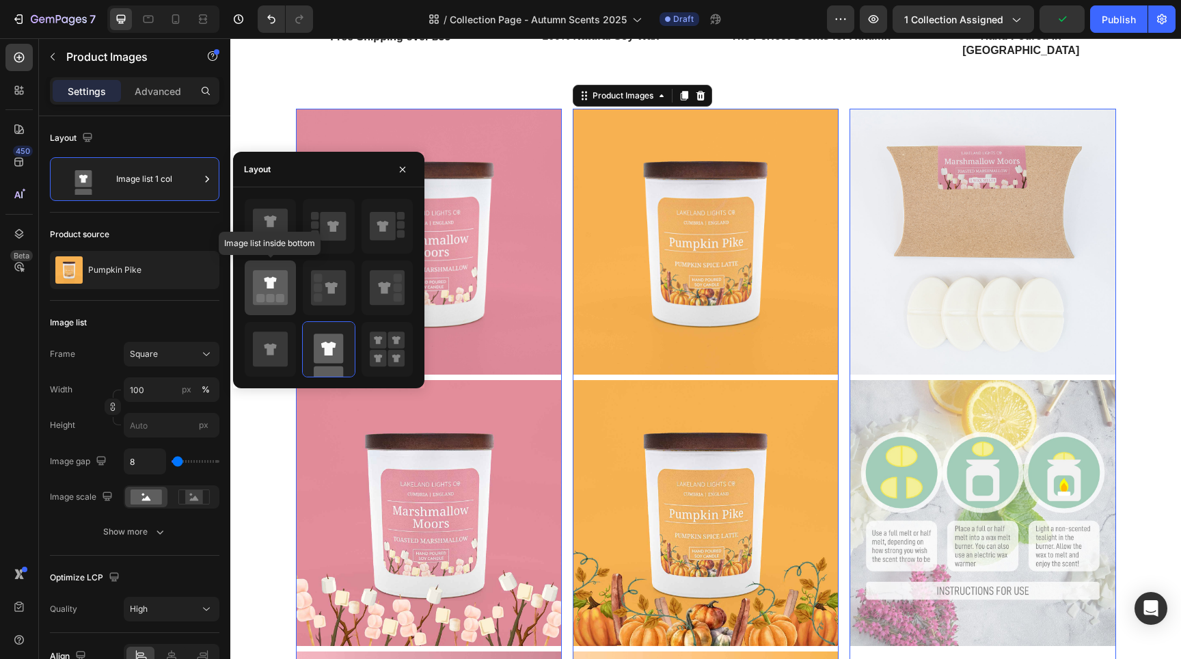
click at [290, 281] on div at bounding box center [270, 287] width 51 height 55
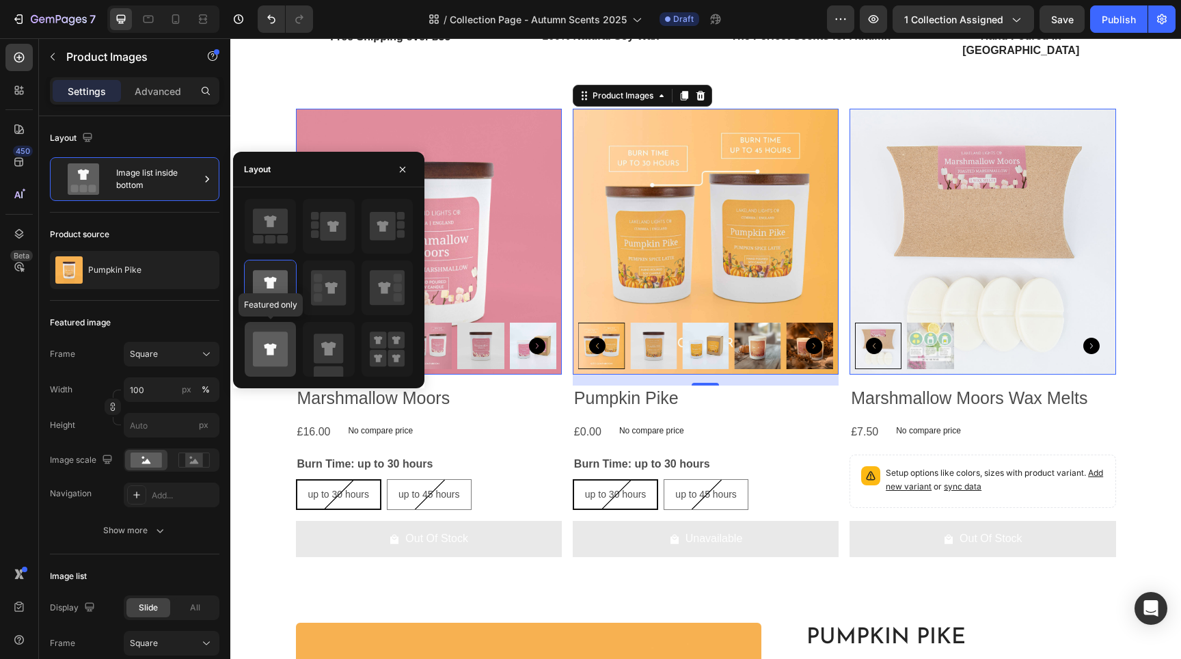
click at [282, 329] on div at bounding box center [270, 349] width 51 height 55
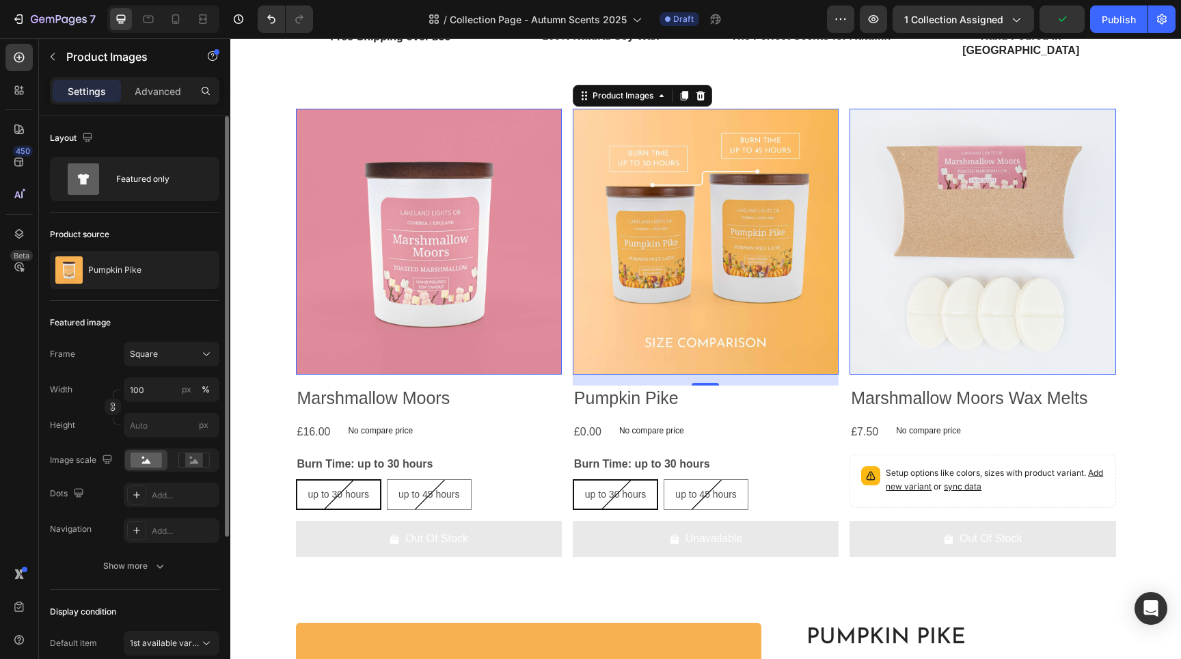
click at [193, 225] on div "Product source" at bounding box center [134, 234] width 169 height 22
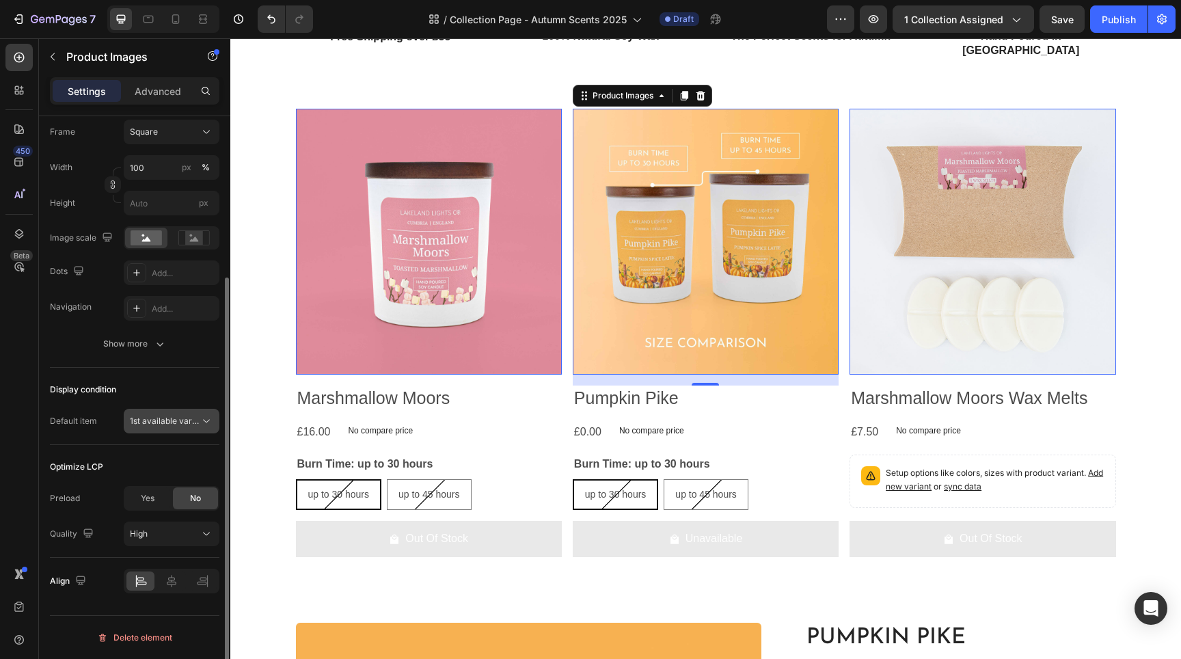
click at [205, 424] on icon at bounding box center [207, 421] width 14 height 14
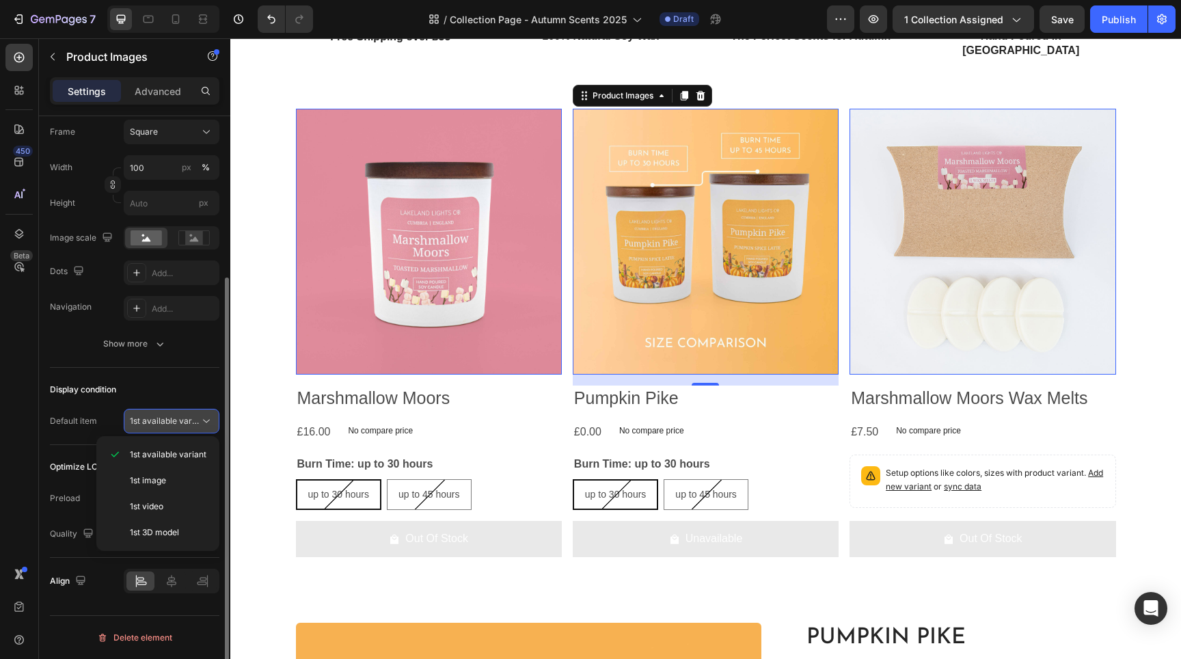
click at [205, 424] on icon at bounding box center [207, 421] width 14 height 14
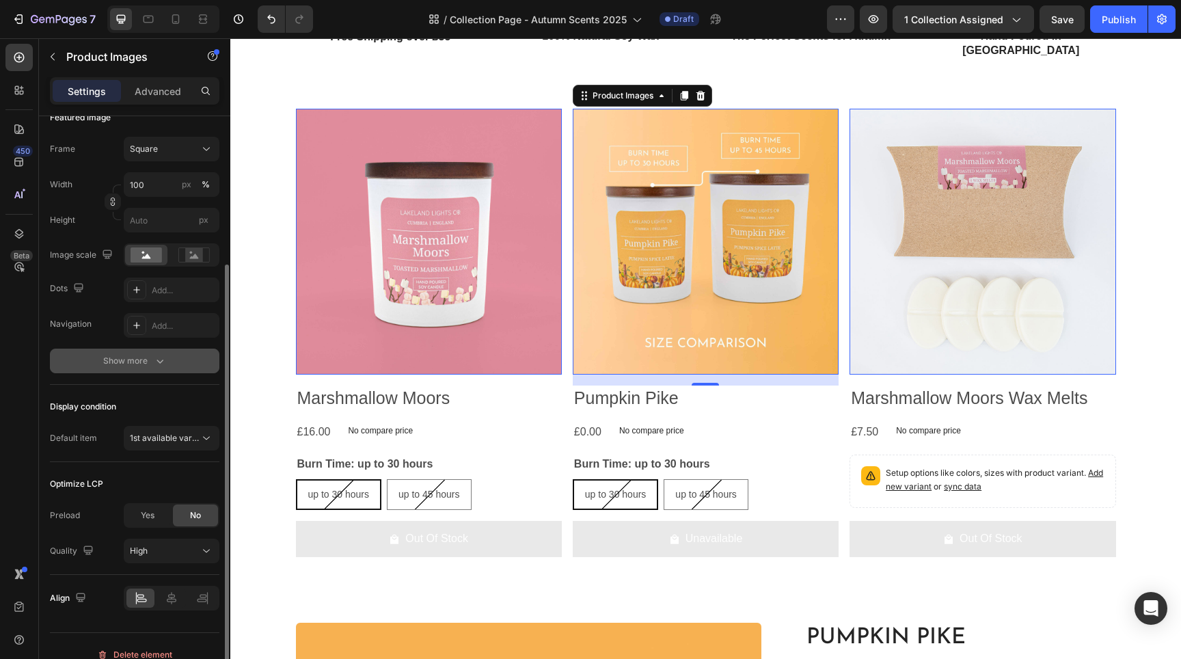
scroll to position [196, 0]
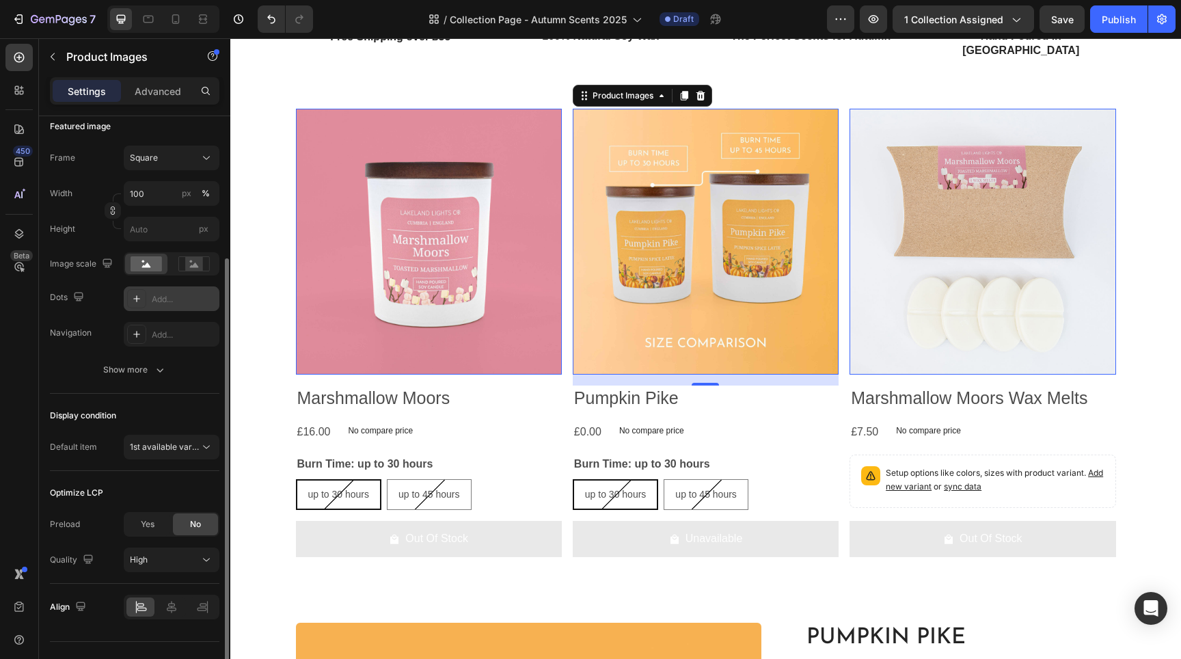
click at [137, 299] on icon at bounding box center [136, 298] width 11 height 11
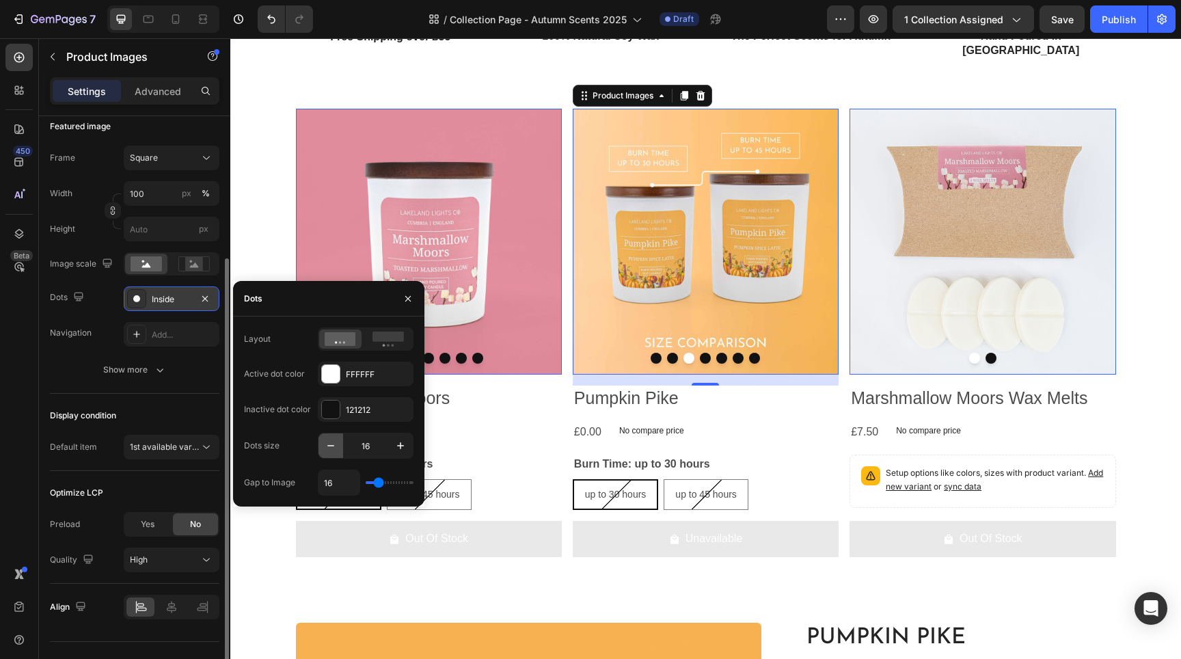
click at [333, 447] on icon "button" at bounding box center [331, 446] width 14 height 14
click at [333, 446] on icon "button" at bounding box center [330, 445] width 7 height 1
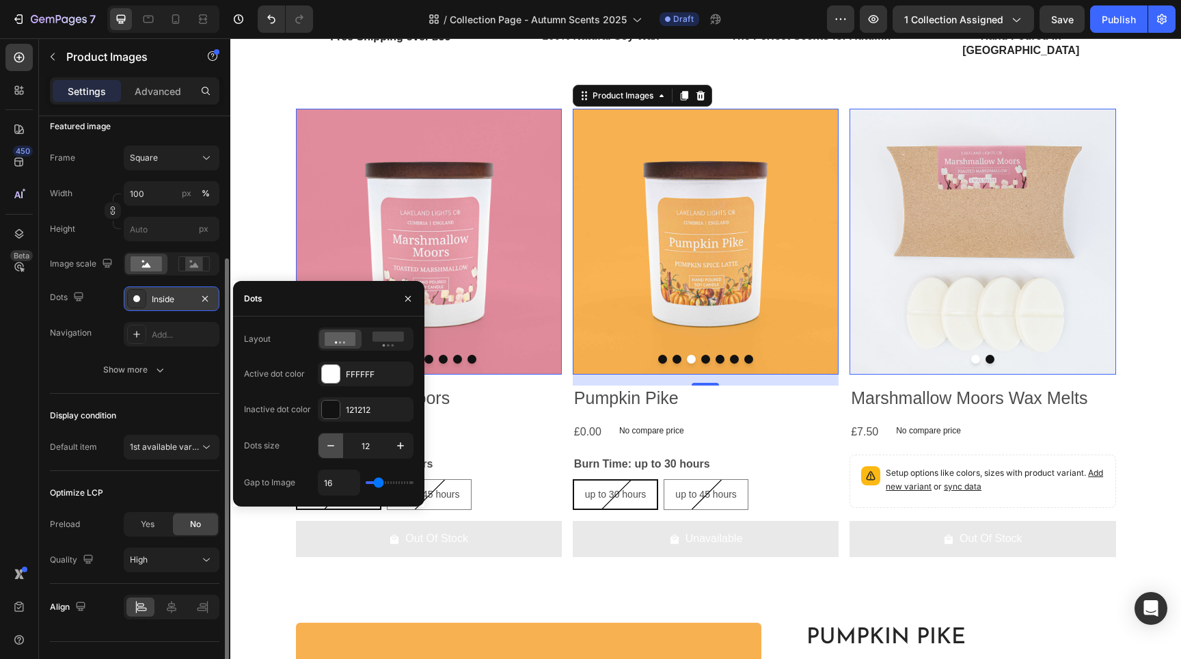
click at [333, 446] on icon "button" at bounding box center [330, 445] width 7 height 1
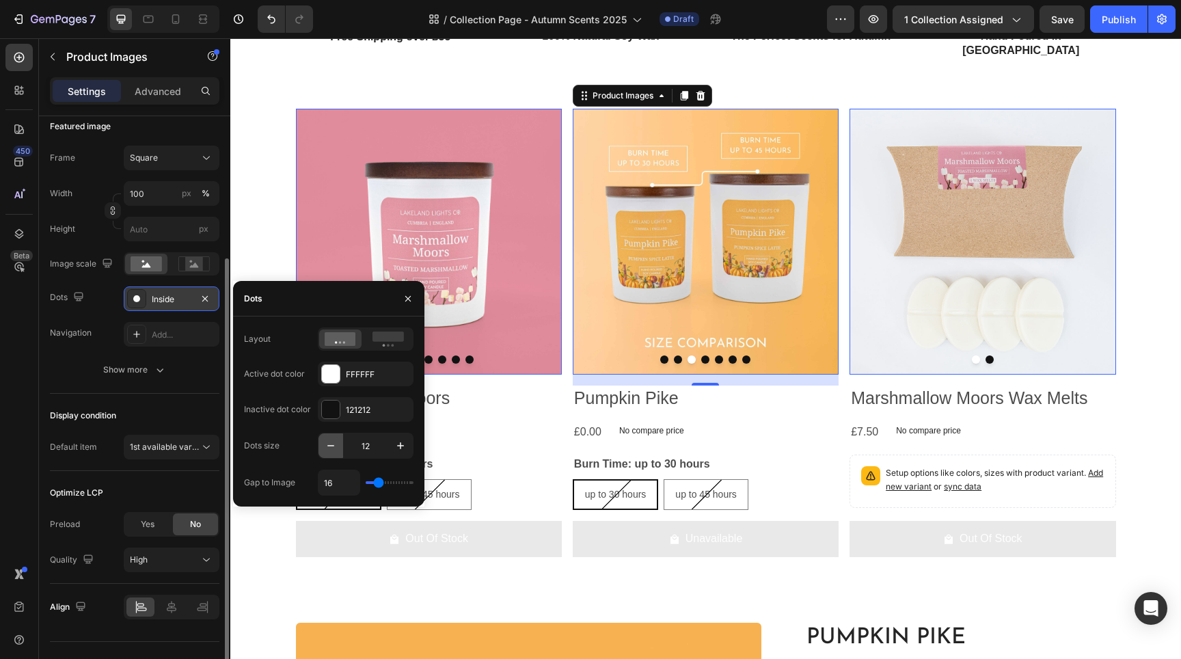
click at [333, 446] on icon "button" at bounding box center [330, 445] width 7 height 1
click at [401, 444] on icon "button" at bounding box center [401, 446] width 14 height 14
type input "10"
click at [134, 331] on div at bounding box center [136, 334] width 19 height 19
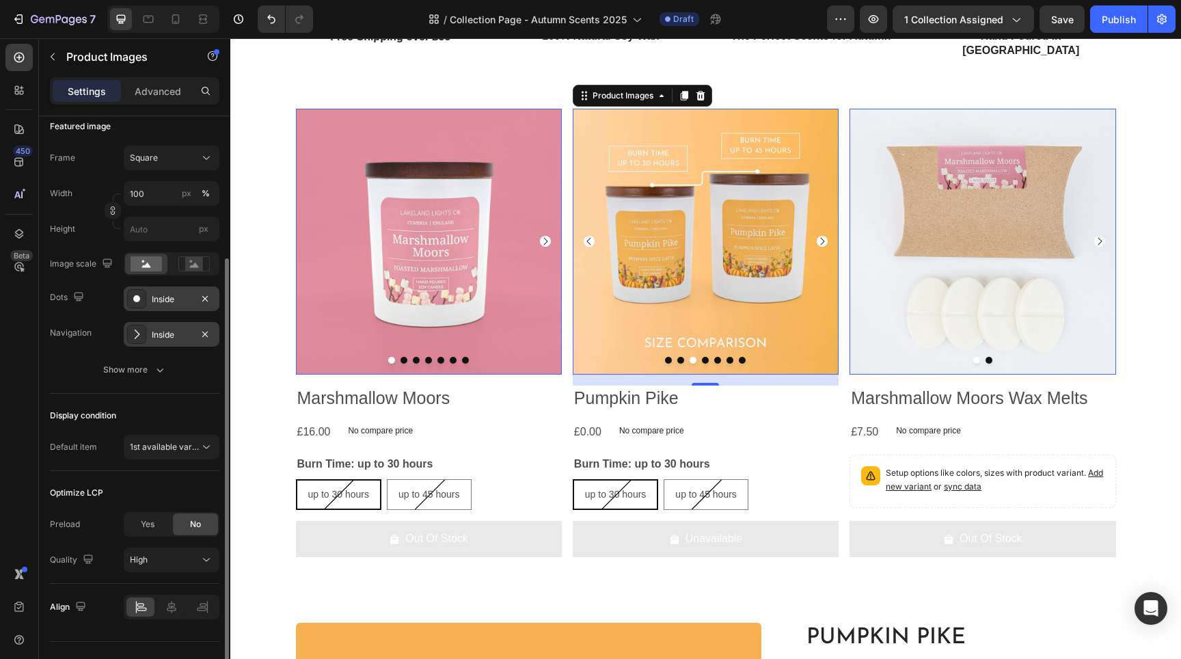
click at [210, 135] on div "Featured image" at bounding box center [134, 126] width 169 height 22
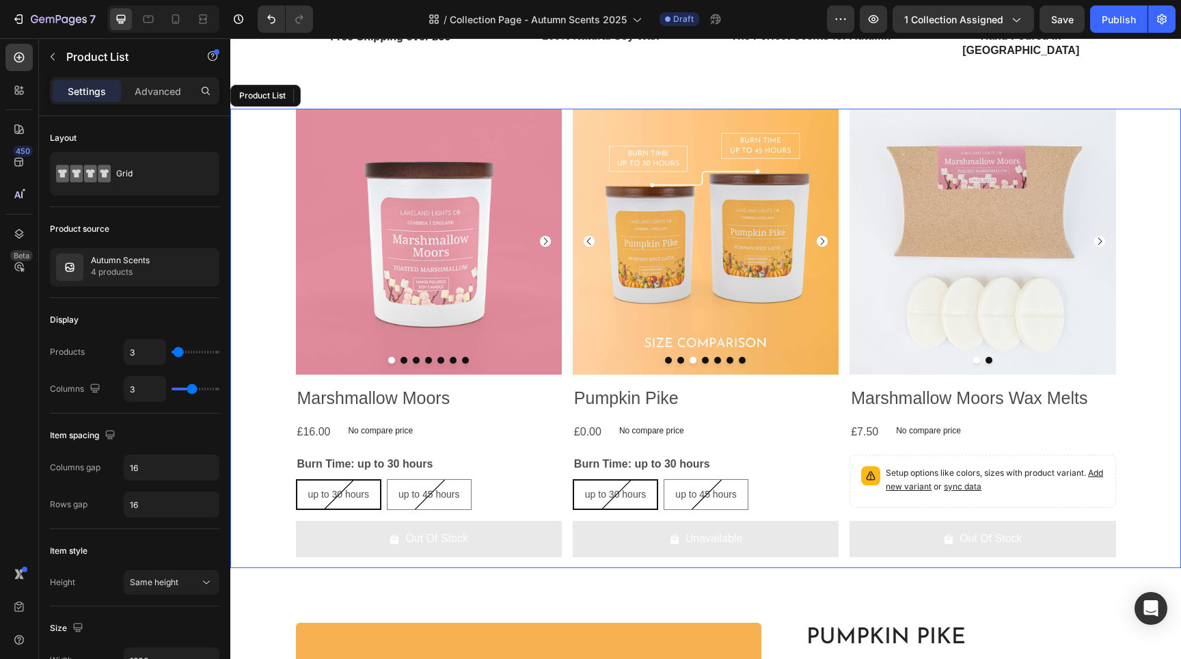
click at [271, 121] on div "Product Images 0 Marshmallow Moors Product Title £16.00 Product Price Product P…" at bounding box center [705, 338] width 950 height 459
click at [102, 266] on p "4 products" at bounding box center [120, 272] width 59 height 14
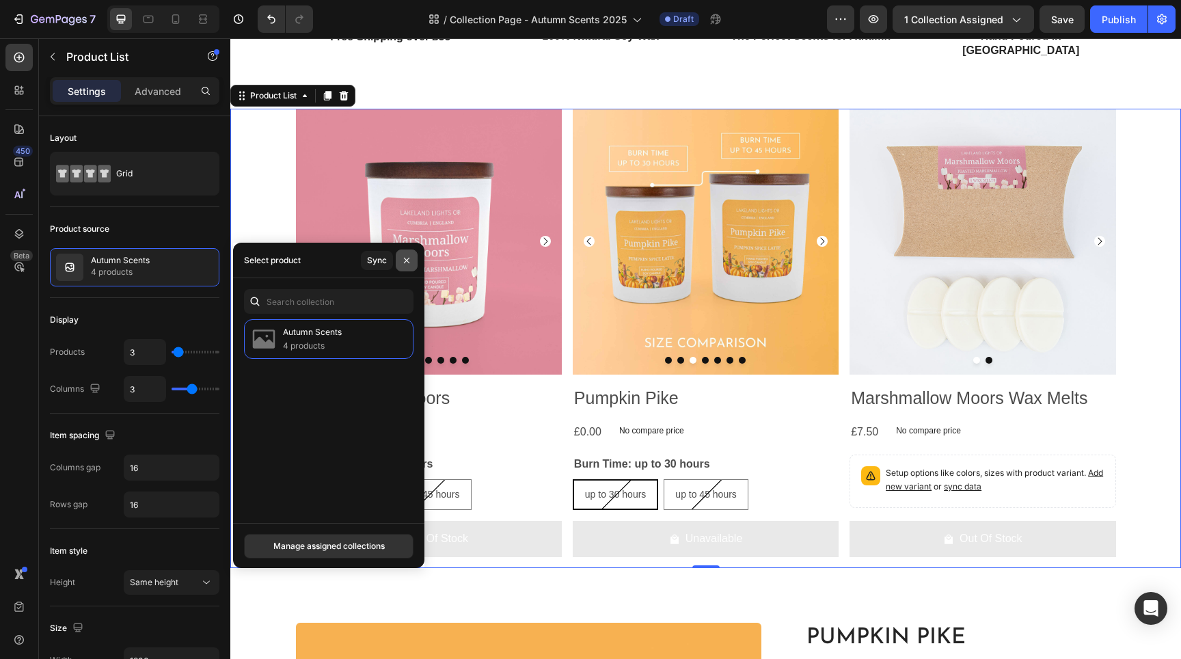
drag, startPoint x: 409, startPoint y: 256, endPoint x: 210, endPoint y: 359, distance: 224.6
click at [409, 256] on icon "button" at bounding box center [406, 260] width 11 height 11
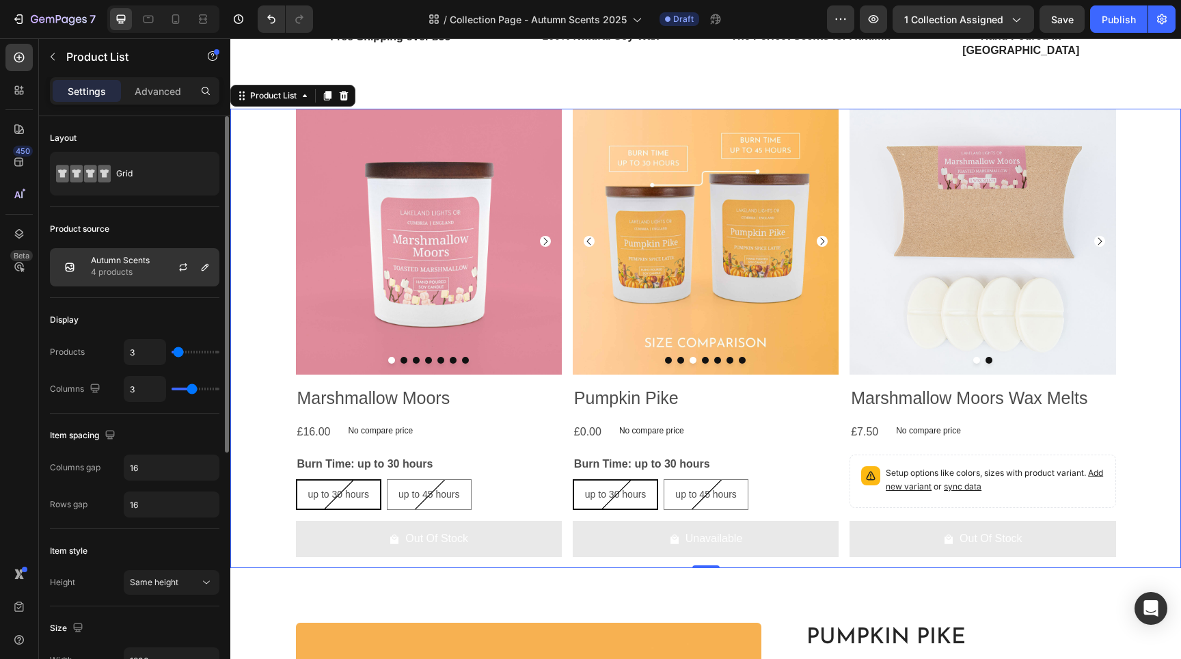
click at [156, 266] on div "Autumn Scents 4 products" at bounding box center [134, 267] width 169 height 38
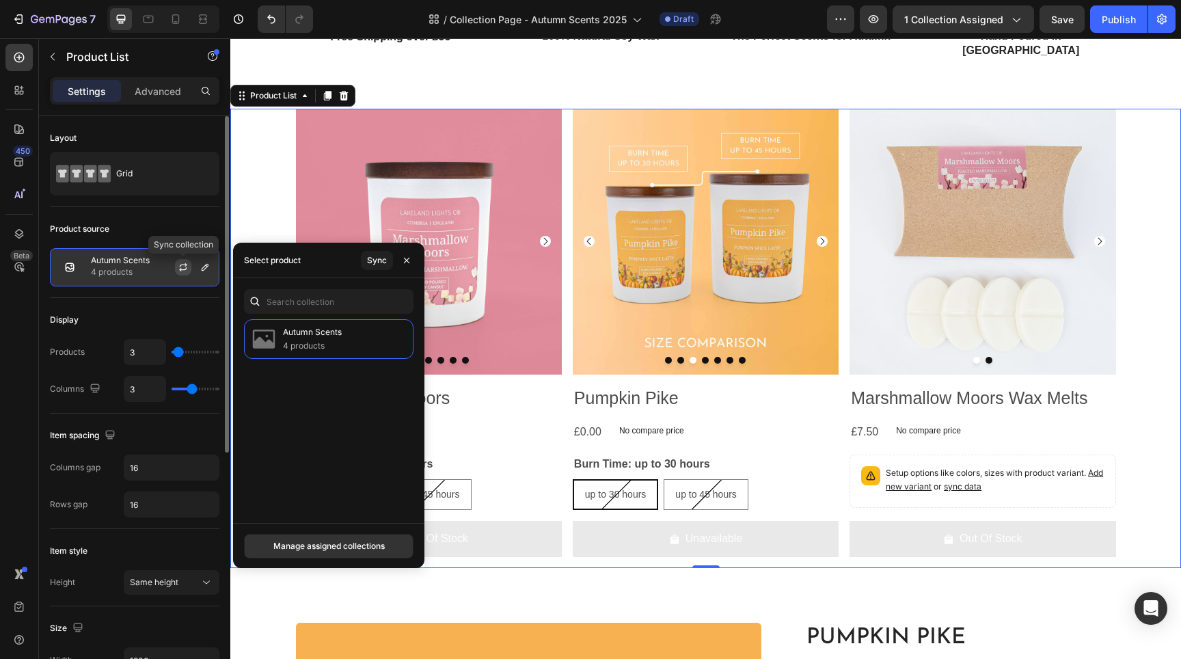
click at [184, 266] on icon "button" at bounding box center [183, 267] width 11 height 11
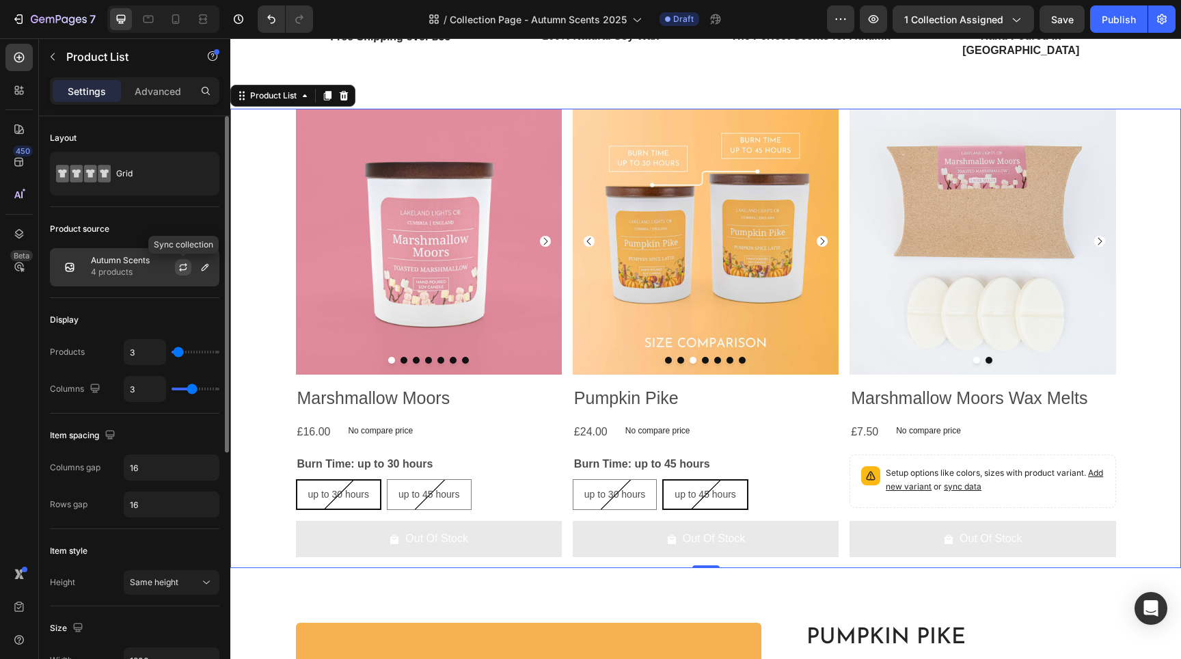
click at [185, 265] on icon "button" at bounding box center [184, 265] width 8 height 4
click at [132, 260] on p "Autumn Scents" at bounding box center [120, 261] width 59 height 10
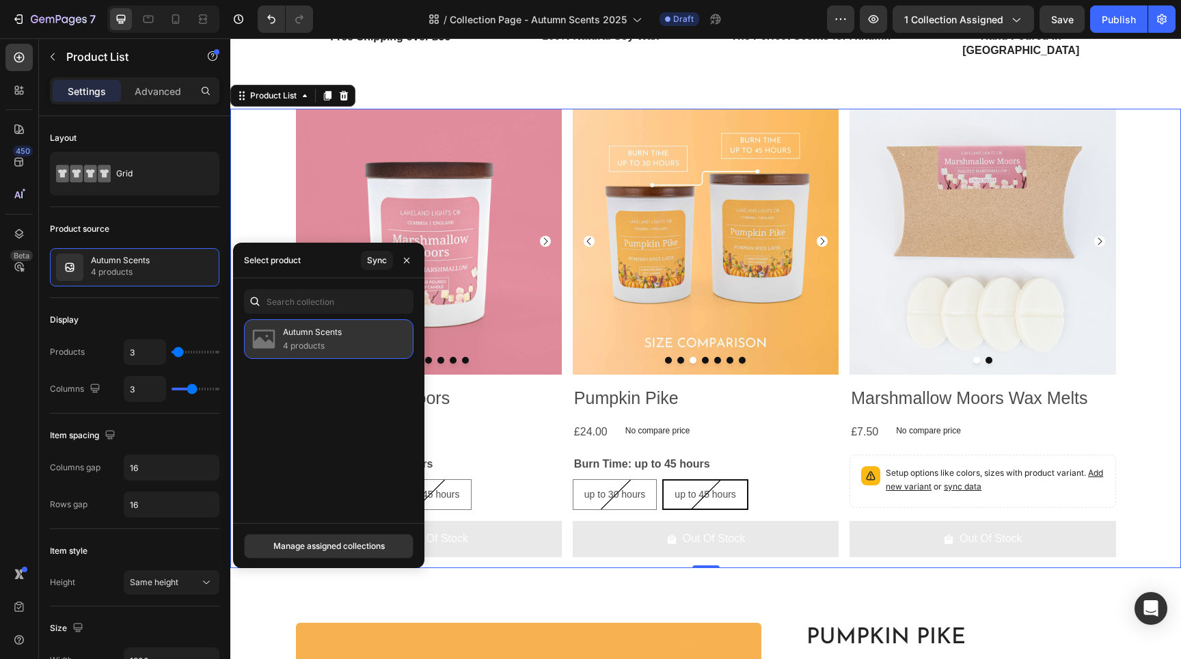
click at [398, 344] on div "Autumn Scents 4 products" at bounding box center [328, 339] width 169 height 40
click at [310, 335] on p "Autumn Scents" at bounding box center [312, 332] width 59 height 14
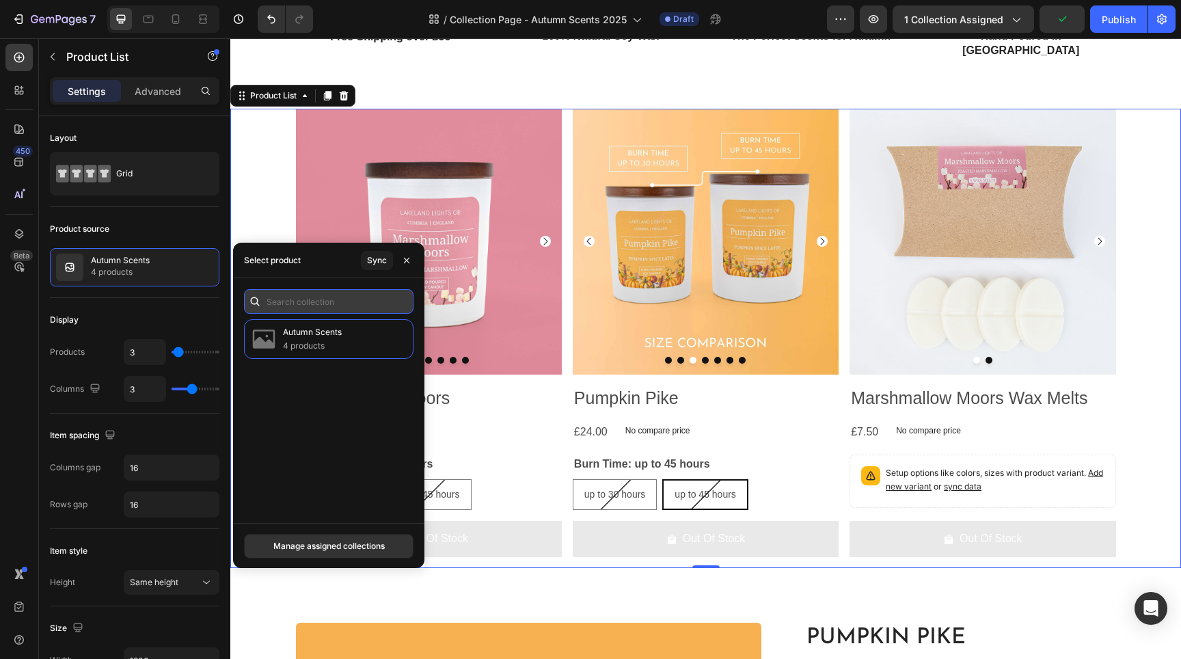
click at [291, 300] on input "text" at bounding box center [328, 301] width 169 height 25
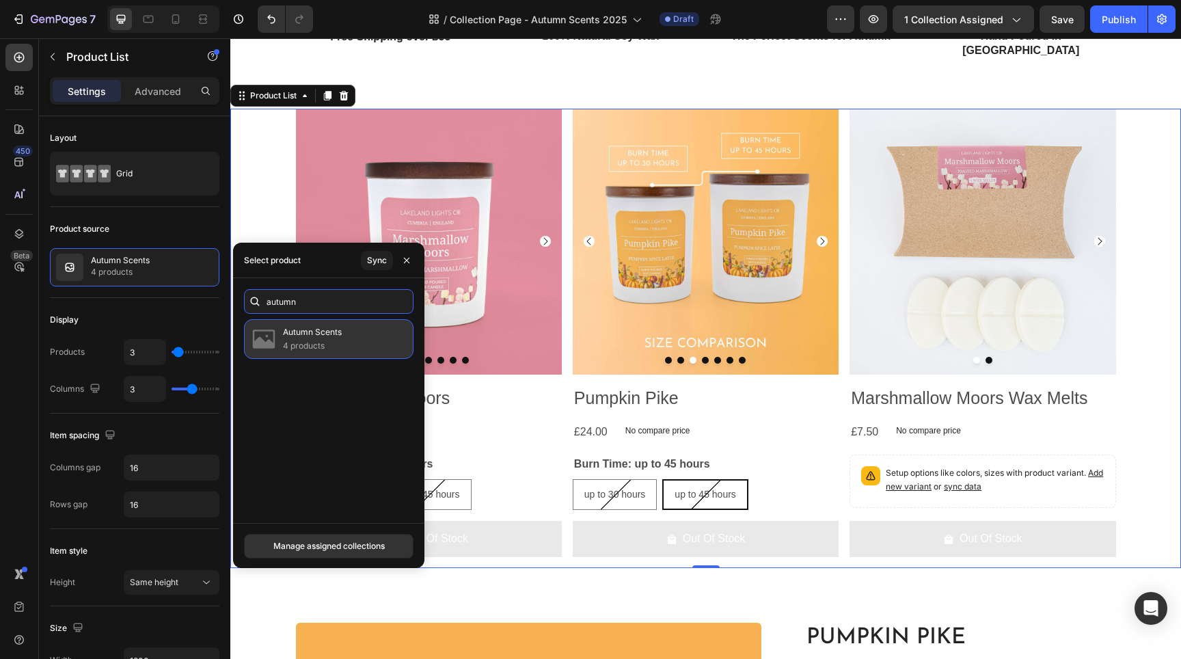
type input "autumn"
click at [353, 346] on div "Autumn Scents 4 products" at bounding box center [328, 339] width 169 height 40
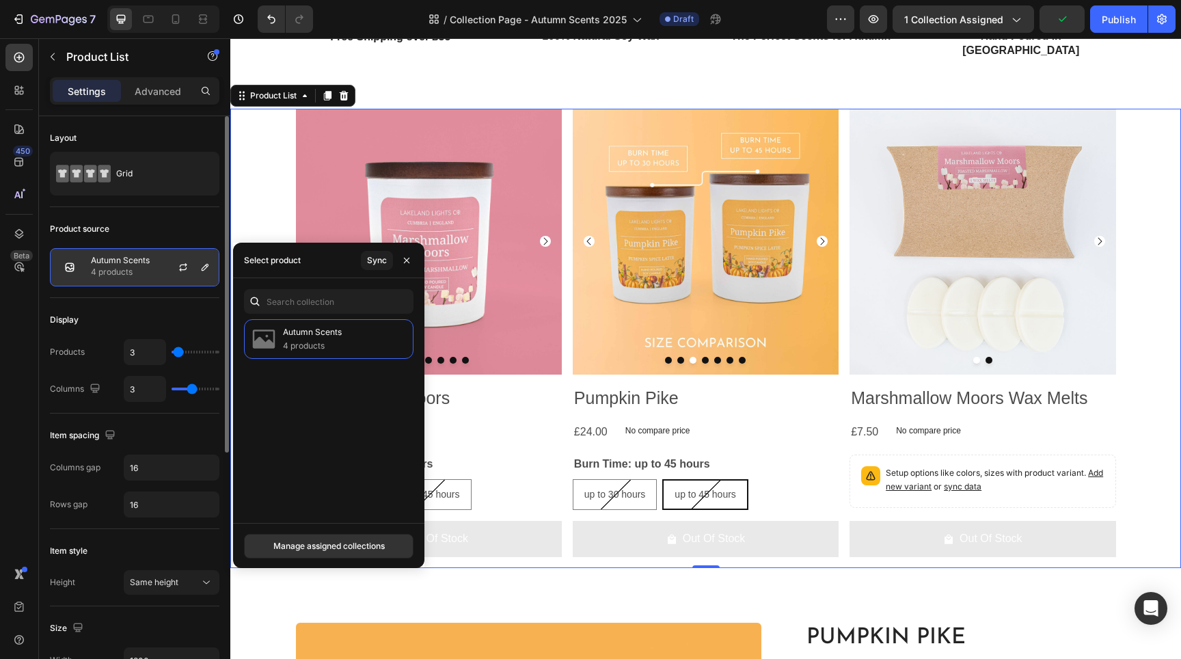
click at [174, 606] on div "Product source Autumn Scents 4 products" at bounding box center [134, 663] width 169 height 114
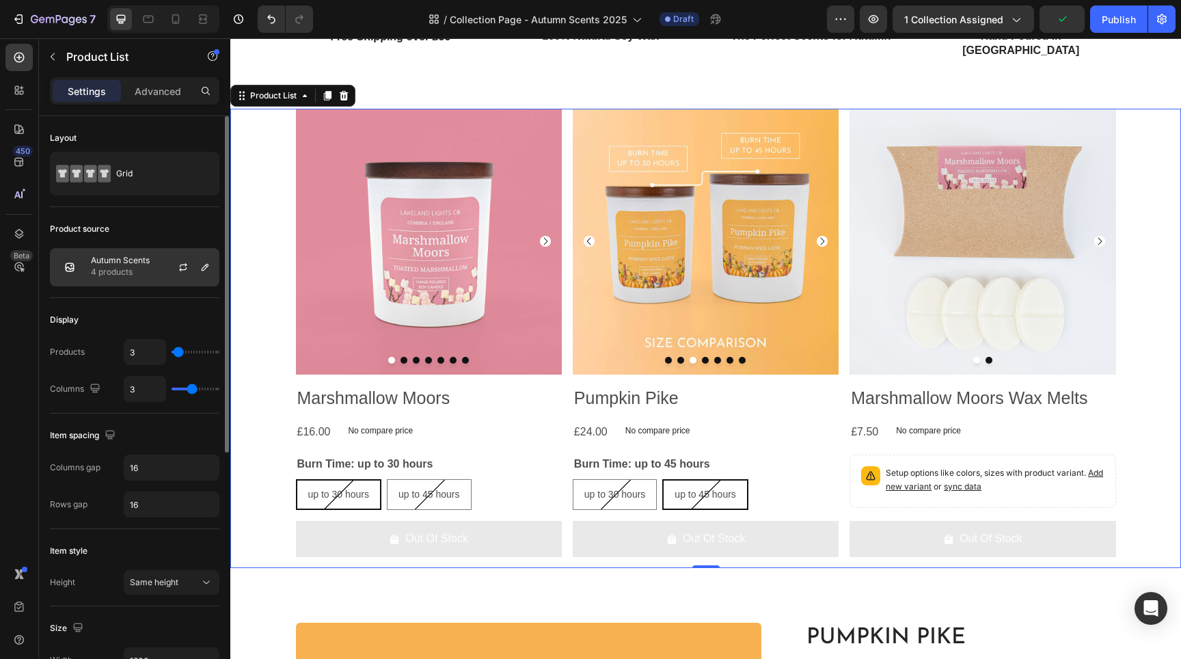
click at [187, 269] on div "Autumn Scents 4 products" at bounding box center [134, 267] width 169 height 38
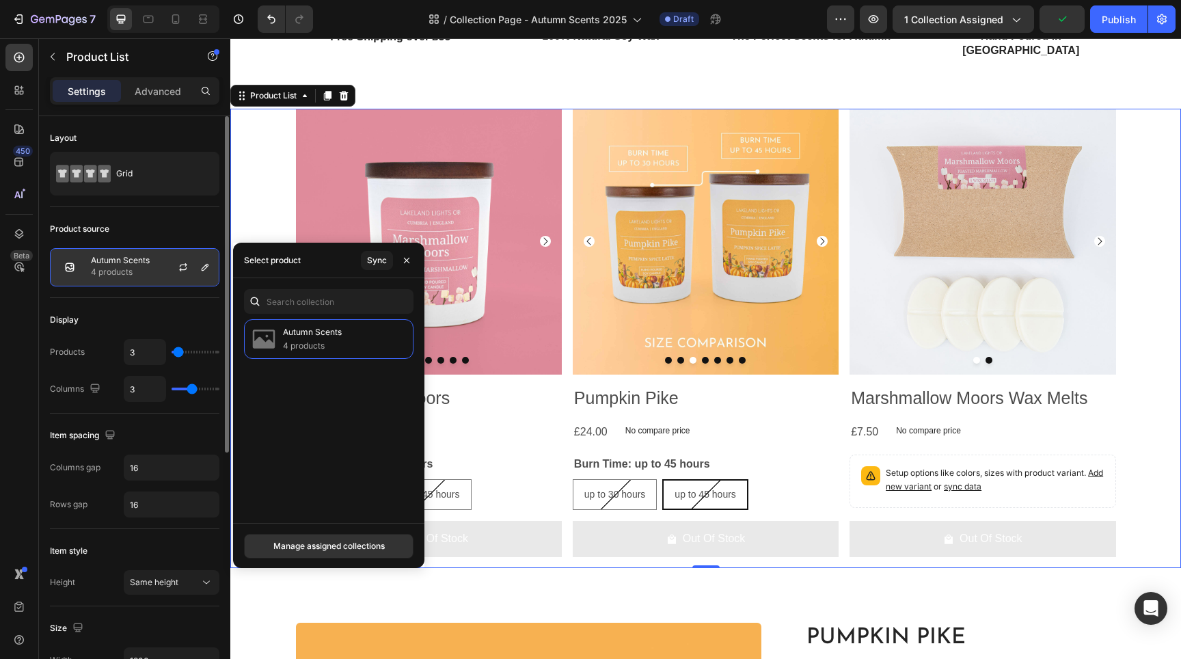
click at [189, 270] on div "Autumn Scents 4 products" at bounding box center [134, 267] width 169 height 38
click at [381, 264] on div "Sync" at bounding box center [377, 260] width 20 height 12
click at [184, 266] on icon "button" at bounding box center [183, 267] width 11 height 11
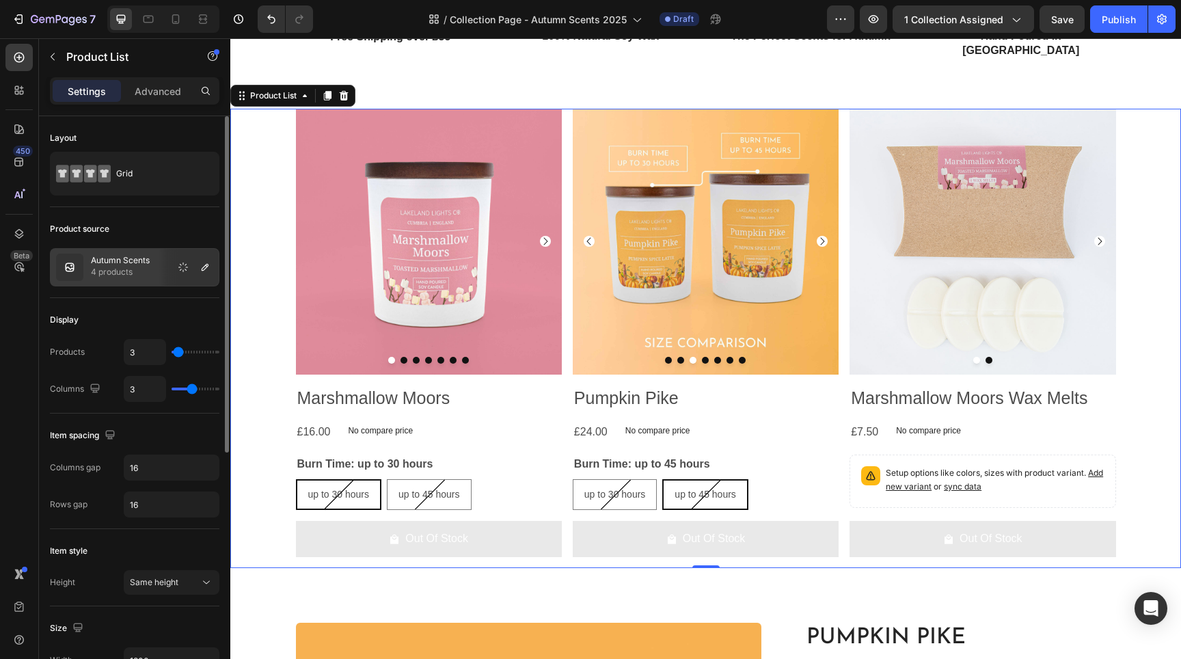
click at [180, 221] on div "Product source" at bounding box center [134, 229] width 169 height 22
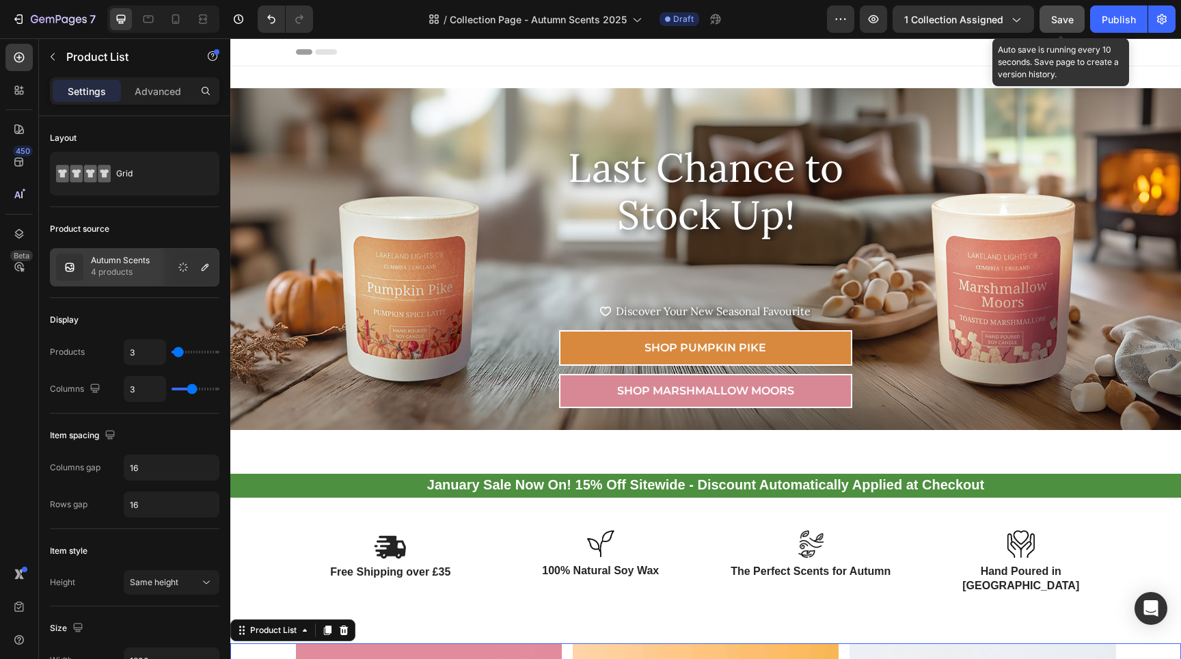
click at [1048, 23] on button "Save" at bounding box center [1061, 18] width 45 height 27
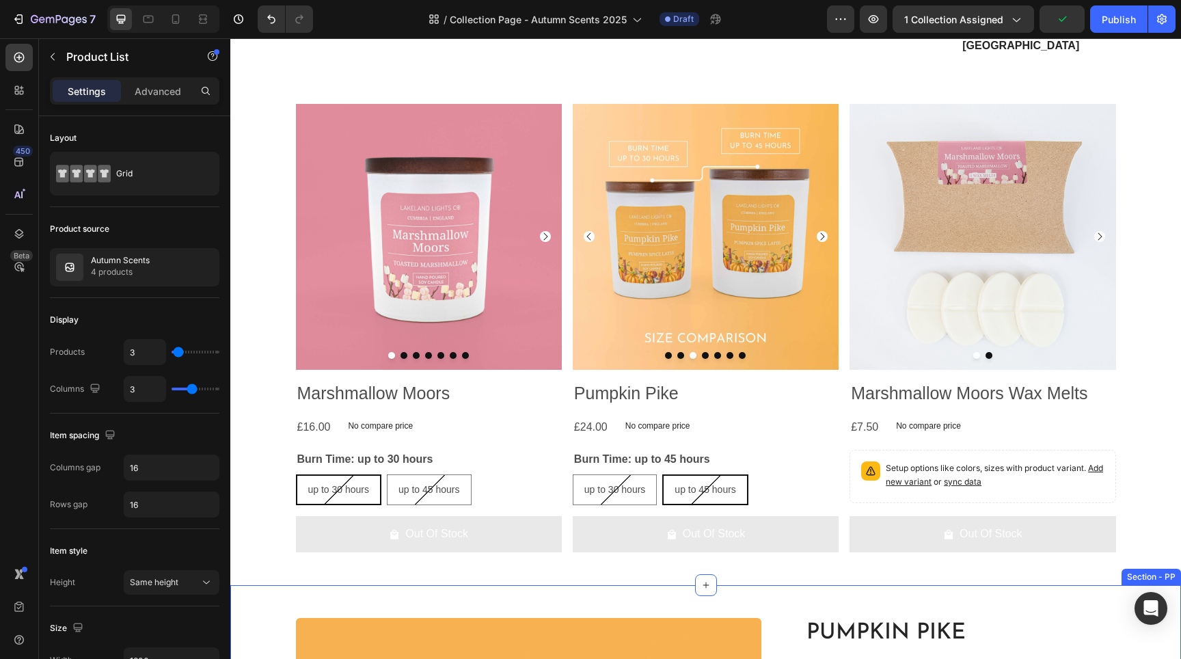
scroll to position [402, 0]
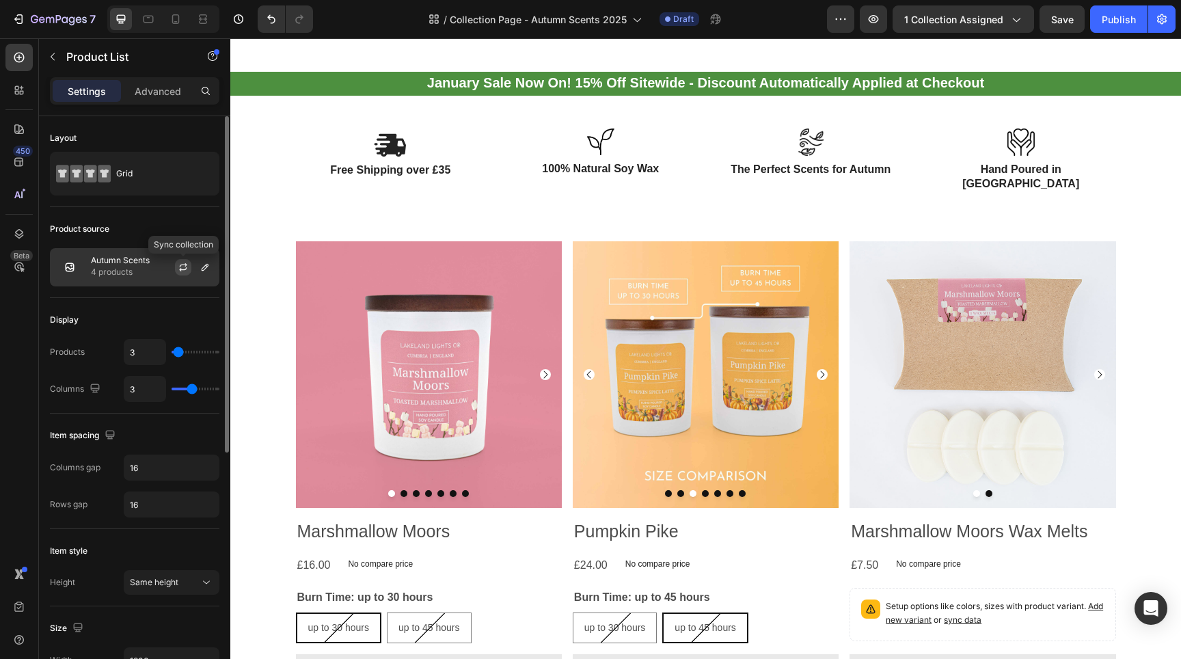
click at [184, 267] on icon "button" at bounding box center [183, 267] width 11 height 11
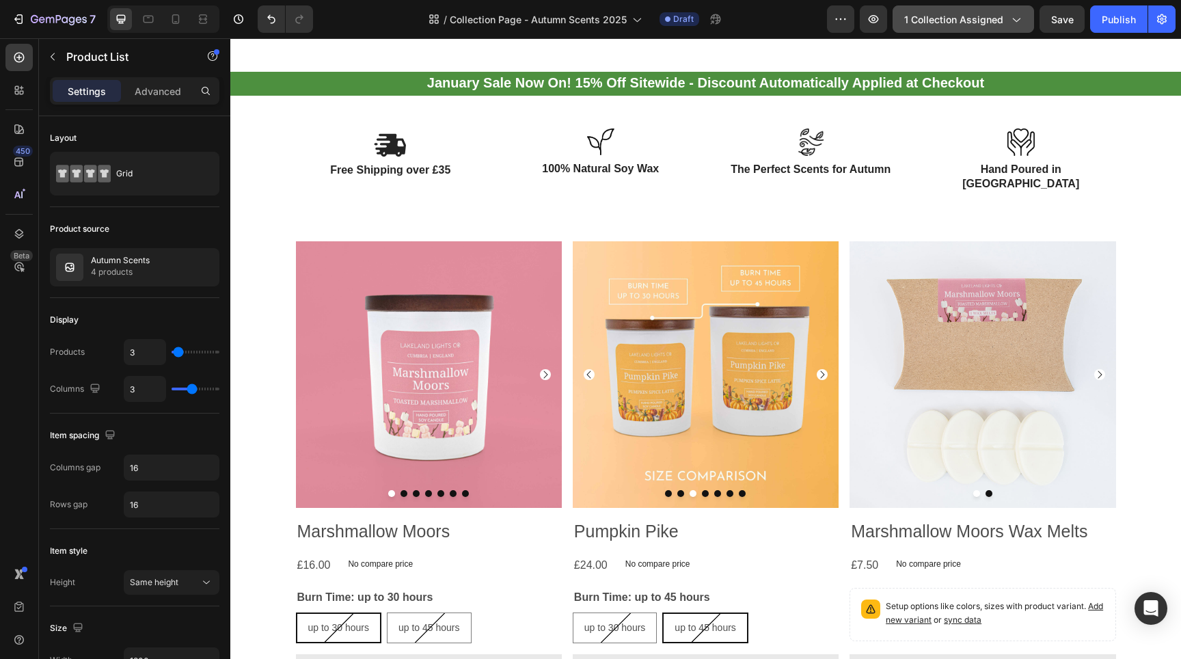
click at [998, 13] on span "1 collection assigned" at bounding box center [953, 19] width 99 height 14
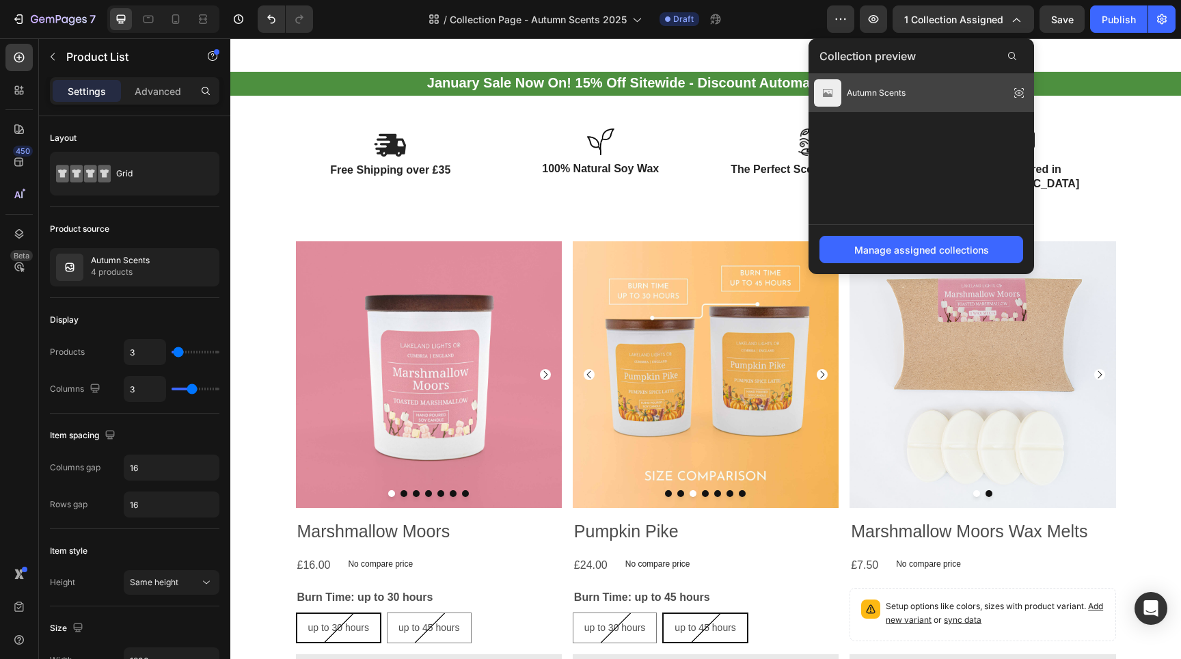
click at [974, 92] on div "Autumn Scents" at bounding box center [920, 93] width 225 height 38
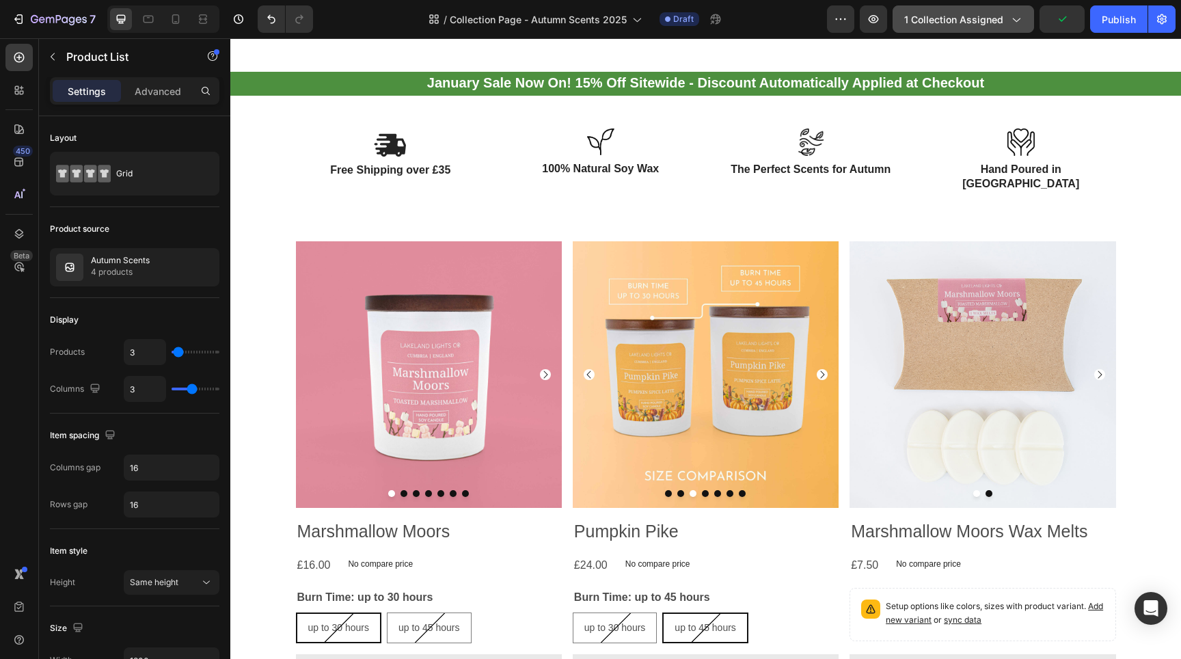
click at [1019, 18] on icon "button" at bounding box center [1016, 19] width 14 height 14
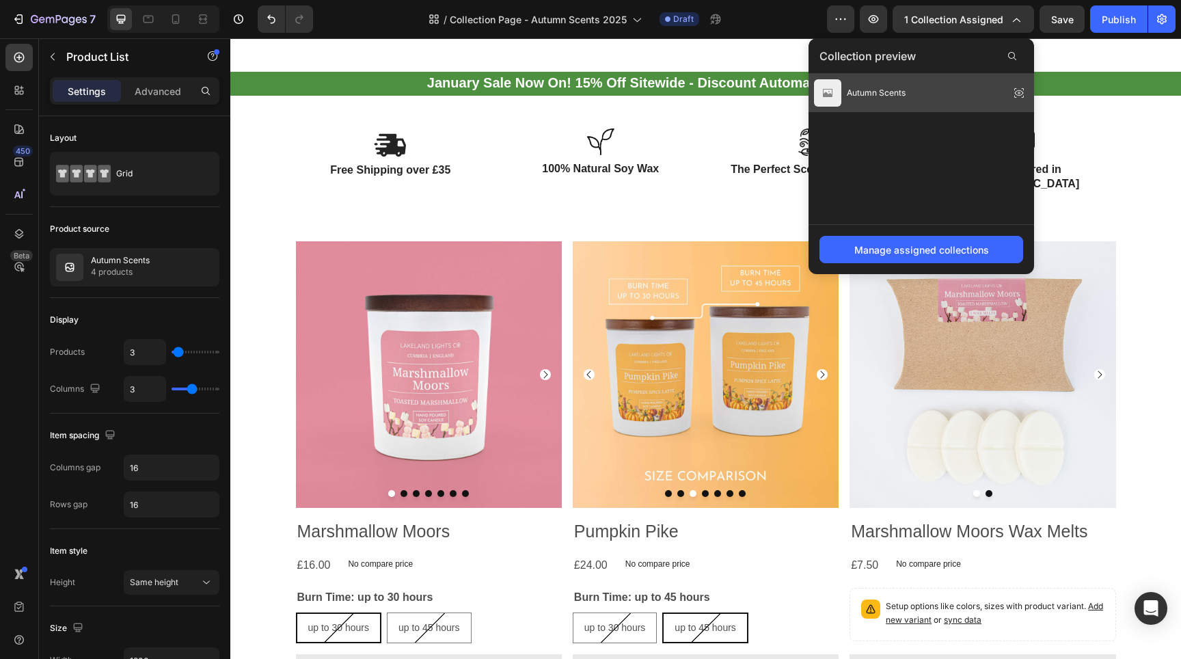
click at [1017, 93] on icon at bounding box center [1018, 92] width 19 height 19
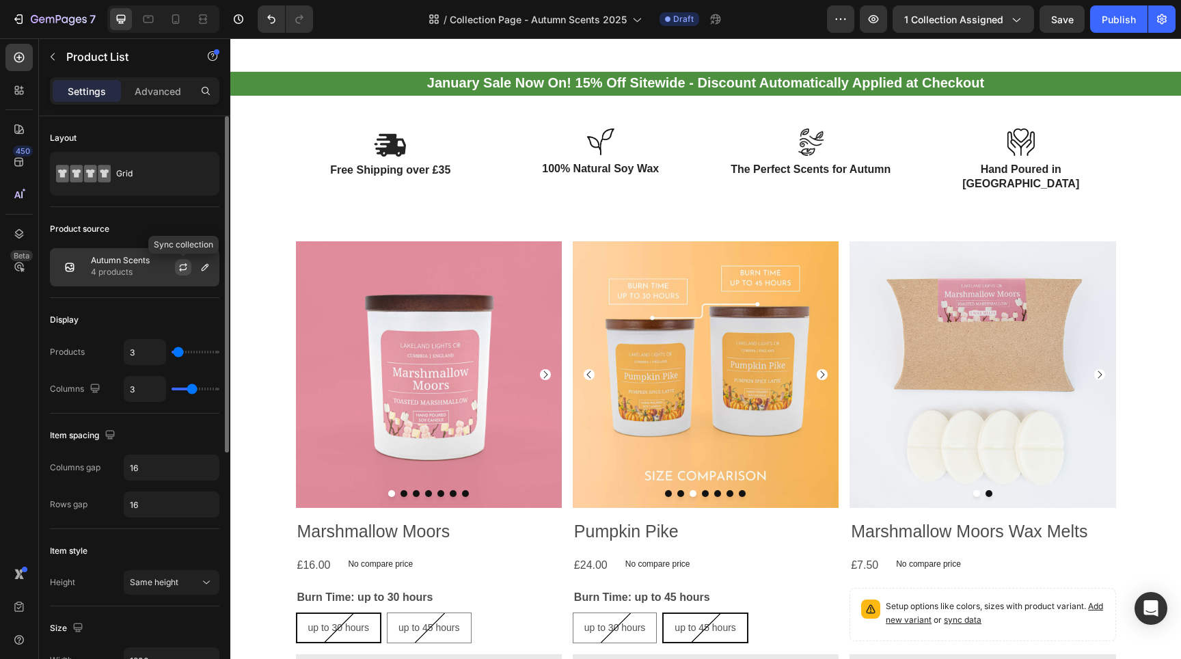
click at [178, 270] on icon "button" at bounding box center [183, 267] width 11 height 11
click at [201, 268] on icon "button" at bounding box center [205, 267] width 11 height 11
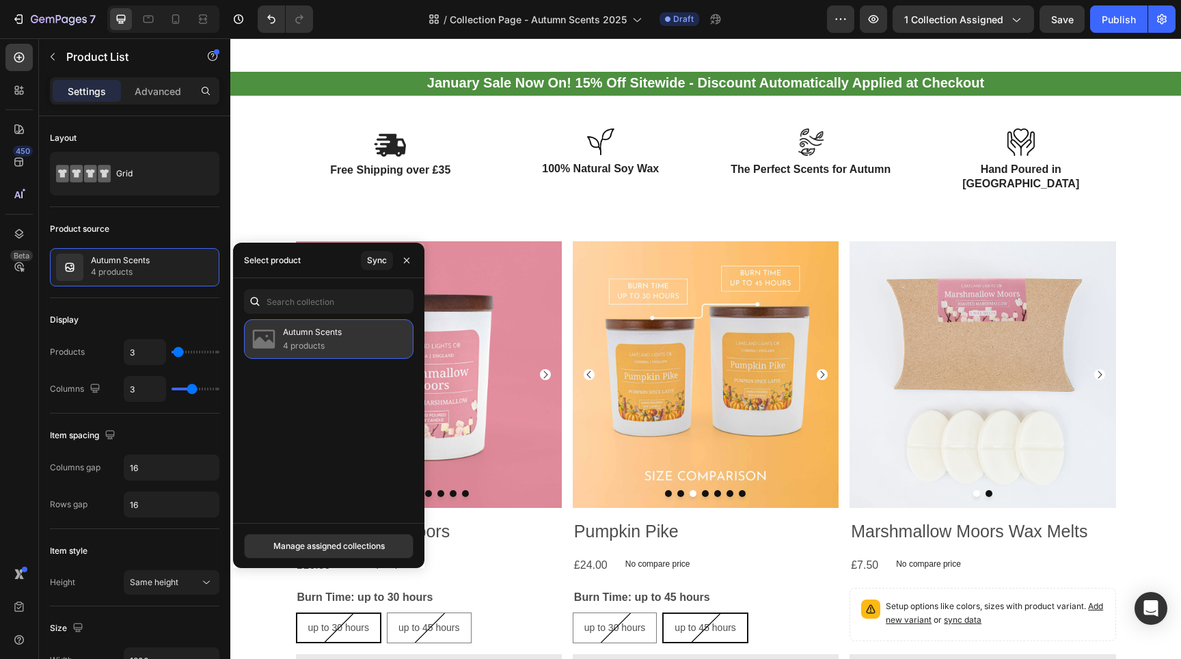
click at [254, 344] on img at bounding box center [263, 338] width 27 height 27
click at [359, 567] on div "Manage assigned collections" at bounding box center [328, 545] width 191 height 45
click at [353, 548] on div "Manage assigned collections" at bounding box center [328, 546] width 111 height 12
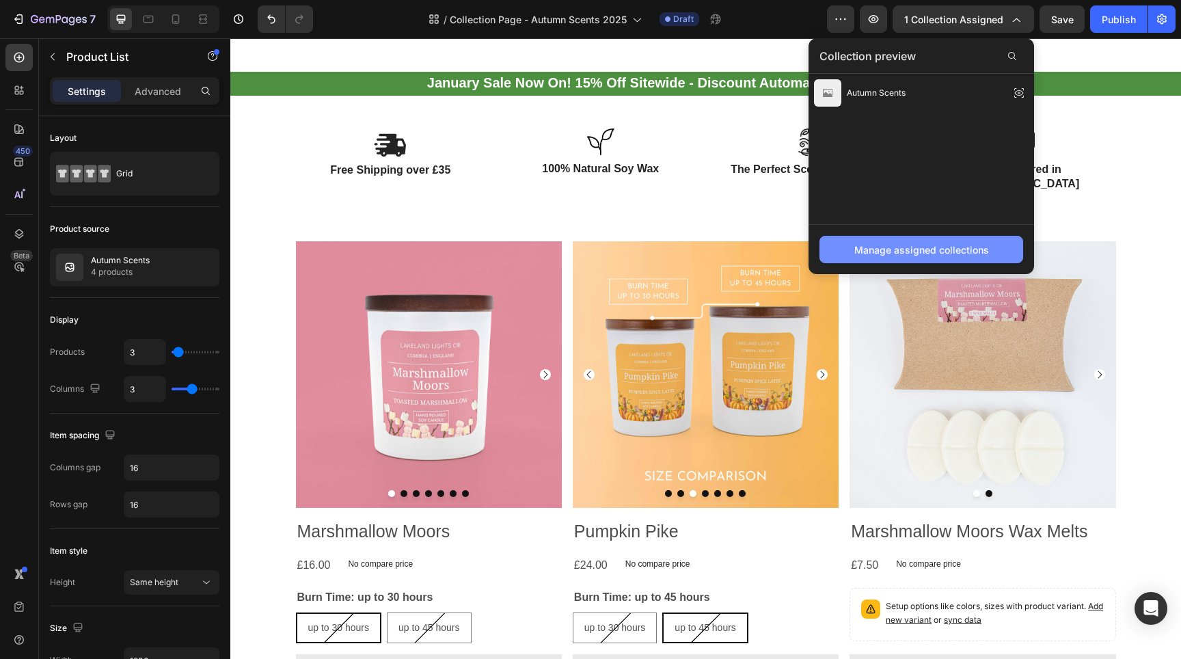
click at [959, 247] on div "Manage assigned collections" at bounding box center [921, 250] width 135 height 14
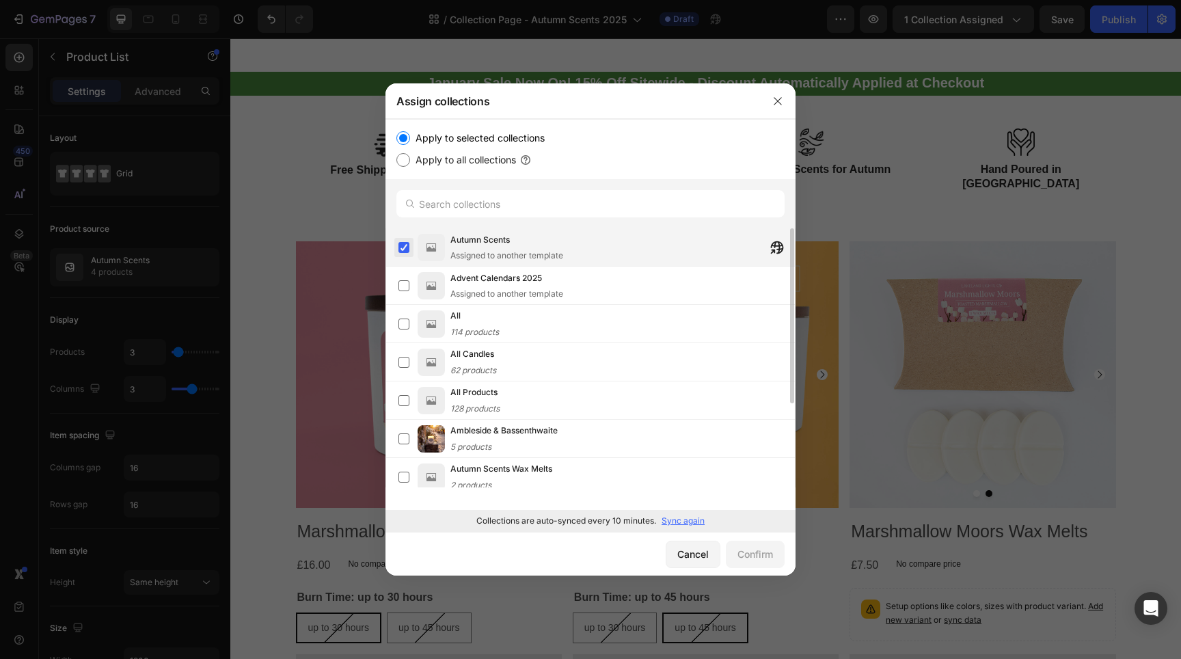
click at [404, 244] on label at bounding box center [403, 247] width 11 height 11
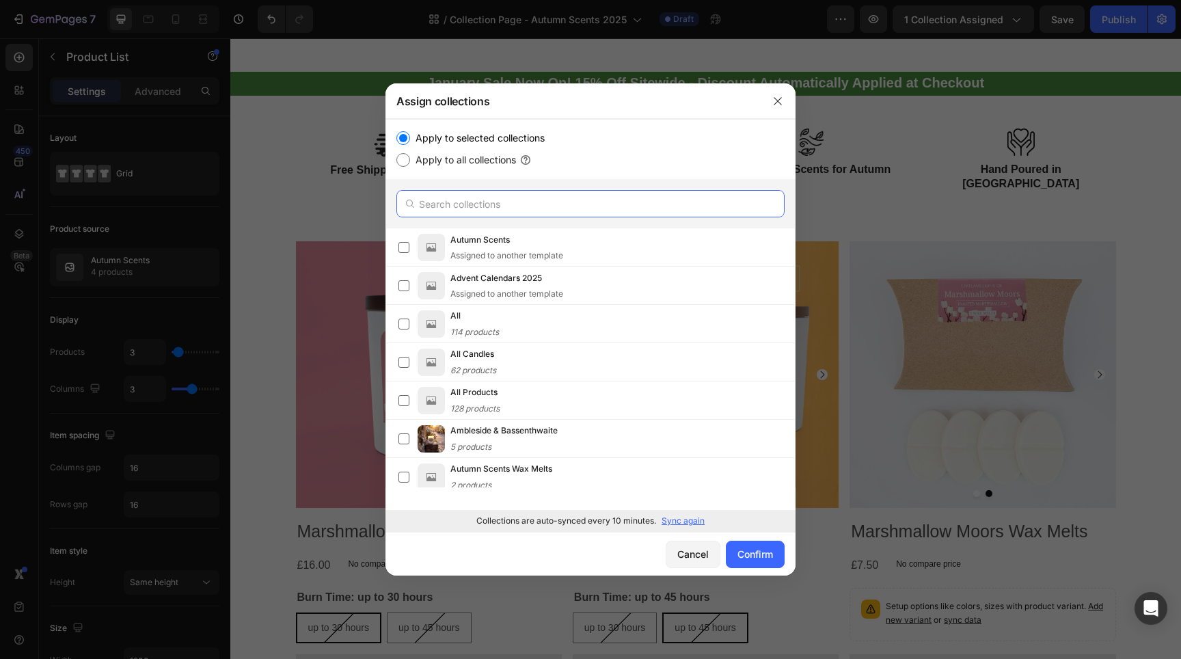
click at [467, 194] on input "text" at bounding box center [590, 203] width 388 height 27
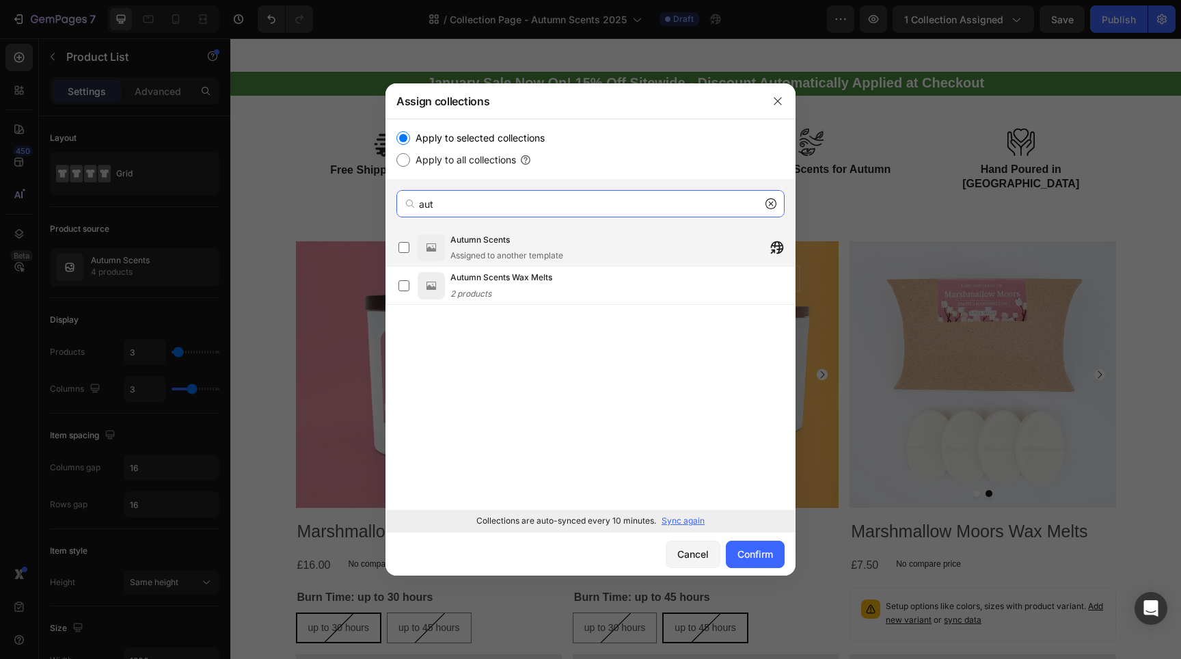
type input "aut"
click at [471, 234] on span "Autumn Scents" at bounding box center [479, 240] width 59 height 14
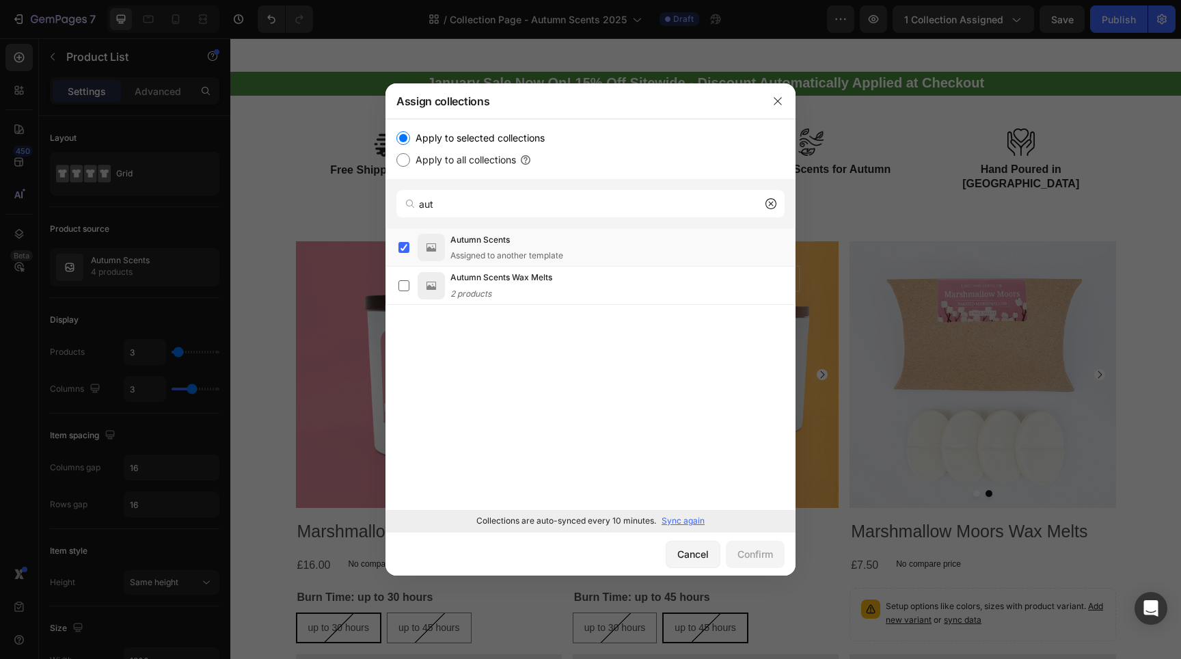
click at [692, 519] on p "Sync again" at bounding box center [682, 521] width 43 height 12
drag, startPoint x: 709, startPoint y: 551, endPoint x: 479, endPoint y: 512, distance: 233.4
click at [709, 551] on button "Cancel" at bounding box center [693, 553] width 55 height 27
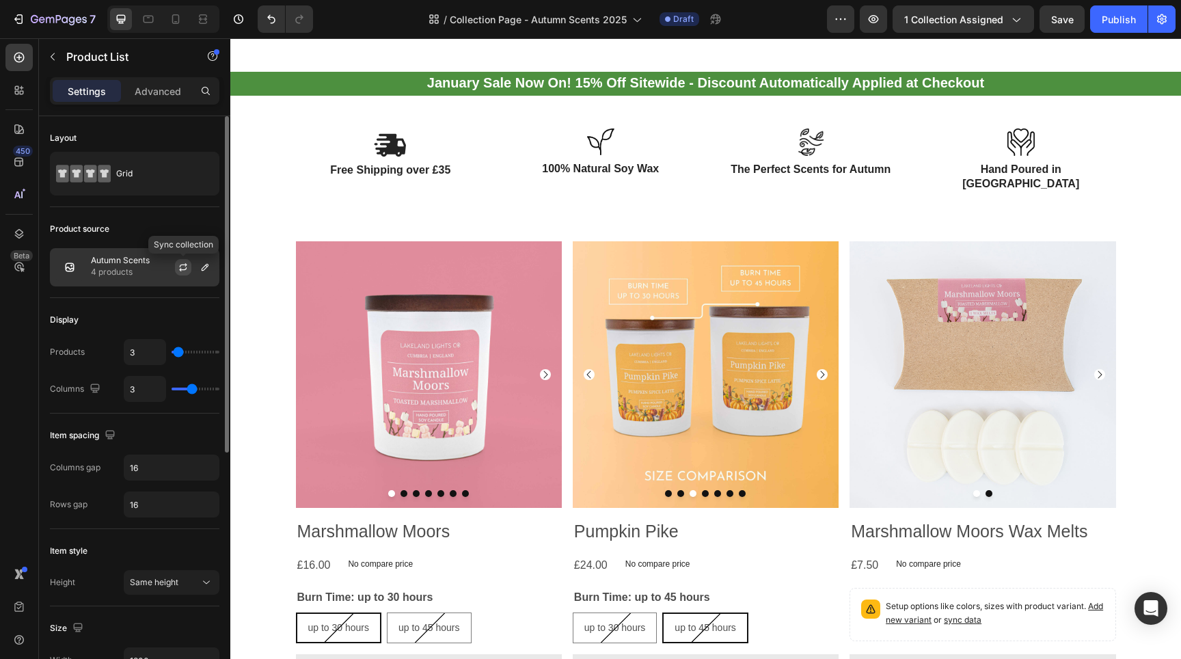
click at [184, 264] on icon "button" at bounding box center [183, 267] width 11 height 11
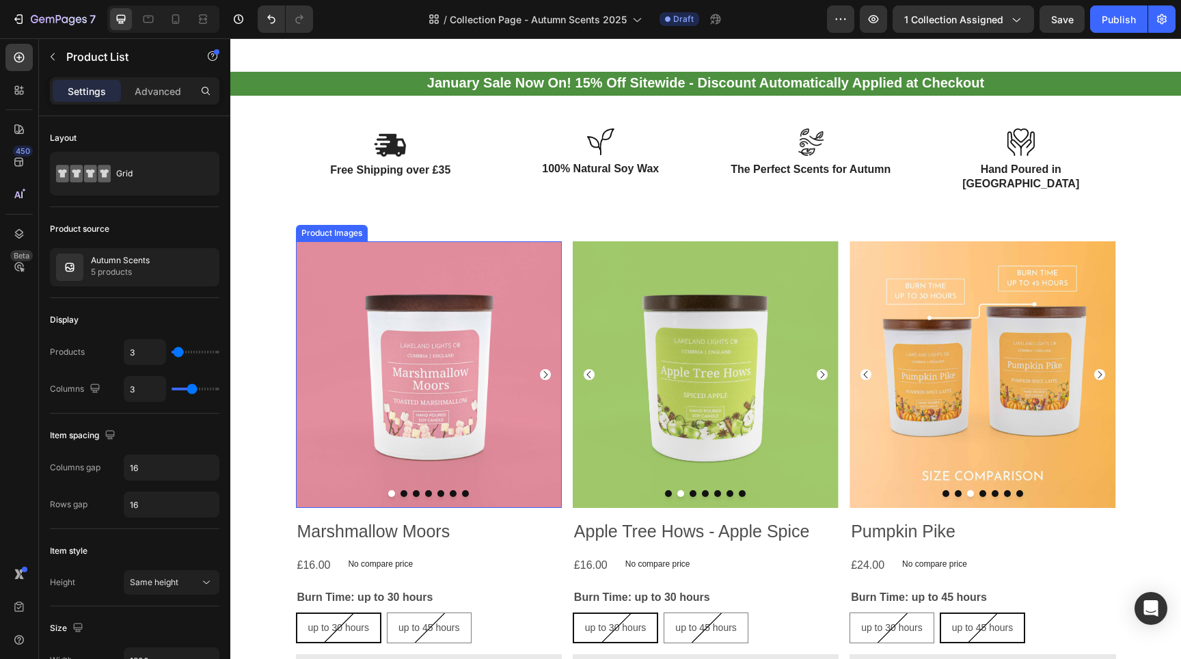
click at [540, 369] on icon "Carousel Next Arrow" at bounding box center [545, 374] width 11 height 11
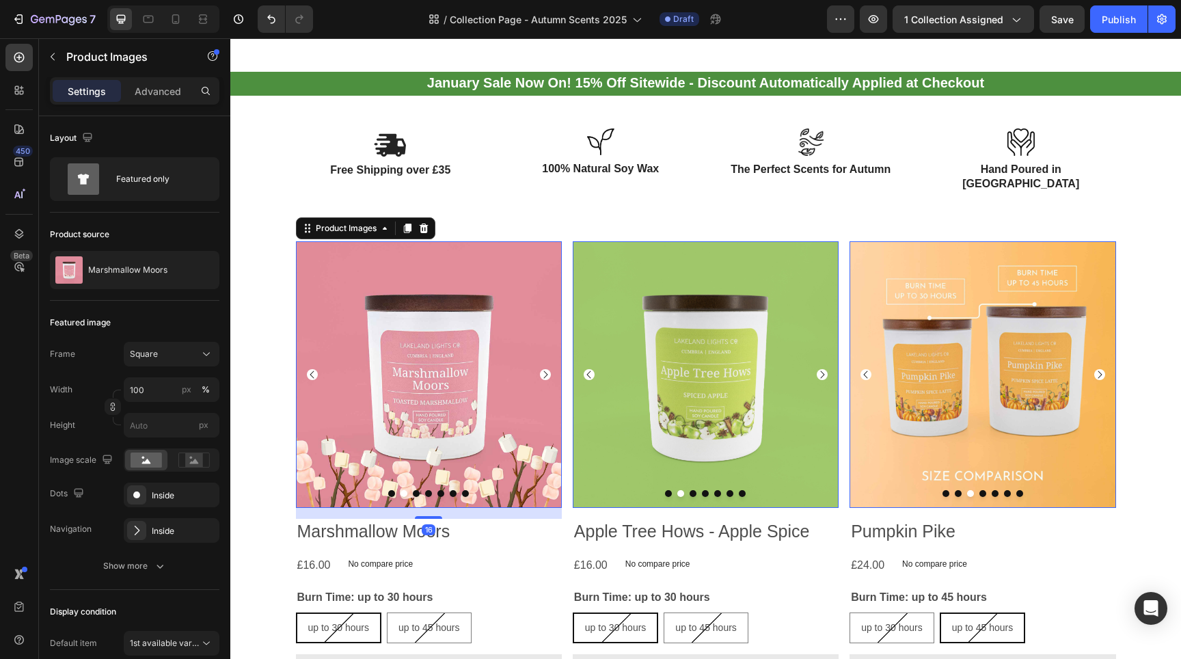
click at [543, 371] on icon "Carousel Next Arrow" at bounding box center [545, 375] width 4 height 8
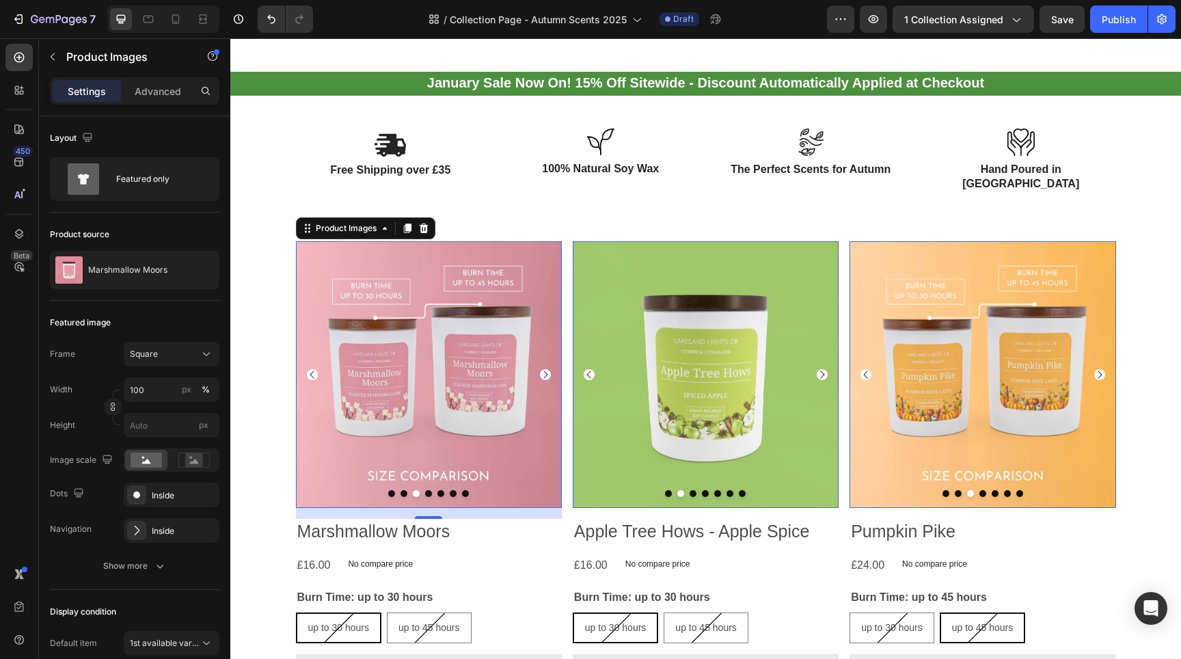
click at [312, 369] on icon "Carousel Back Arrow" at bounding box center [312, 374] width 11 height 11
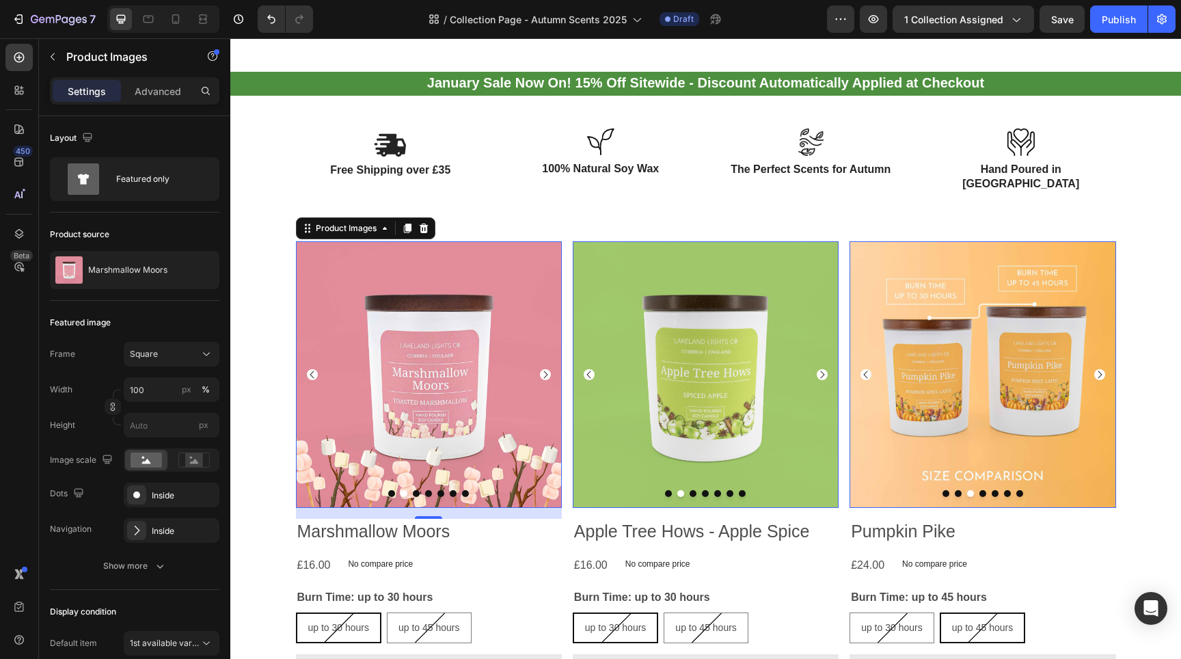
click at [312, 369] on icon "Carousel Back Arrow" at bounding box center [312, 374] width 11 height 11
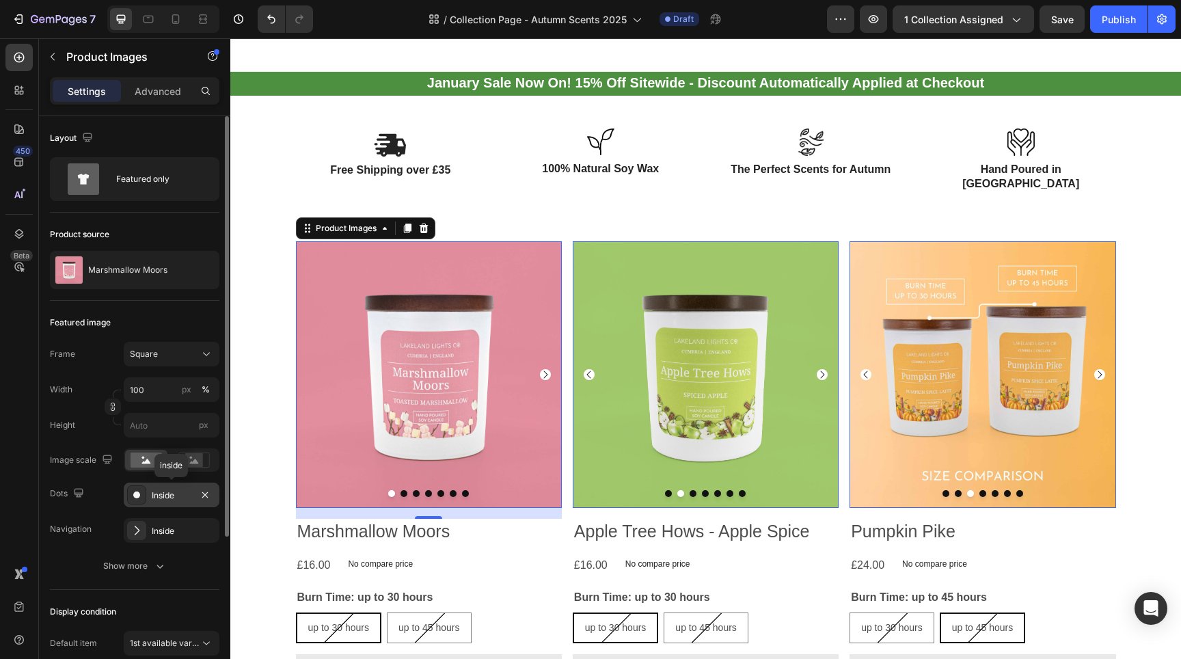
click at [195, 499] on div "Inside" at bounding box center [172, 494] width 96 height 25
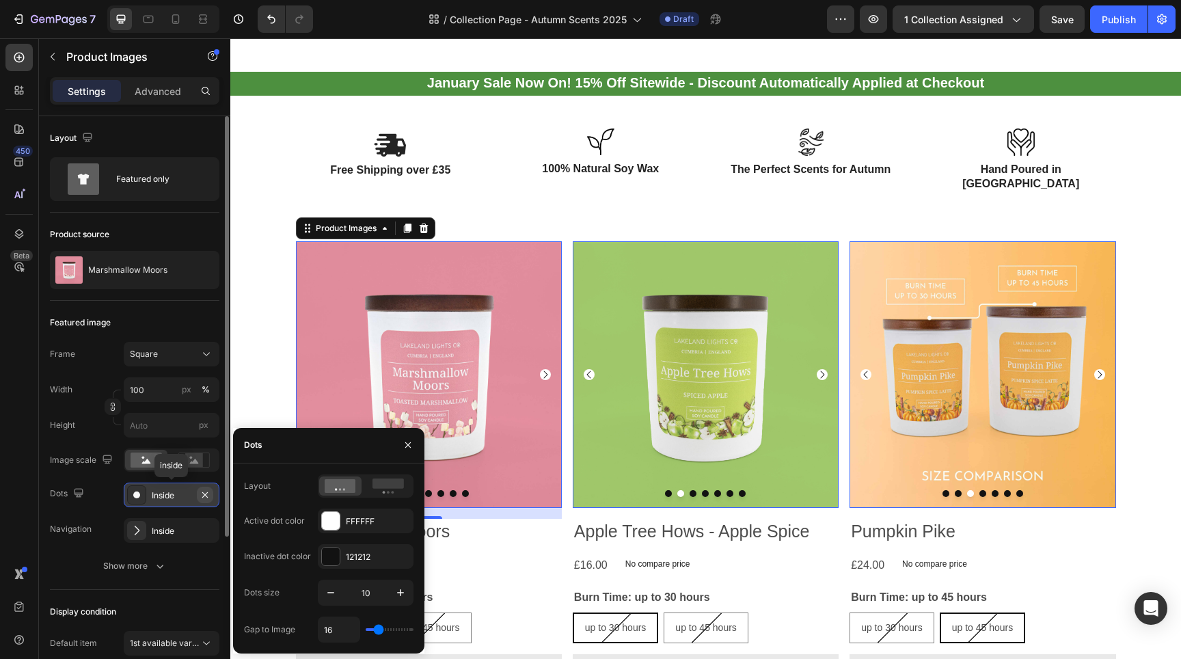
click at [204, 495] on icon "button" at bounding box center [204, 493] width 5 height 5
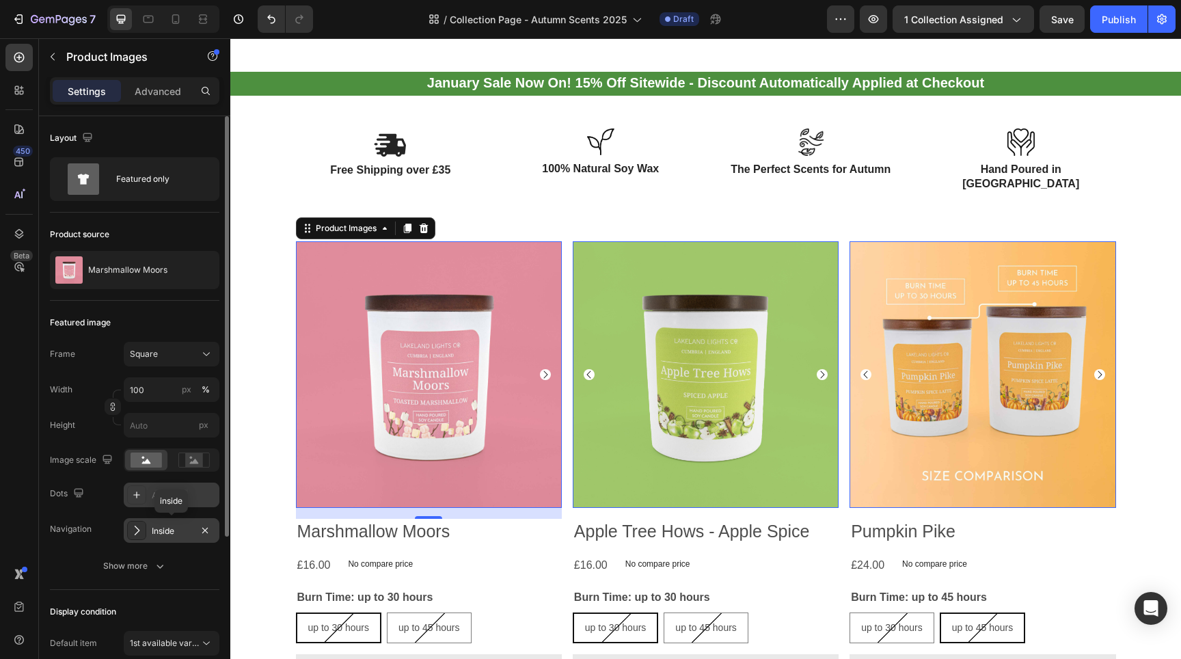
click at [180, 531] on div "Inside" at bounding box center [172, 531] width 40 height 12
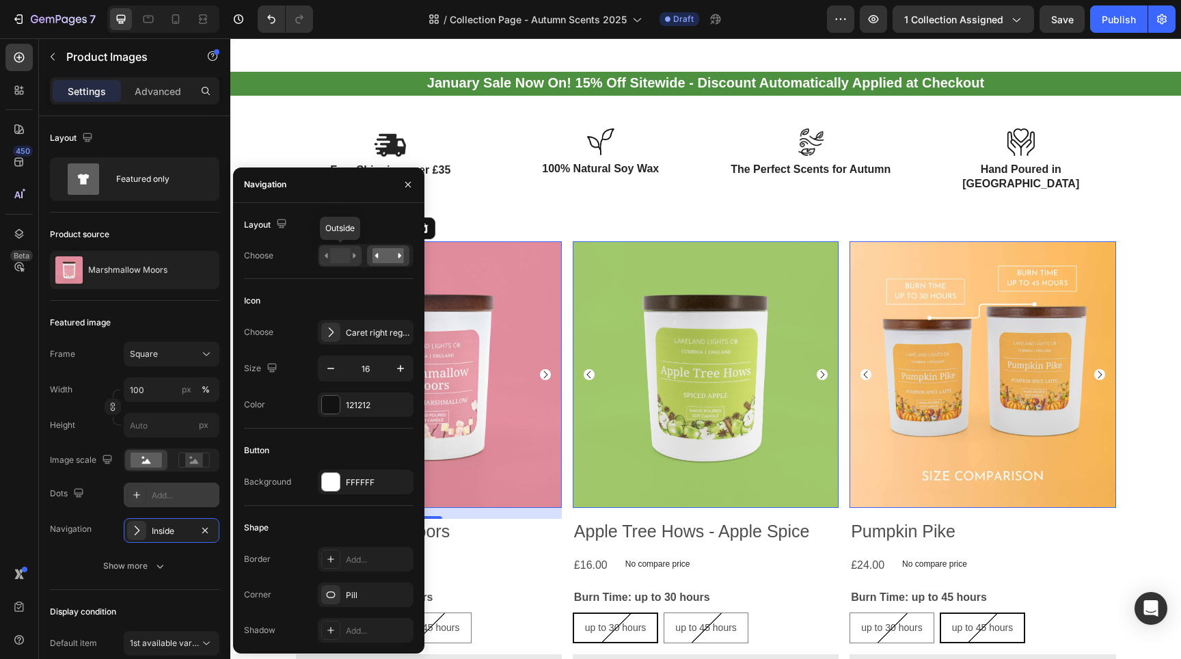
click at [335, 256] on rect at bounding box center [340, 255] width 20 height 15
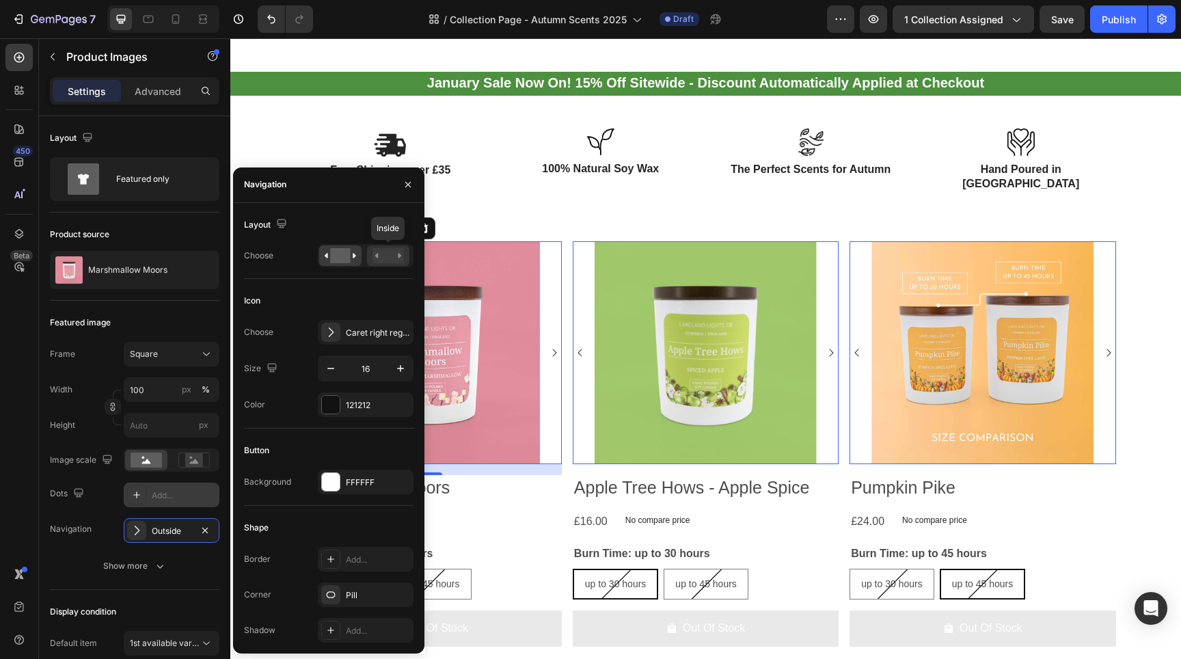
click at [374, 255] on rect at bounding box center [387, 255] width 31 height 15
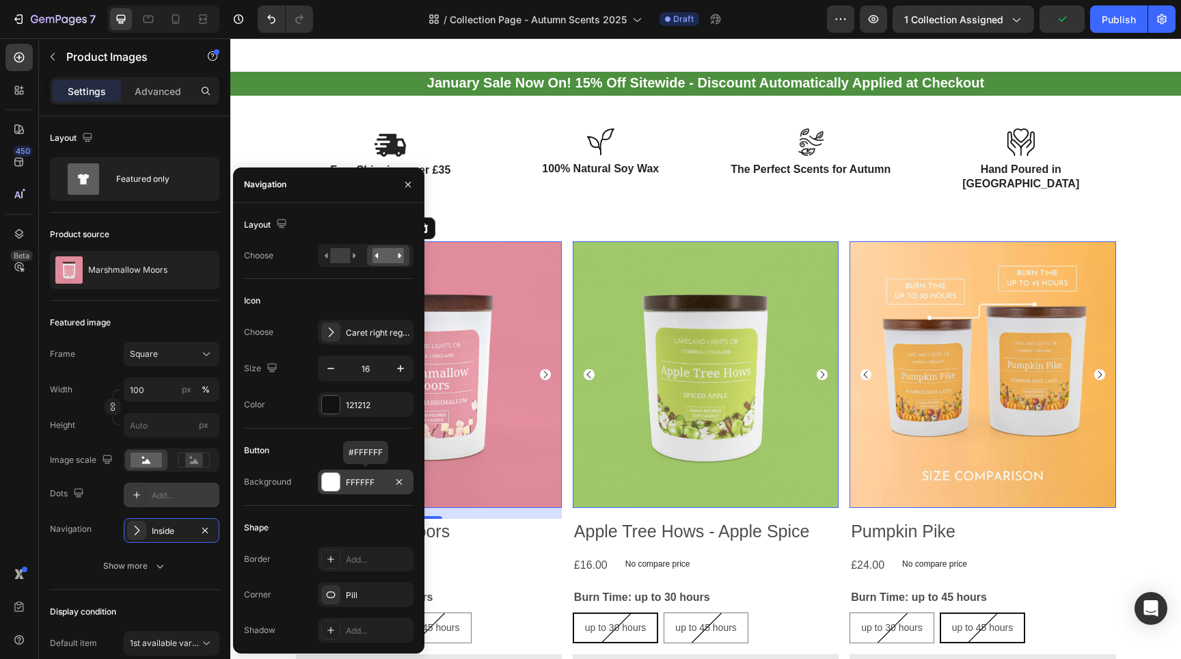
click at [330, 480] on div at bounding box center [331, 482] width 18 height 18
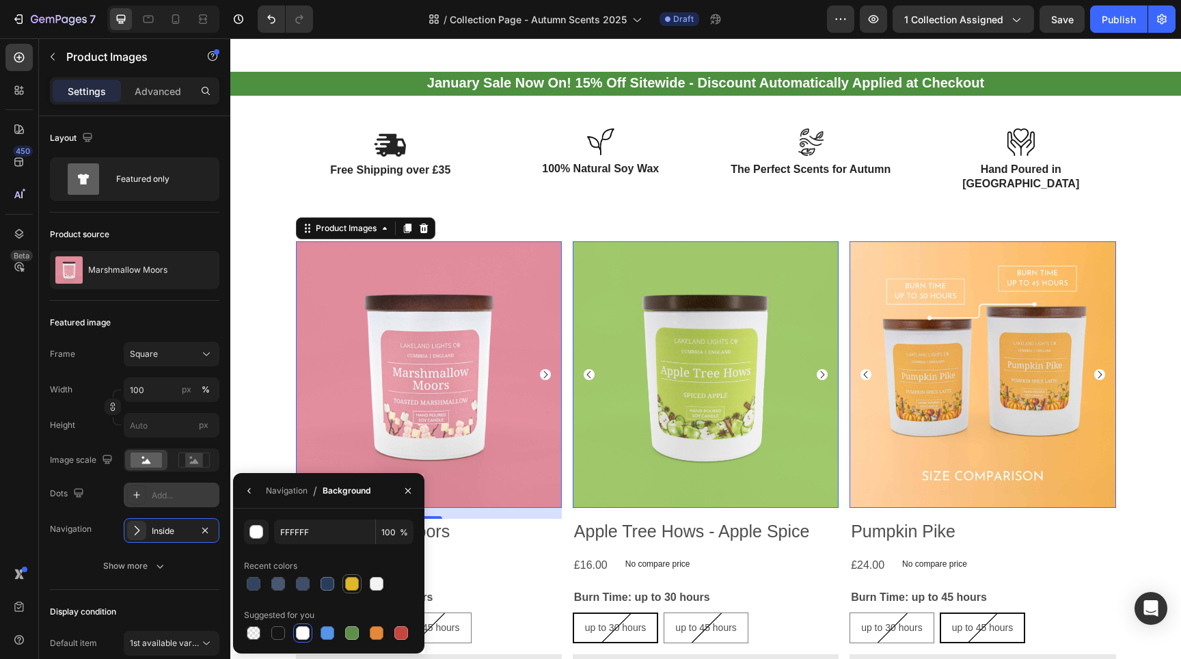
click at [354, 580] on div at bounding box center [352, 584] width 14 height 14
click at [379, 584] on div at bounding box center [377, 584] width 14 height 14
click at [256, 633] on div at bounding box center [254, 633] width 14 height 14
type input "000000"
type input "0"
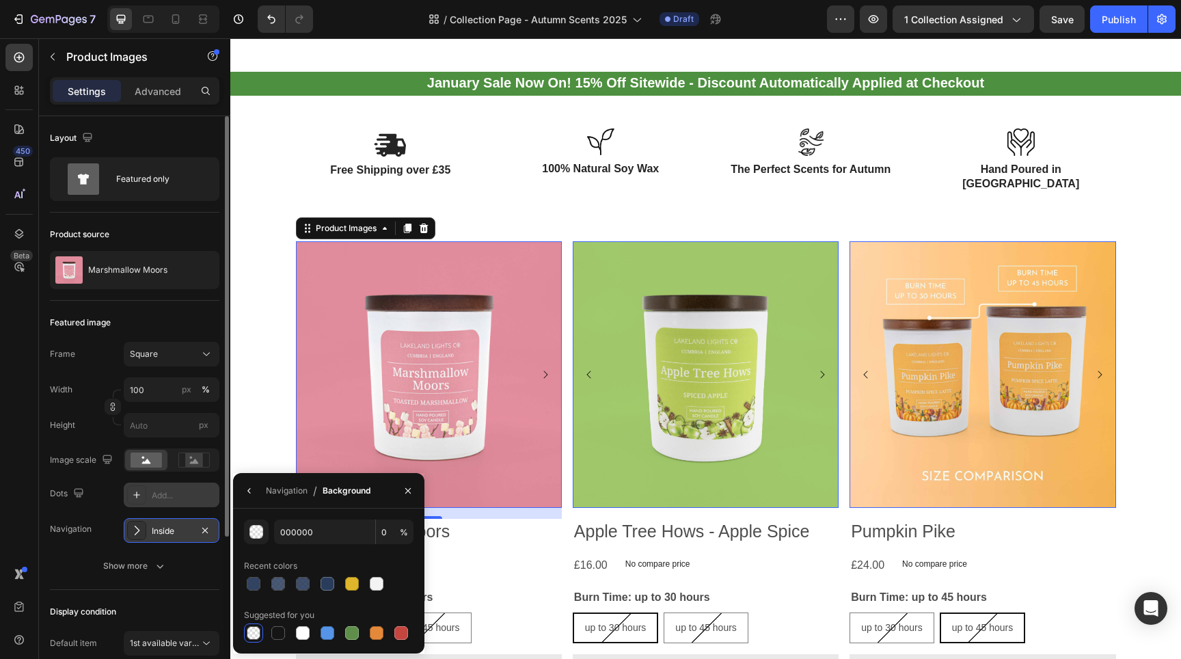
click at [174, 534] on div "Inside" at bounding box center [172, 531] width 40 height 12
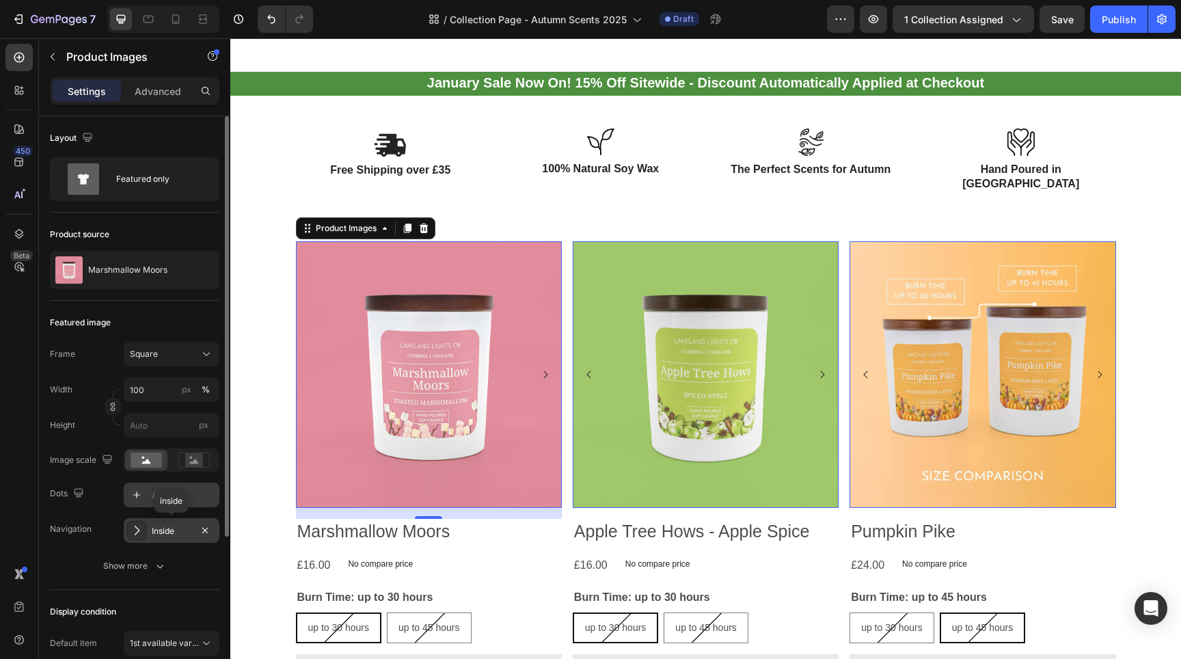
click at [175, 534] on div "Inside" at bounding box center [172, 531] width 40 height 12
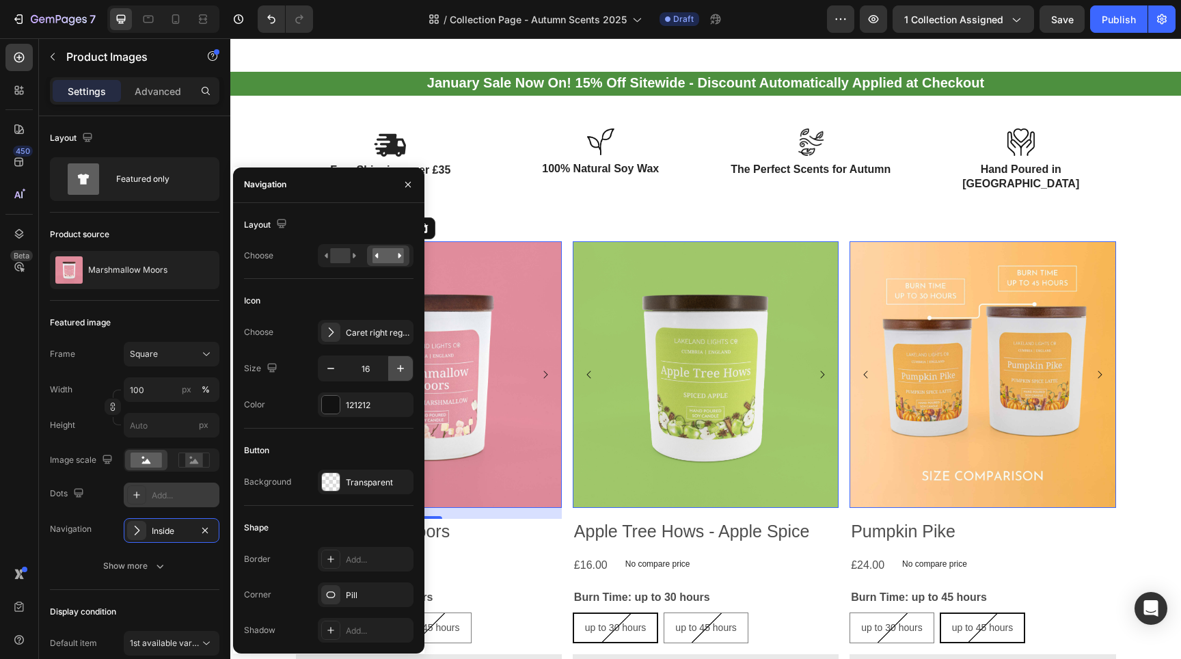
click at [393, 367] on button "button" at bounding box center [400, 368] width 25 height 25
click at [393, 368] on button "button" at bounding box center [400, 368] width 25 height 25
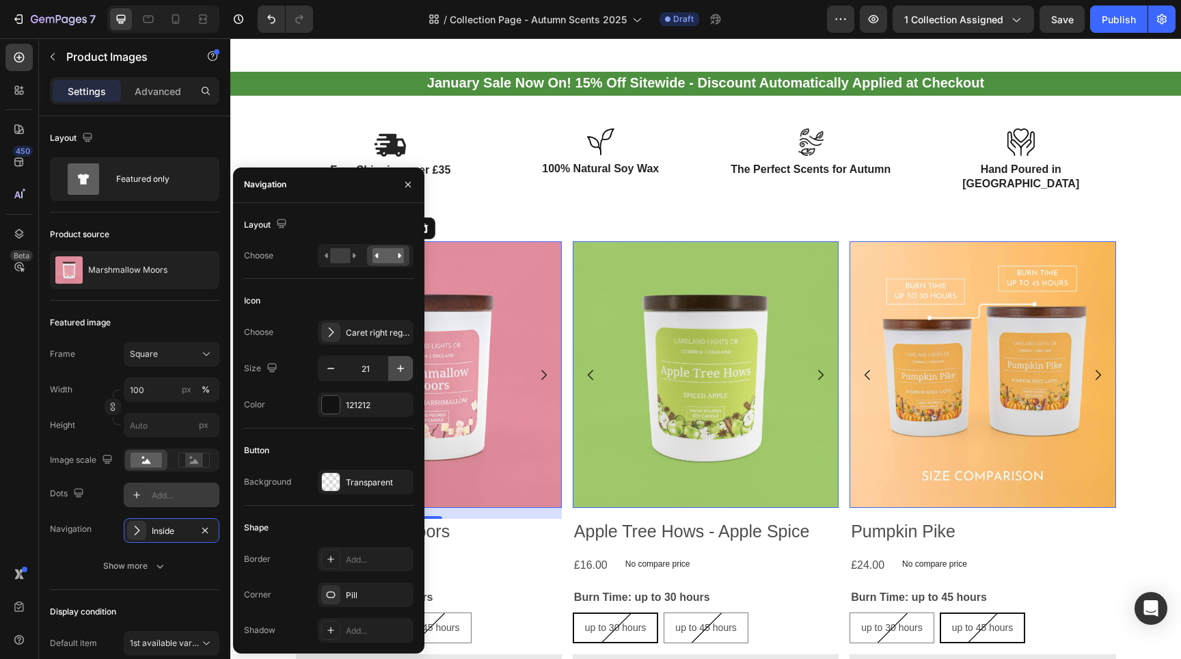
click at [393, 368] on button "button" at bounding box center [400, 368] width 25 height 25
click at [392, 369] on button "button" at bounding box center [400, 368] width 25 height 25
click at [392, 370] on button "button" at bounding box center [400, 368] width 25 height 25
click at [401, 370] on icon "button" at bounding box center [401, 368] width 14 height 14
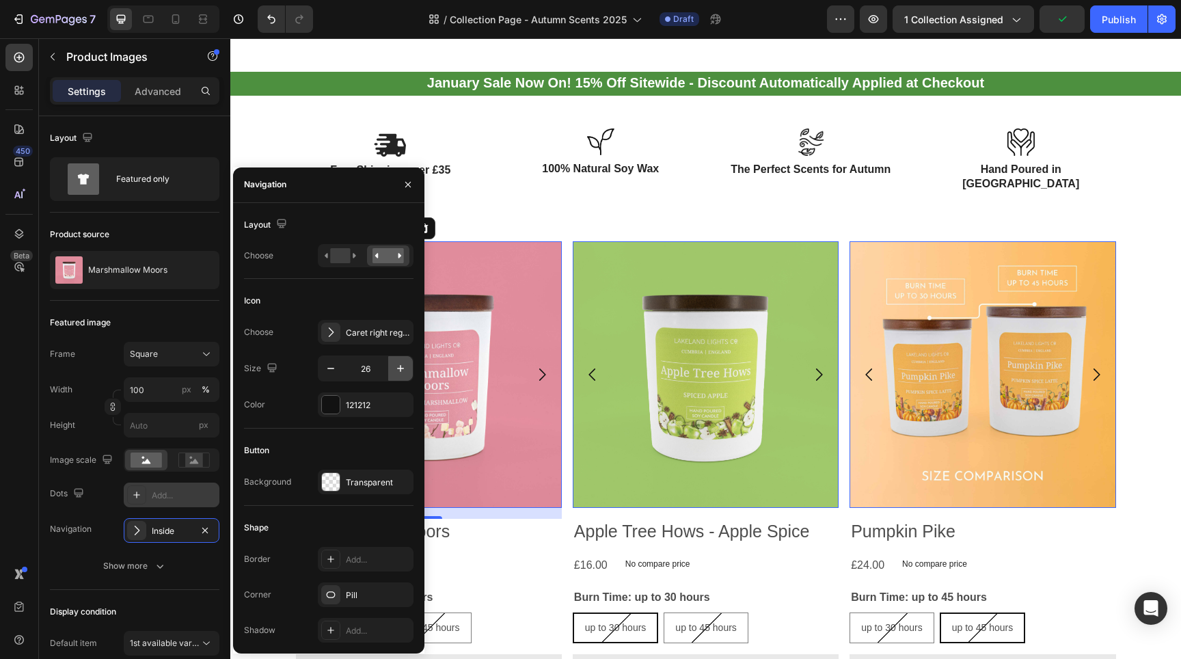
click at [401, 370] on icon "button" at bounding box center [401, 368] width 14 height 14
type input "28"
click at [331, 407] on div at bounding box center [331, 405] width 18 height 18
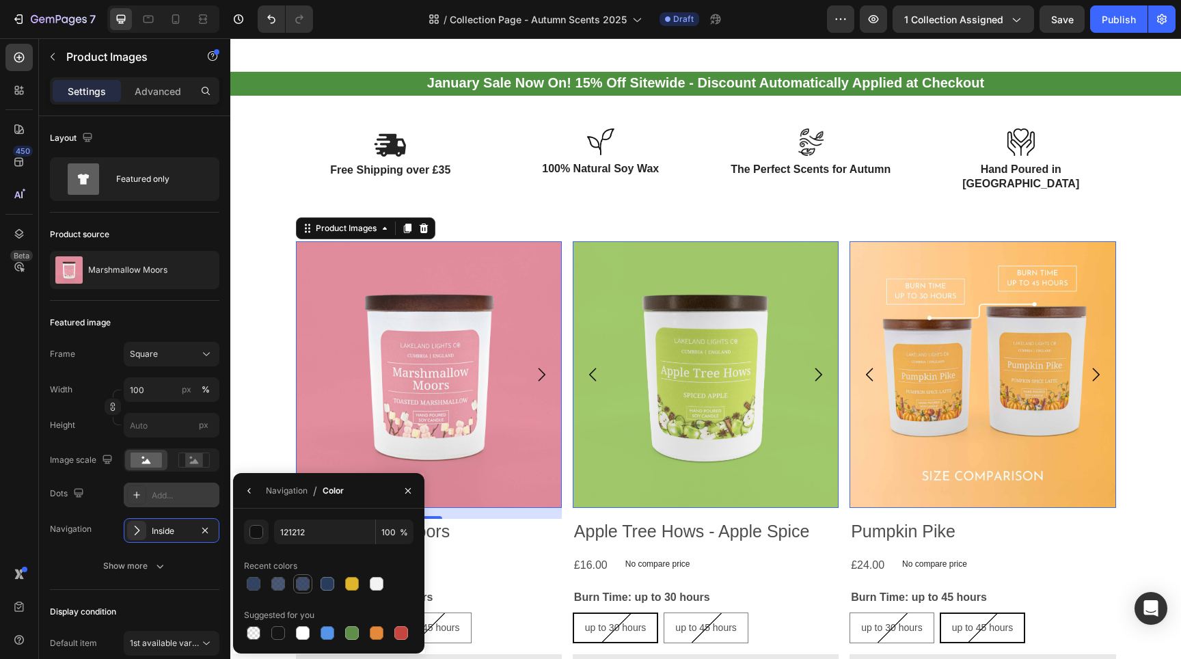
click at [300, 586] on div at bounding box center [303, 584] width 14 height 14
type input "1E3153"
type input "85"
click at [276, 633] on div at bounding box center [278, 633] width 14 height 14
type input "151515"
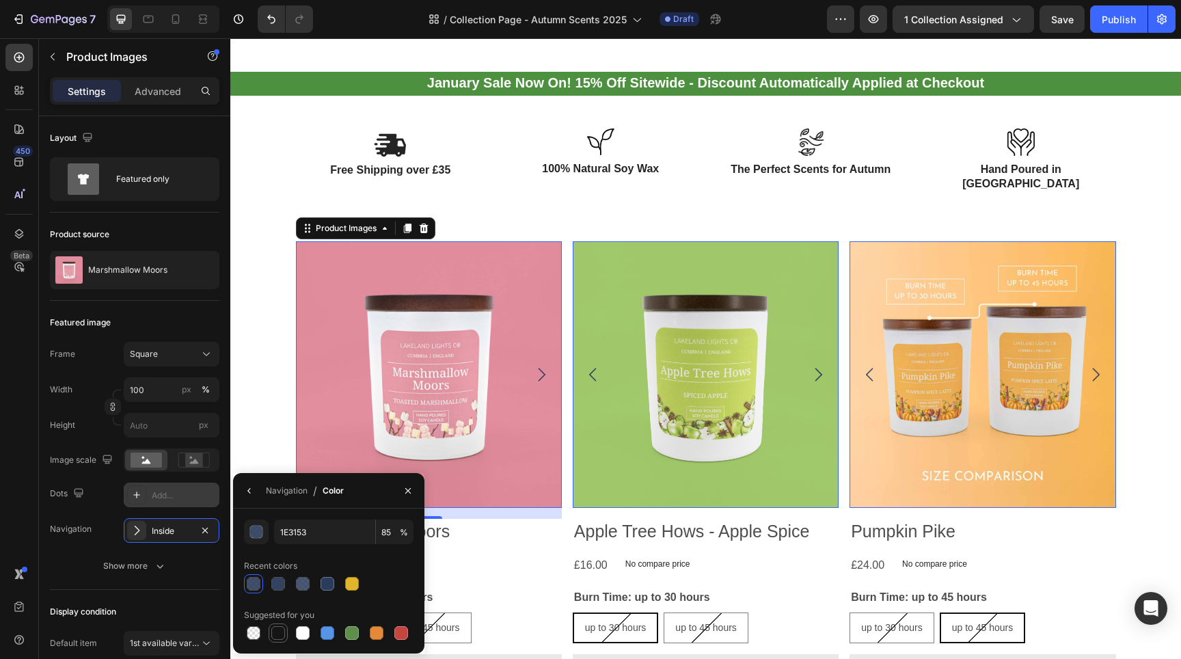
type input "100"
click at [277, 633] on div at bounding box center [278, 633] width 14 height 14
click at [254, 533] on div "button" at bounding box center [257, 532] width 14 height 14
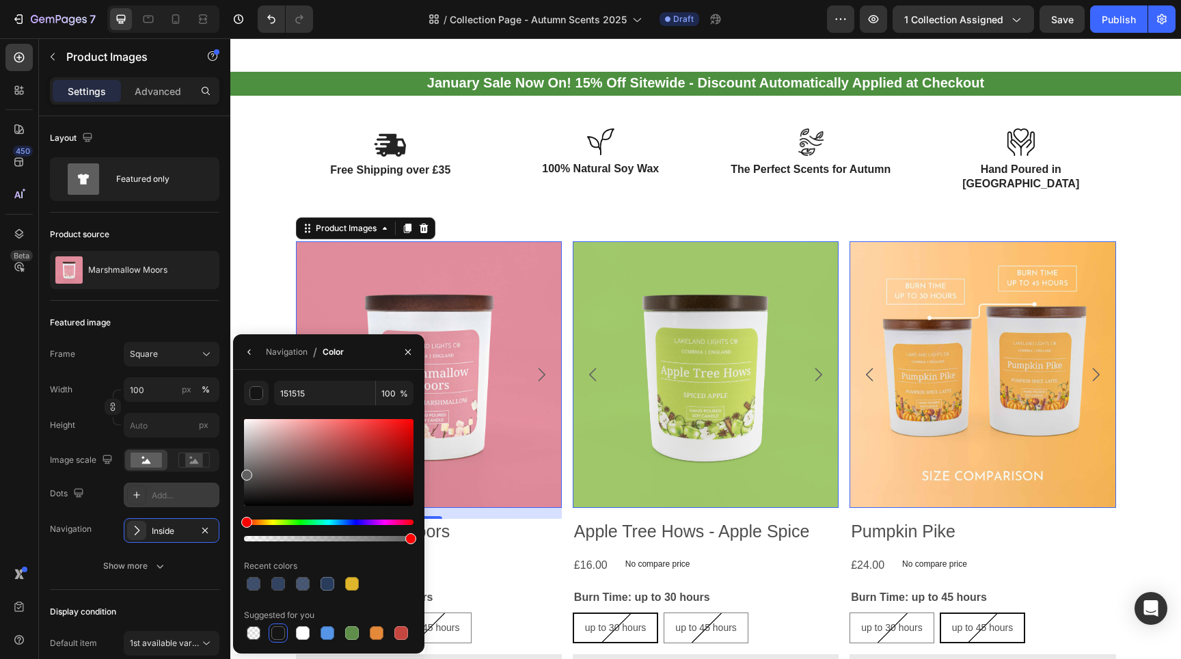
type input "606060"
drag, startPoint x: 247, startPoint y: 465, endPoint x: 240, endPoint y: 472, distance: 10.6
click at [240, 472] on div "606060 100 % Recent colors Suggested for you" at bounding box center [328, 512] width 191 height 262
click at [246, 351] on icon "button" at bounding box center [249, 351] width 11 height 11
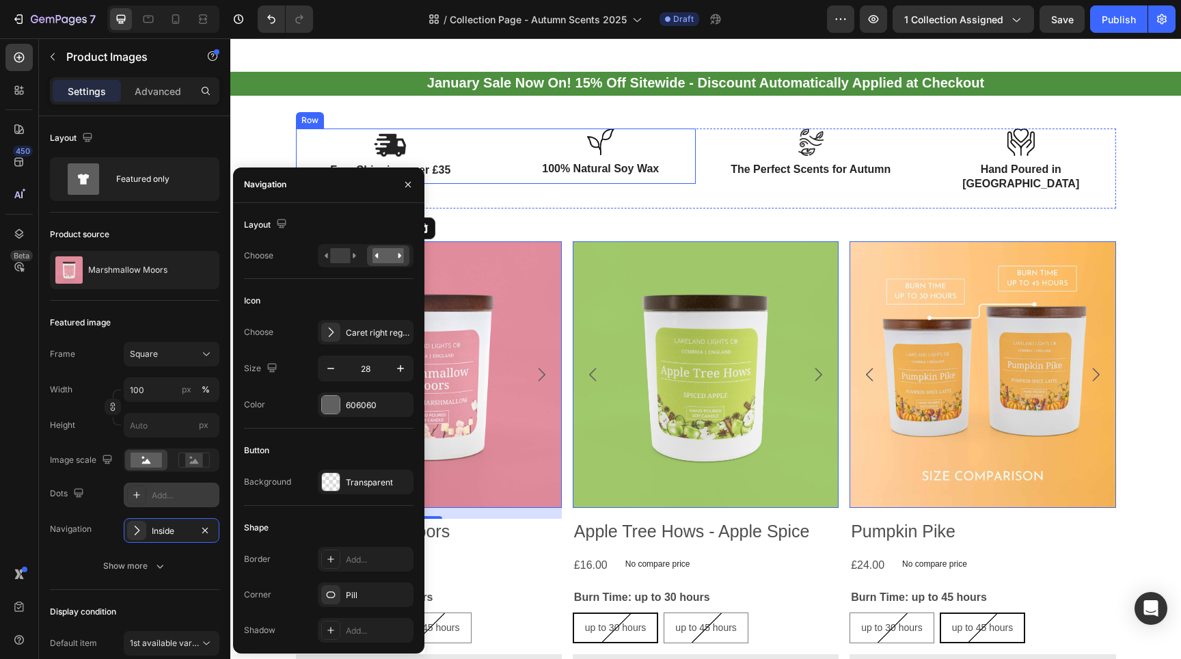
click at [478, 193] on div "Image Free Shipping over £35 Text Block Image 100% Natural Soy Wax Text Block R…" at bounding box center [706, 174] width 930 height 92
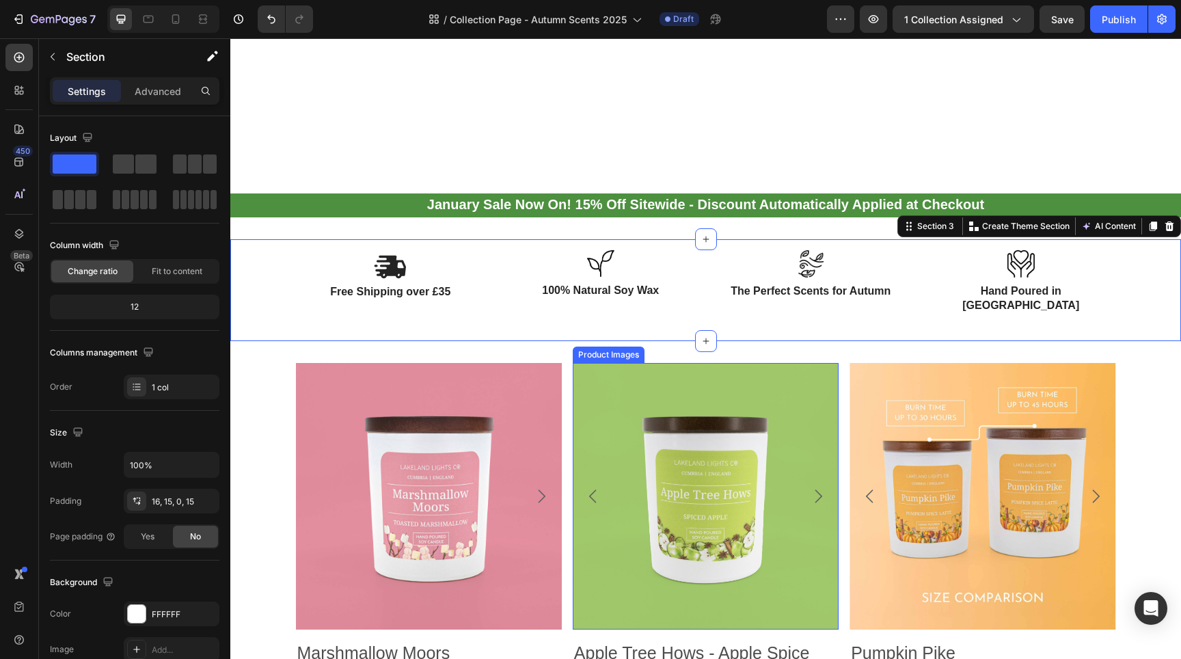
scroll to position [421, 0]
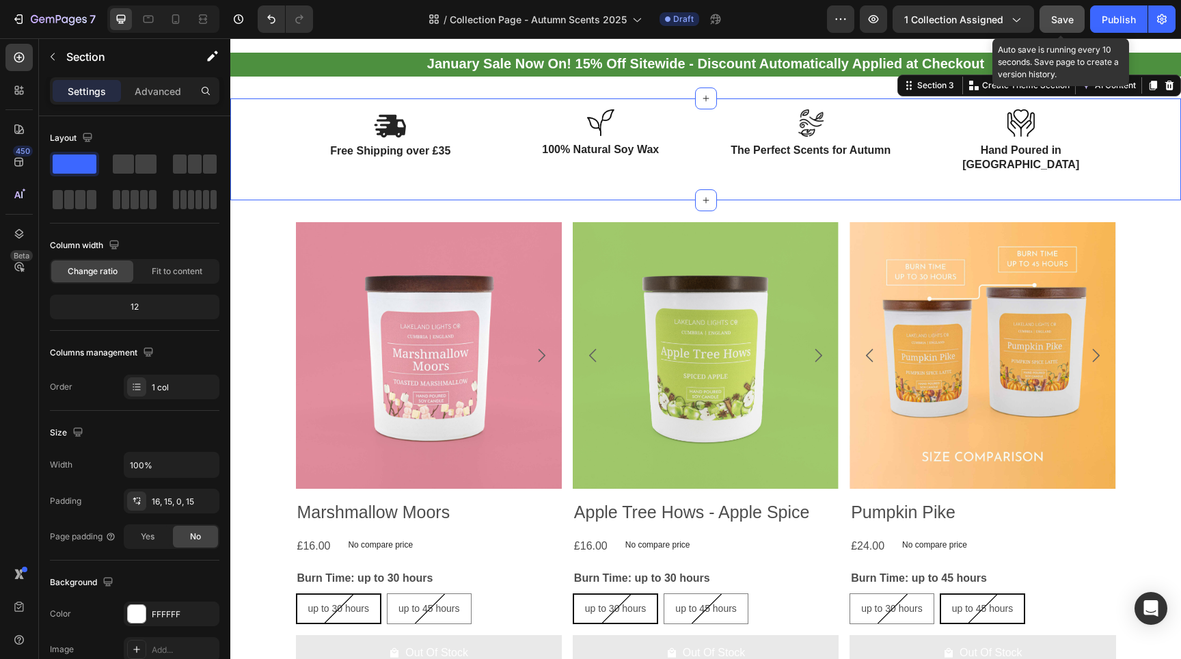
click at [1068, 27] on button "Save" at bounding box center [1061, 18] width 45 height 27
